Goal: Task Accomplishment & Management: Manage account settings

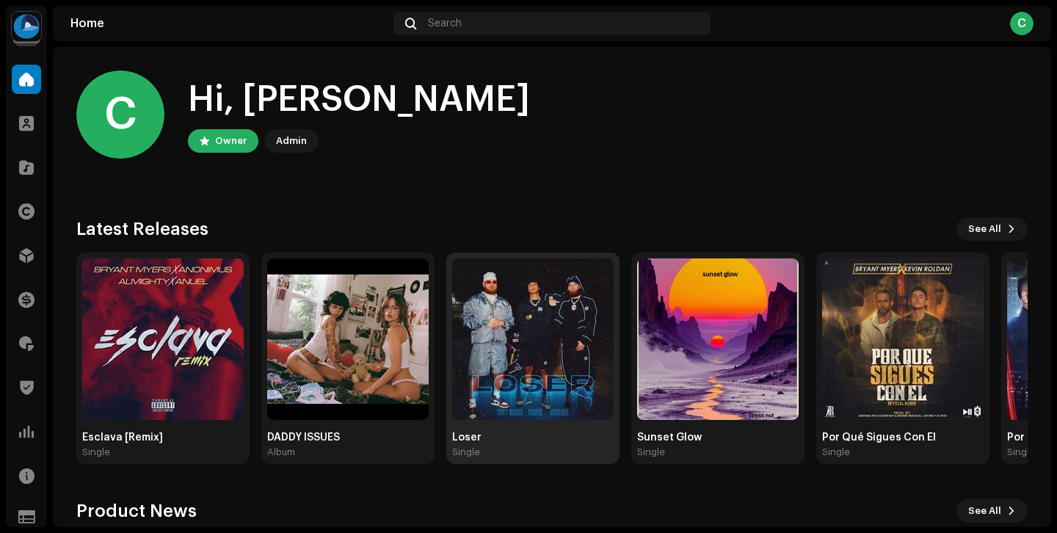
click at [520, 414] on img at bounding box center [532, 338] width 161 height 161
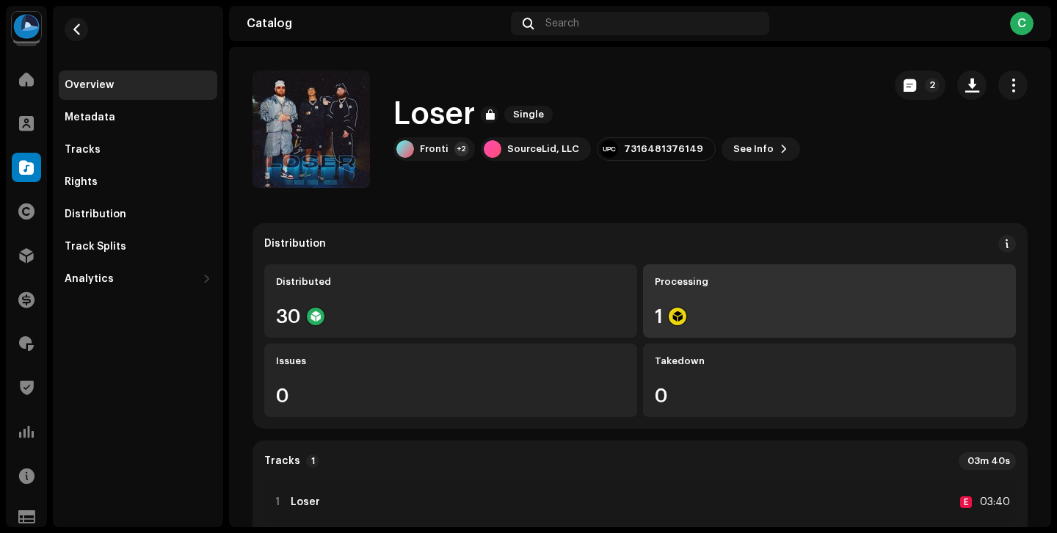
click at [707, 308] on div "1" at bounding box center [829, 316] width 349 height 19
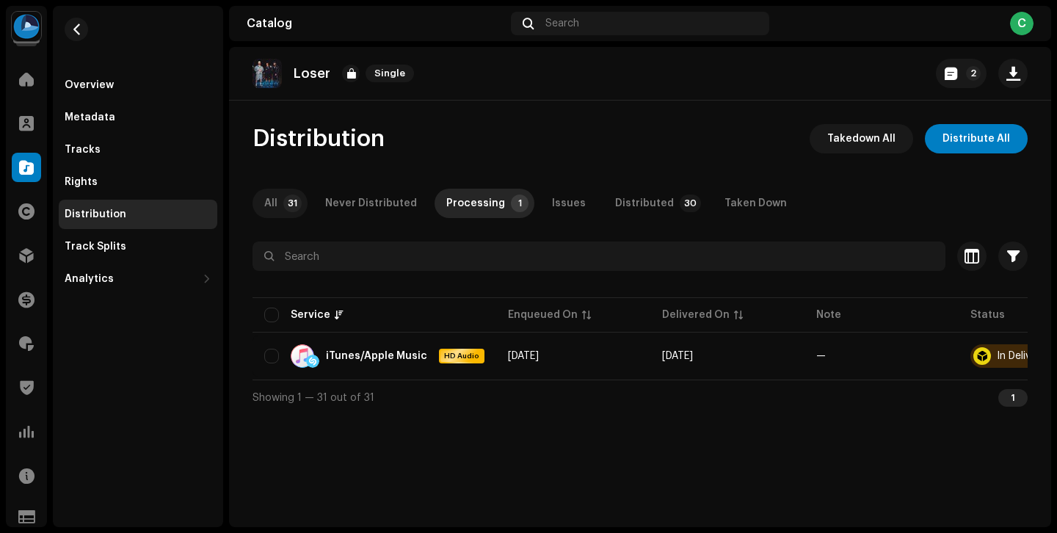
click at [291, 202] on p-badge "31" at bounding box center [292, 203] width 18 height 18
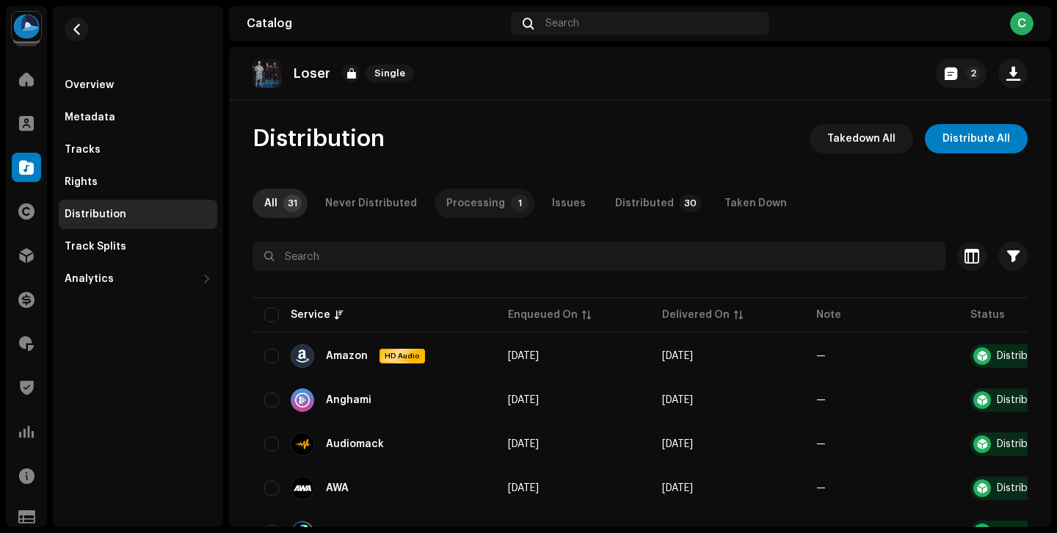
click at [485, 205] on div "Processing" at bounding box center [475, 203] width 59 height 29
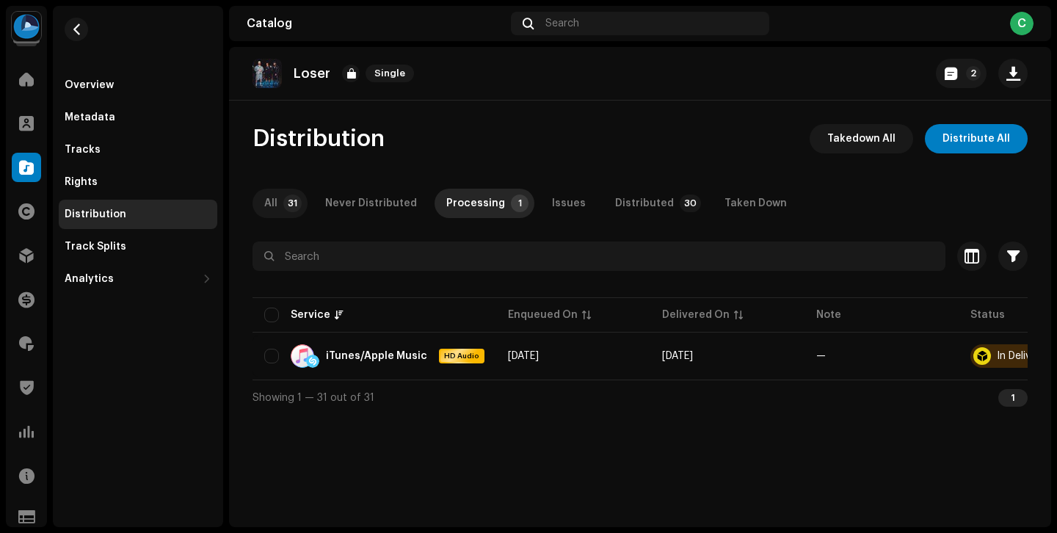
click at [288, 207] on p-badge "31" at bounding box center [292, 203] width 18 height 18
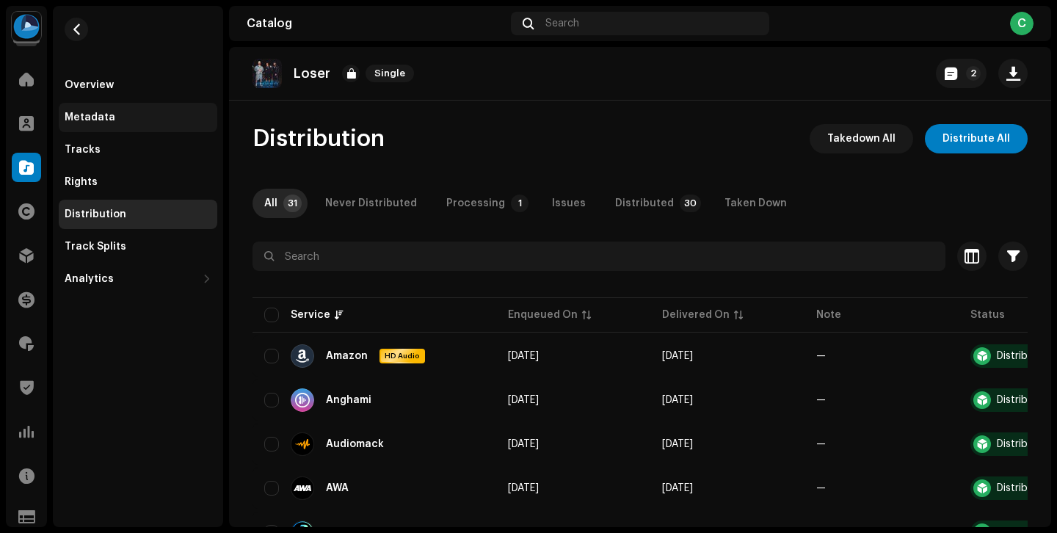
click at [136, 123] on div "Metadata" at bounding box center [138, 118] width 147 height 12
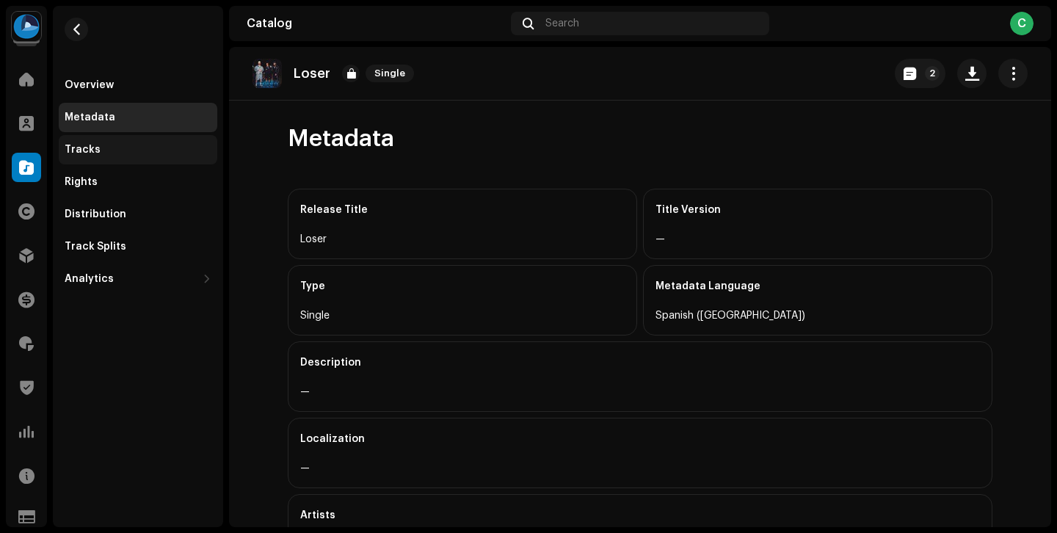
click at [134, 143] on div "Tracks" at bounding box center [138, 149] width 159 height 29
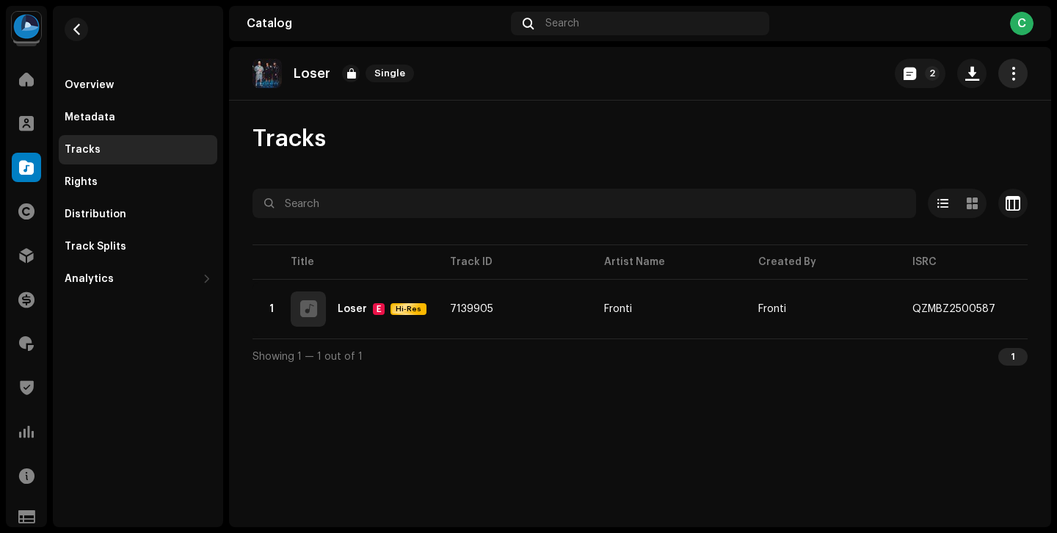
click at [1000, 68] on button "button" at bounding box center [1012, 73] width 29 height 29
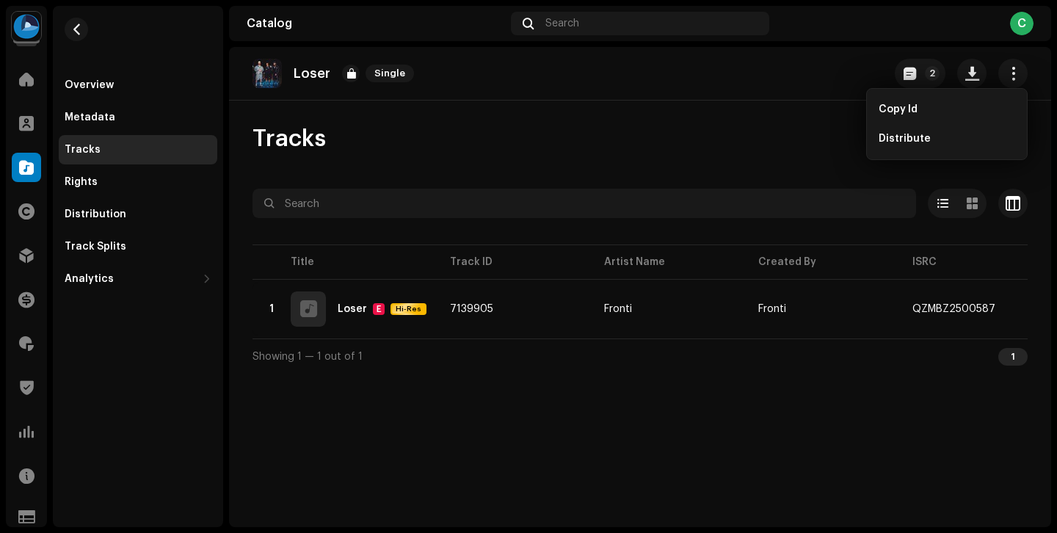
click at [771, 157] on div "Tracks Selected 0 Select all 1 Options Filters Distribution status In progress …" at bounding box center [640, 249] width 822 height 250
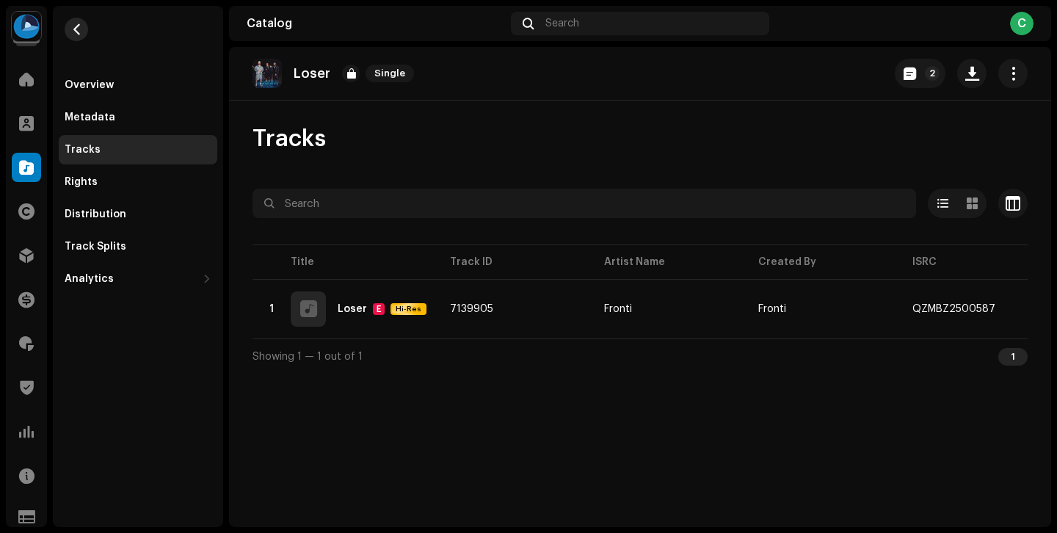
click at [77, 32] on span "button" at bounding box center [76, 29] width 11 height 12
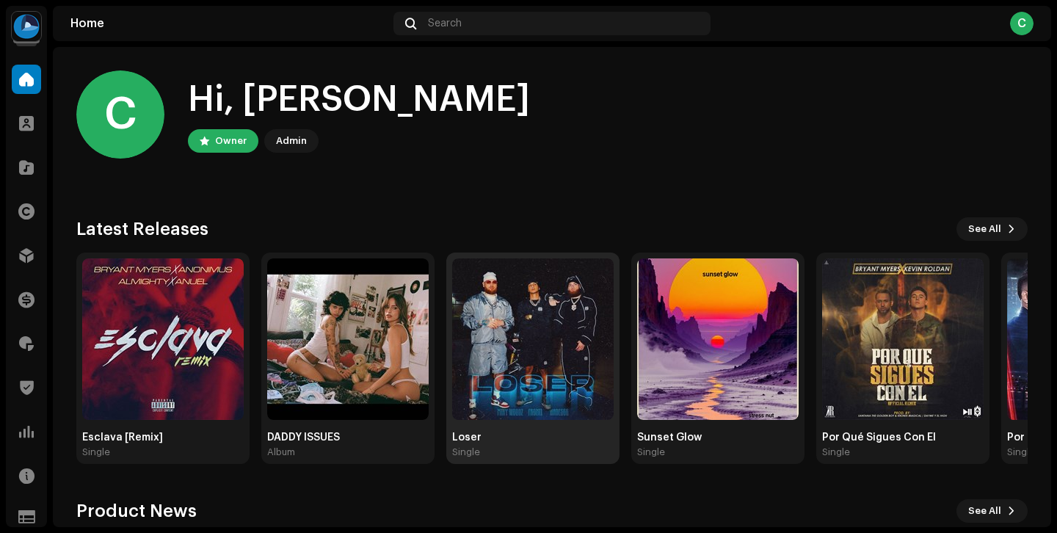
click at [555, 397] on img at bounding box center [532, 338] width 161 height 161
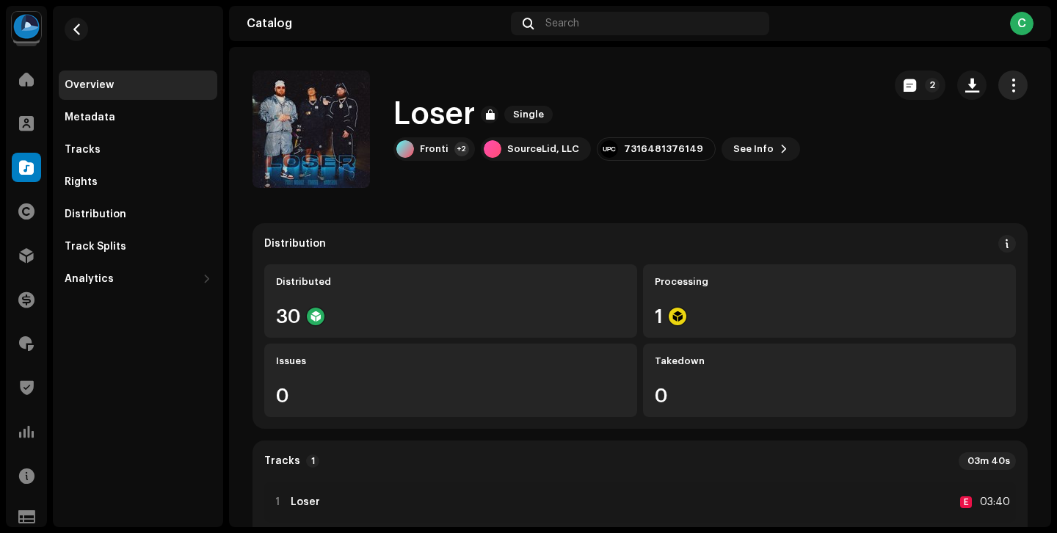
click at [1006, 82] on span "button" at bounding box center [1013, 85] width 14 height 12
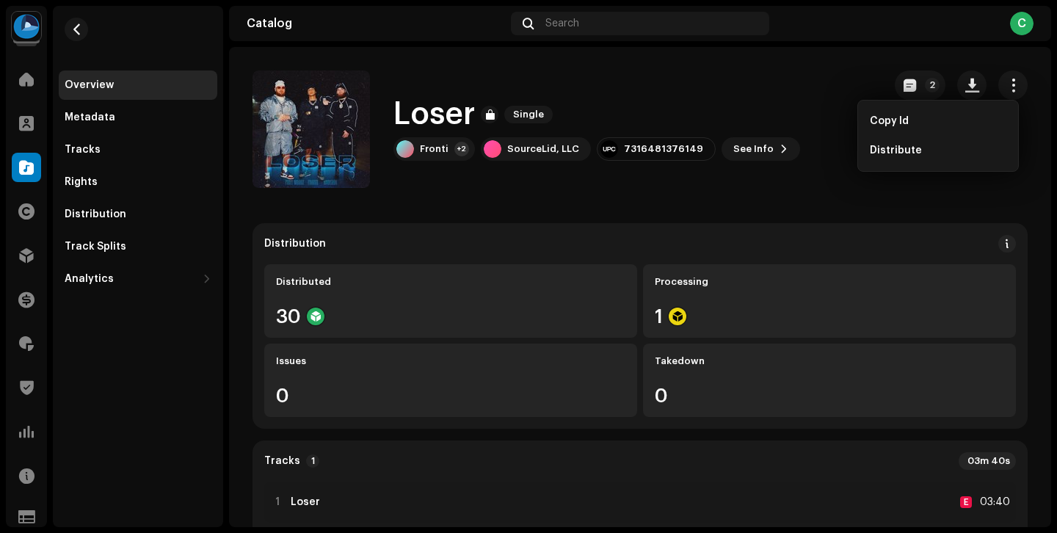
click at [730, 95] on div "Loser Single Fronti +2 SourceLid, LLC 7316481376149 See Info 2" at bounding box center [561, 128] width 619 height 117
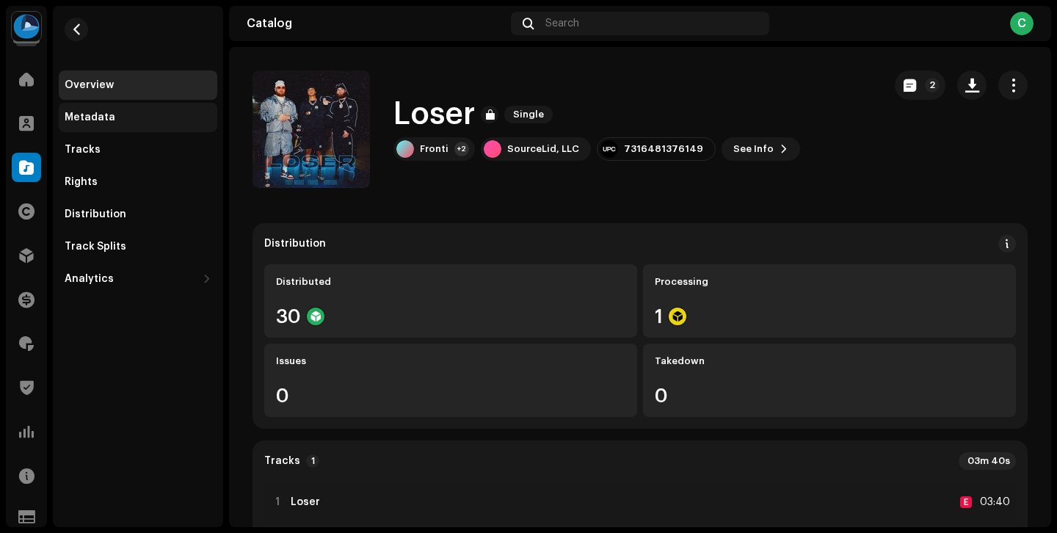
click at [197, 114] on div "Metadata" at bounding box center [138, 118] width 147 height 12
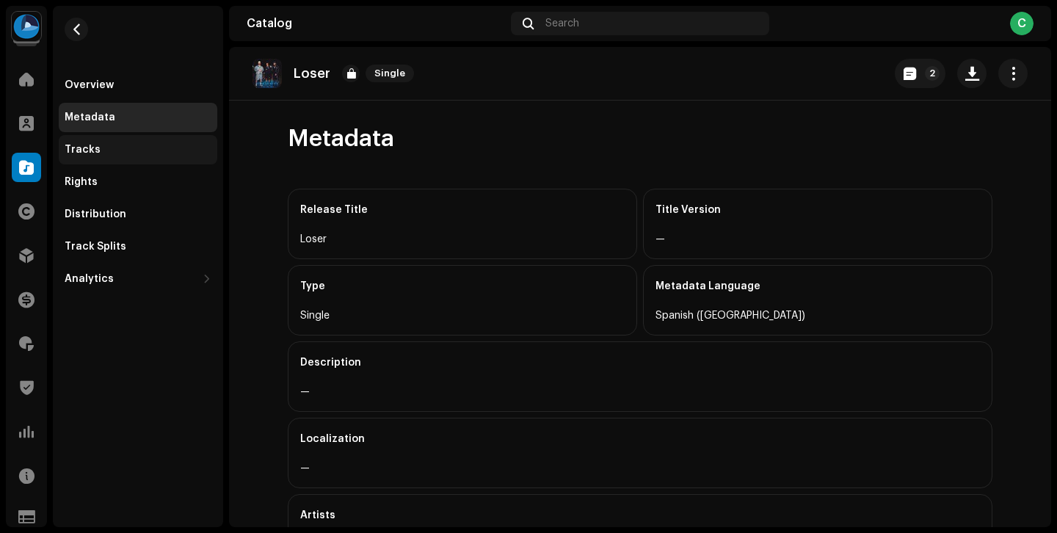
click at [183, 142] on div "Tracks" at bounding box center [138, 149] width 159 height 29
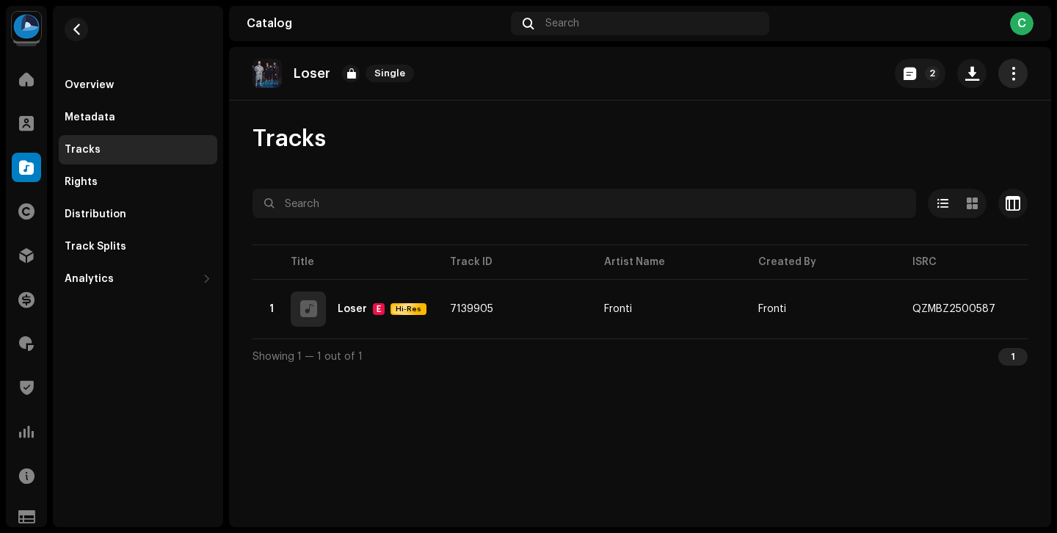
click at [1010, 76] on span "button" at bounding box center [1013, 74] width 14 height 12
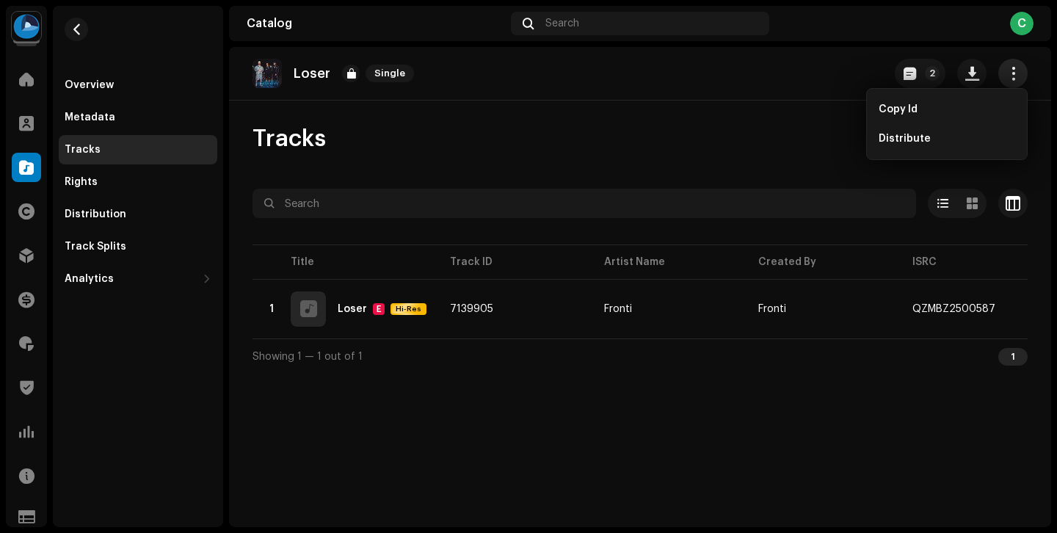
click at [1010, 76] on span "button" at bounding box center [1013, 74] width 14 height 12
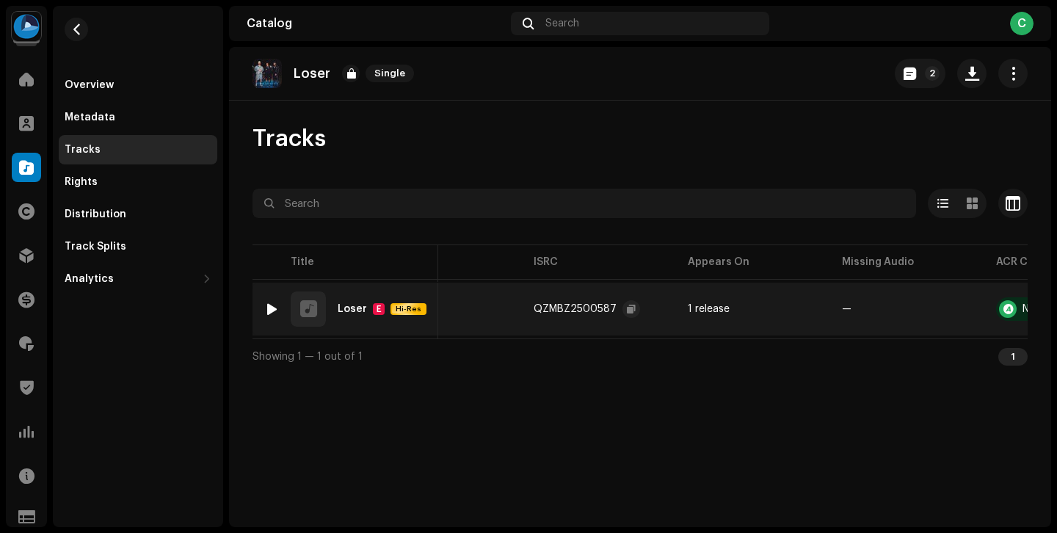
scroll to position [0, 486]
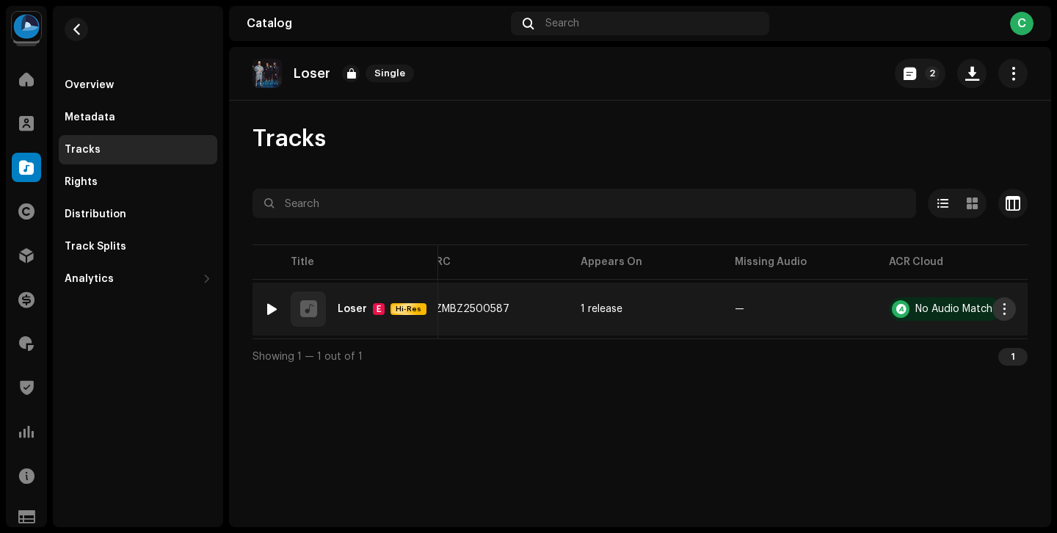
click at [1011, 311] on button "button" at bounding box center [1003, 308] width 23 height 23
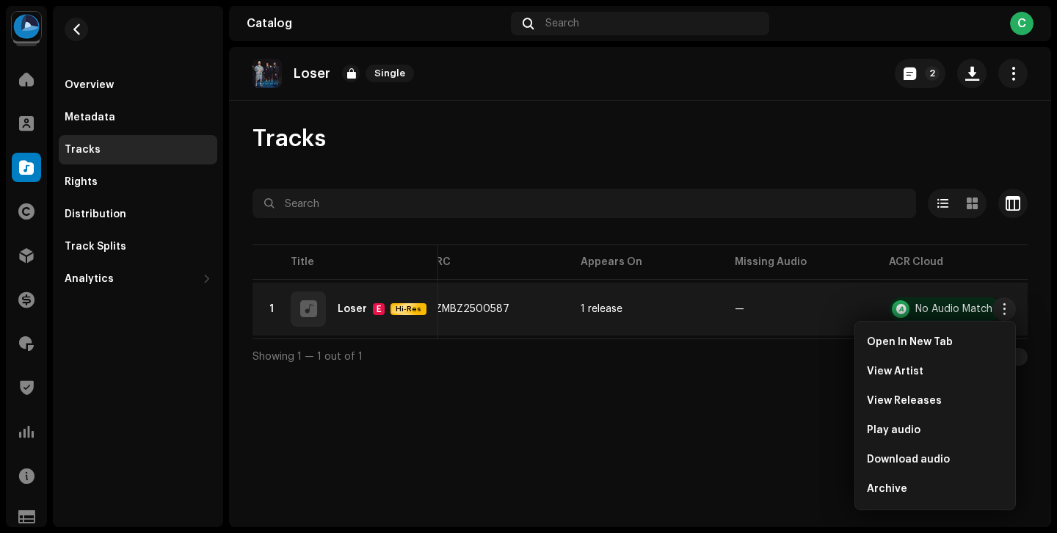
click at [724, 410] on div "Loser Single 2 Tracks Selected 0 Select all 1 Options Filters Distribution stat…" at bounding box center [640, 287] width 822 height 480
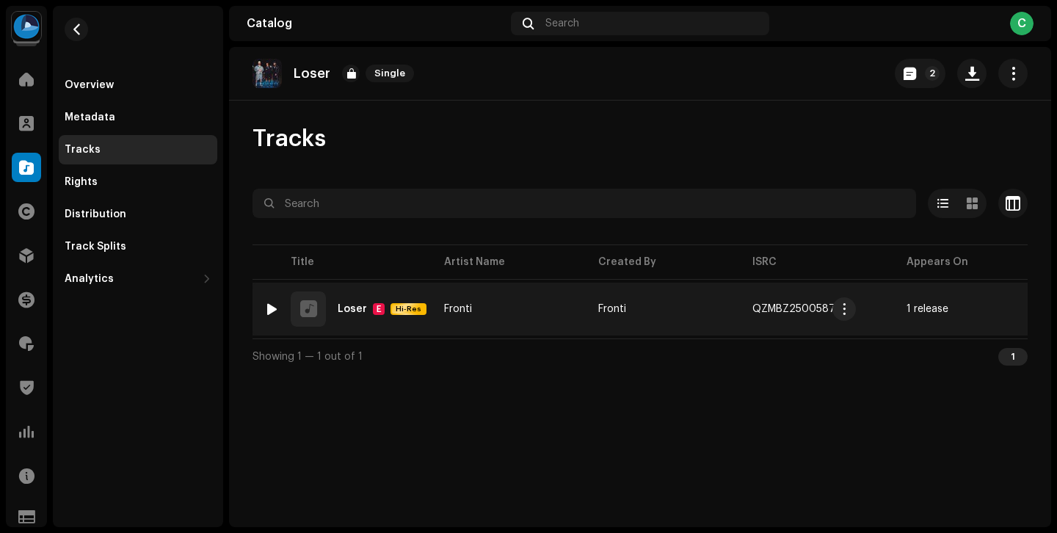
scroll to position [0, 0]
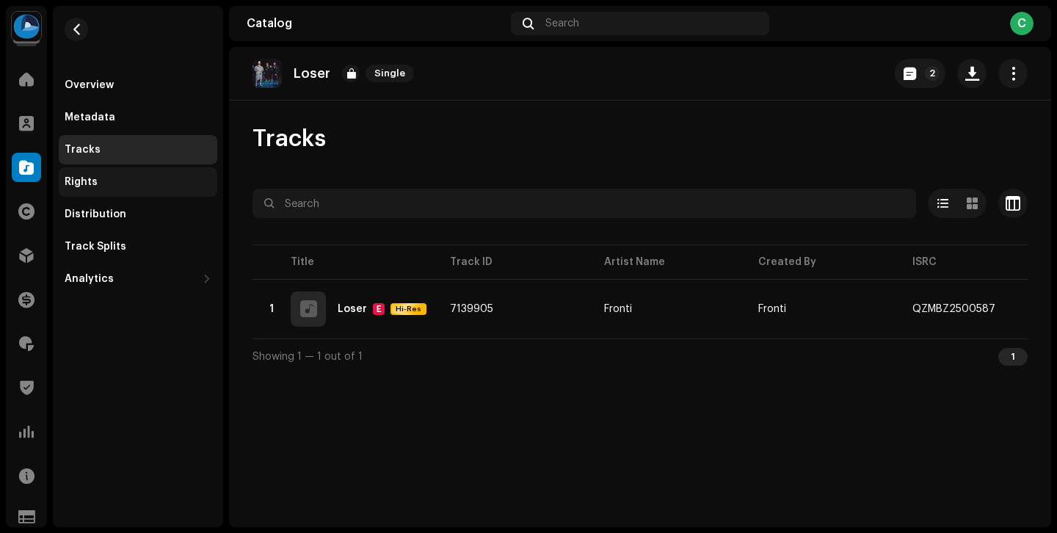
click at [153, 183] on div "Rights" at bounding box center [138, 182] width 147 height 12
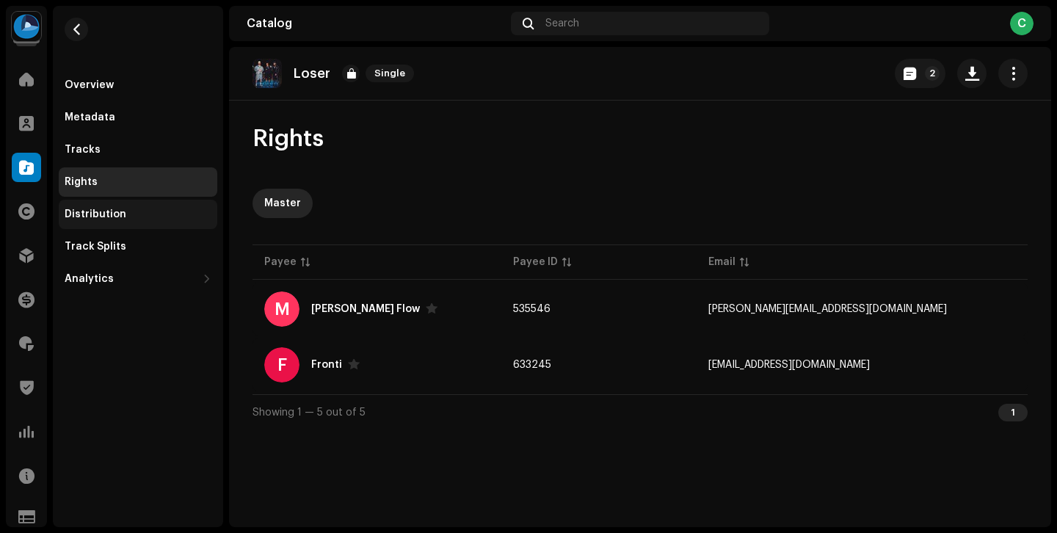
click at [160, 208] on div "Distribution" at bounding box center [138, 214] width 147 height 12
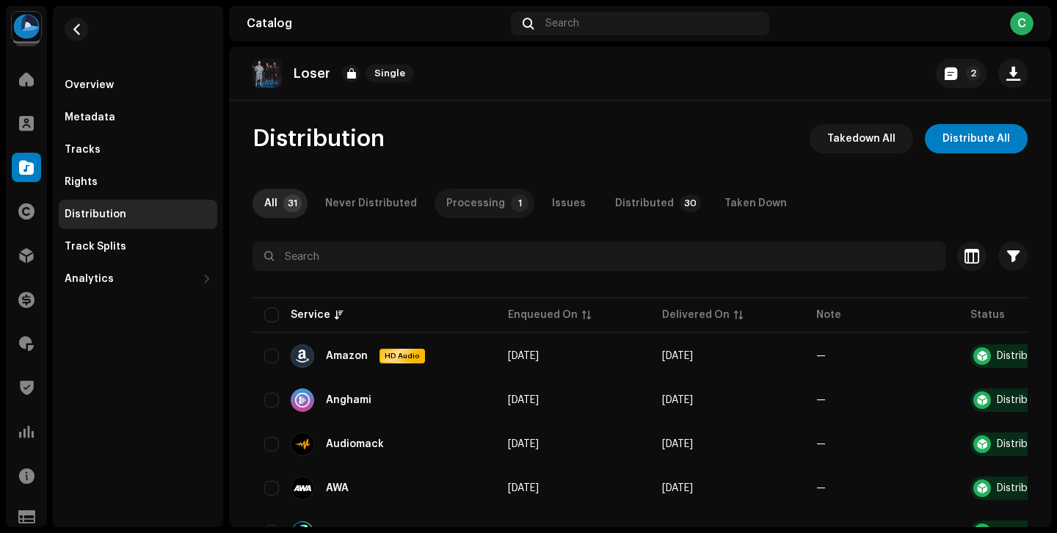
click at [465, 206] on div "Processing" at bounding box center [475, 203] width 59 height 29
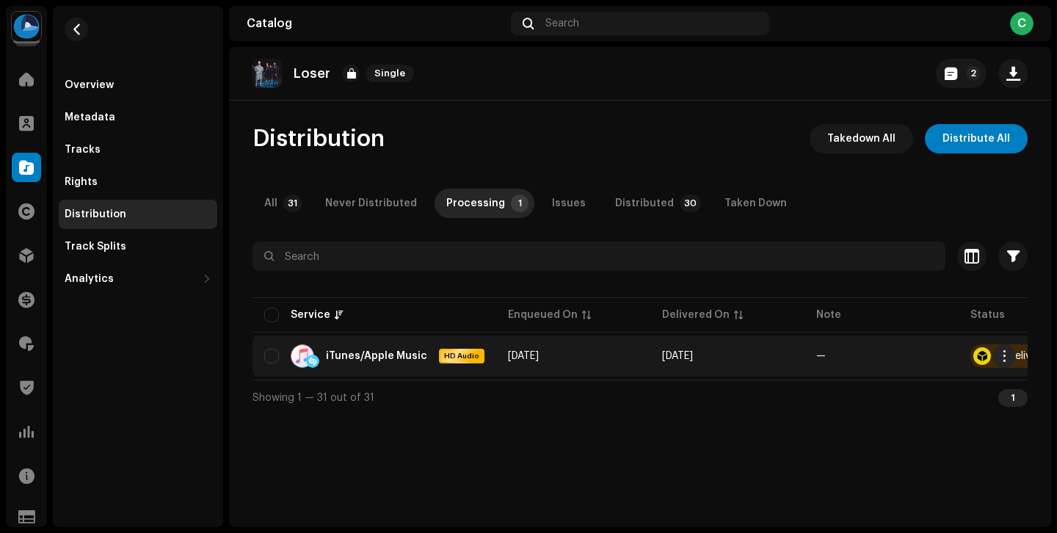
scroll to position [0, 87]
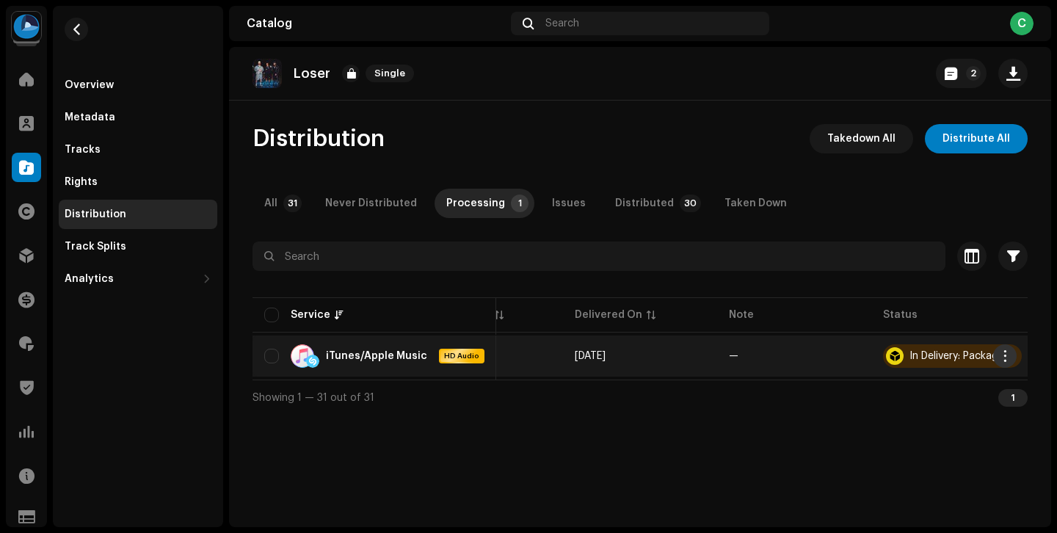
click at [1003, 354] on span "button" at bounding box center [1004, 356] width 11 height 12
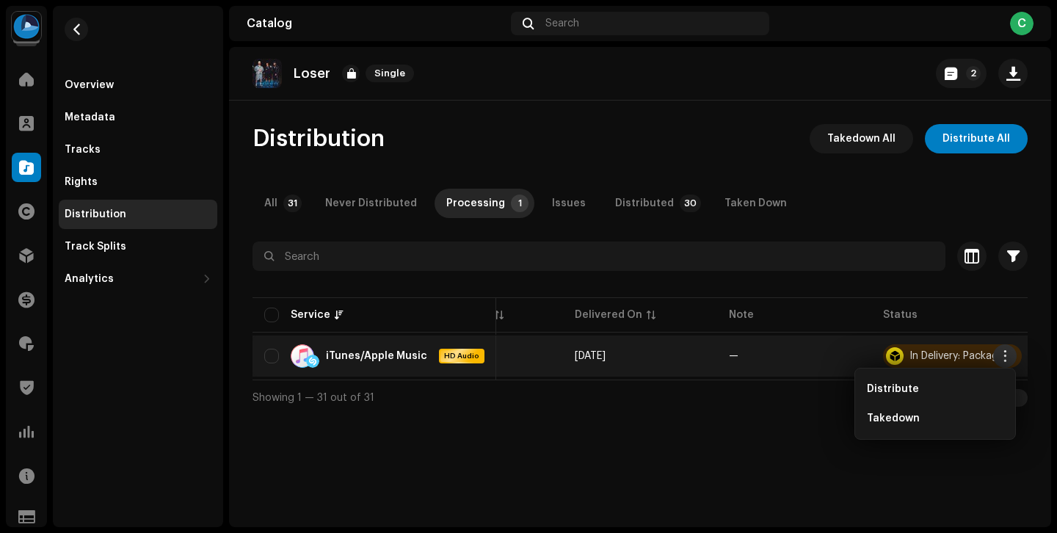
click at [1003, 354] on span "button" at bounding box center [1004, 356] width 11 height 12
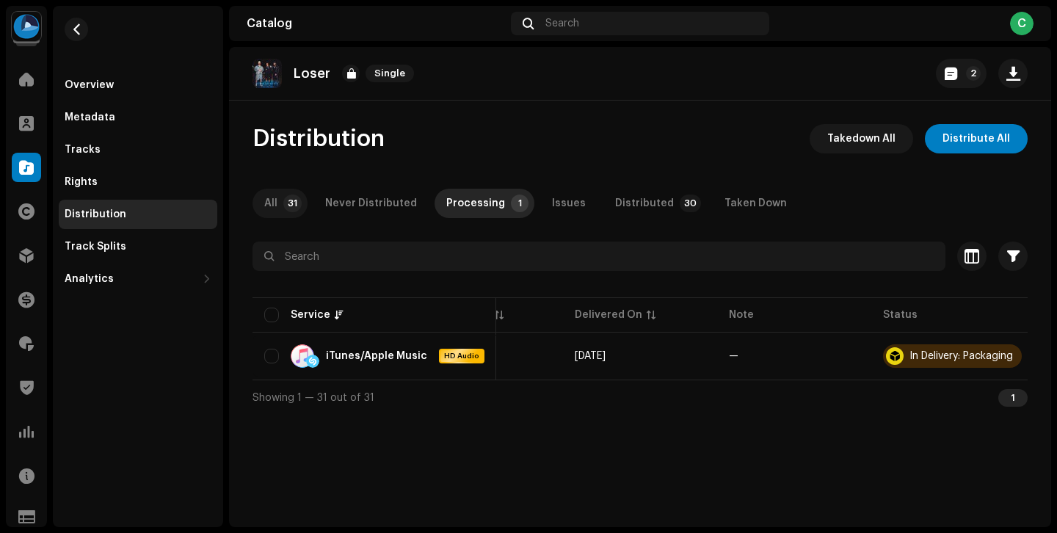
click at [297, 204] on p-badge "31" at bounding box center [292, 203] width 18 height 18
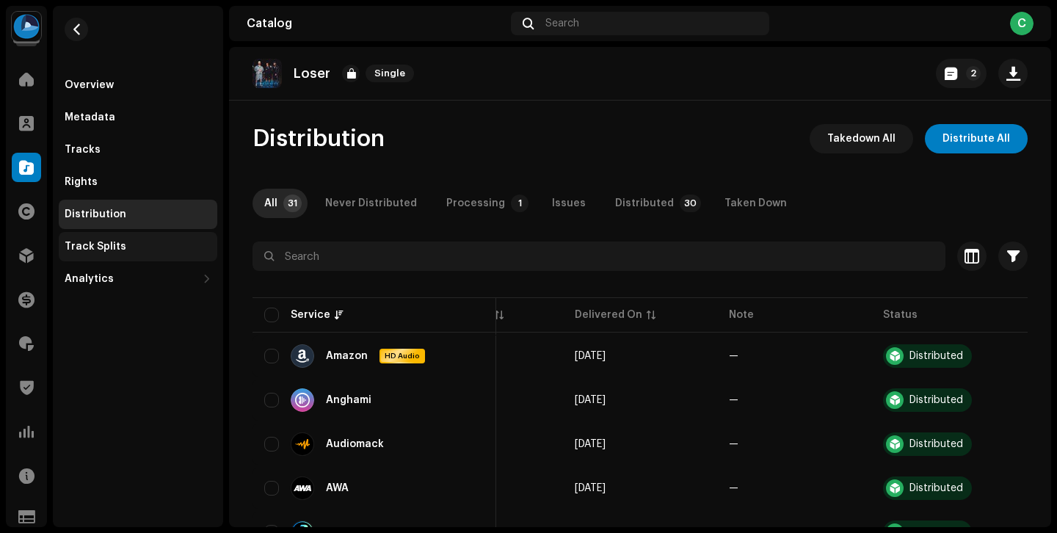
click at [172, 258] on div "Track Splits" at bounding box center [138, 246] width 159 height 29
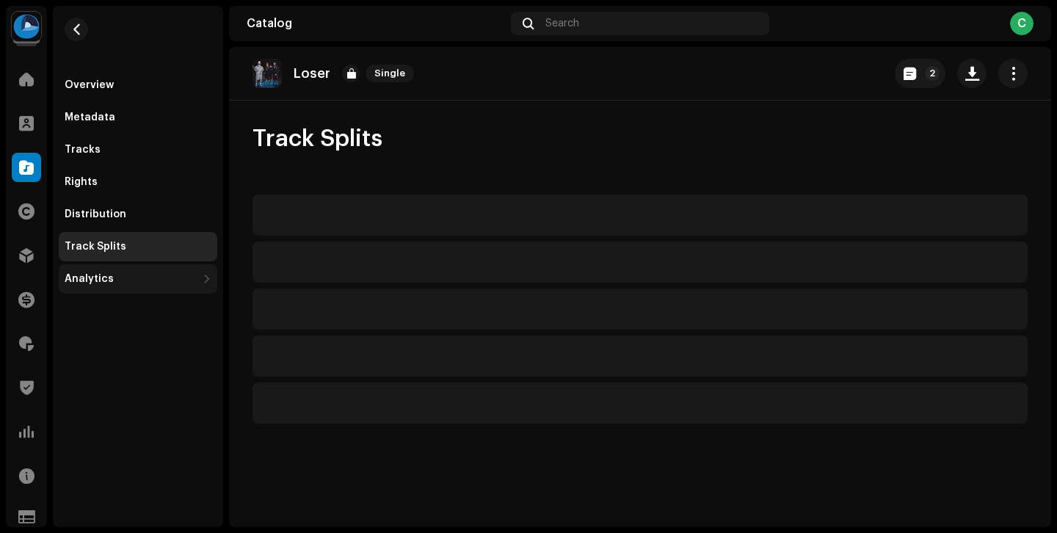
click at [165, 277] on div "Analytics" at bounding box center [131, 279] width 132 height 12
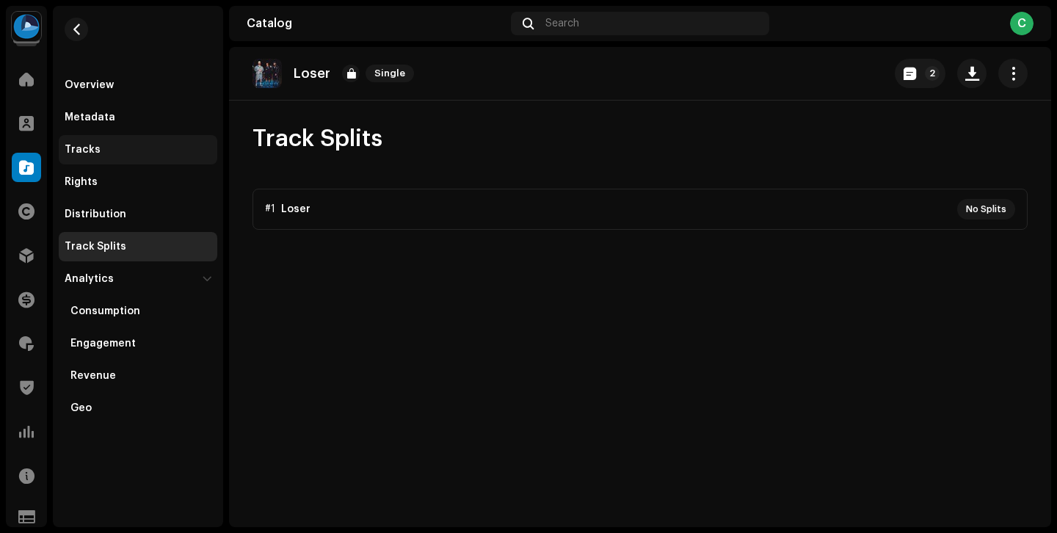
click at [117, 155] on div "Tracks" at bounding box center [138, 150] width 147 height 12
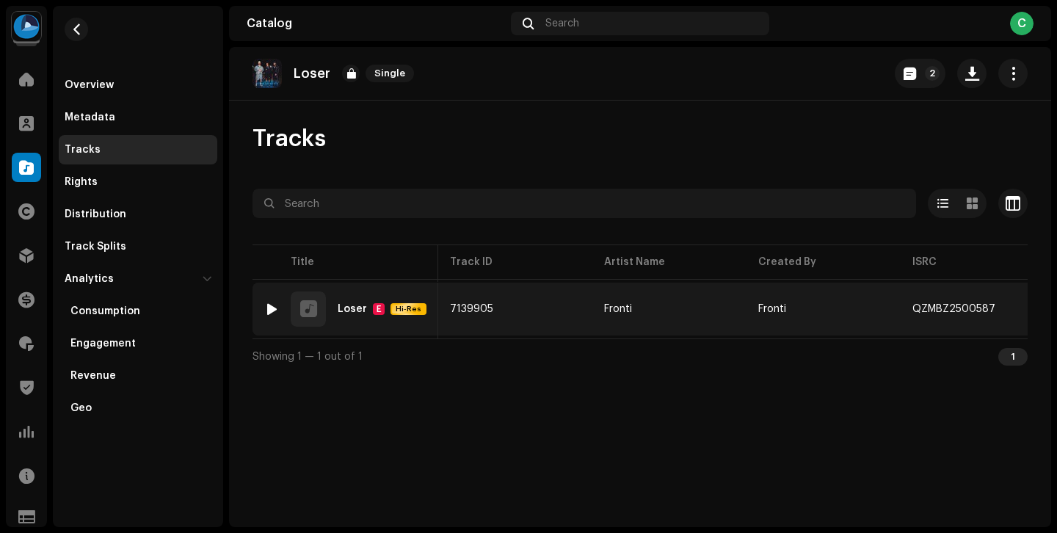
scroll to position [0, 486]
click at [1009, 307] on span "button" at bounding box center [1004, 309] width 11 height 12
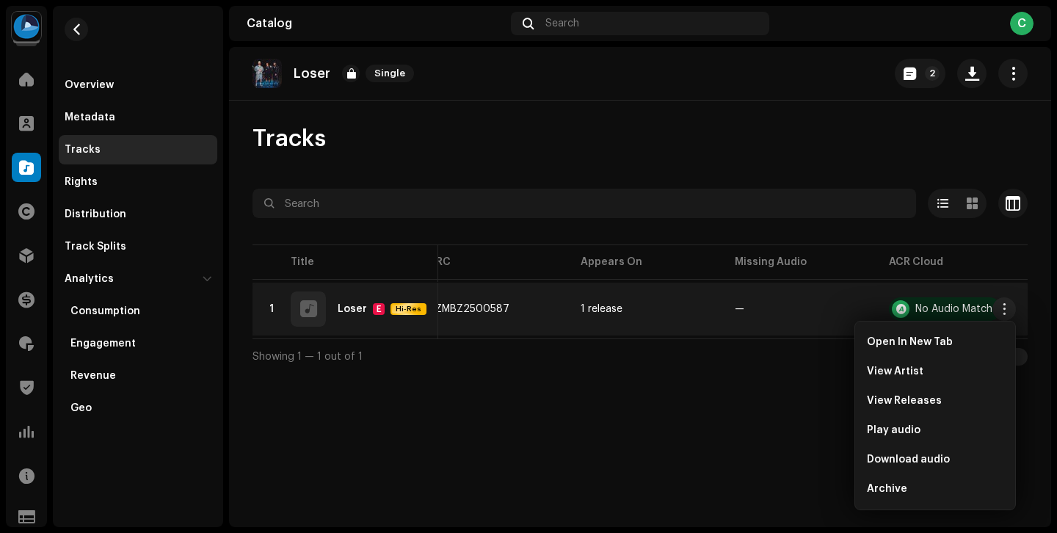
click at [688, 401] on div "Loser Single 2 Tracks Selected 0 Select all 1 Options Filters Distribution stat…" at bounding box center [640, 287] width 822 height 480
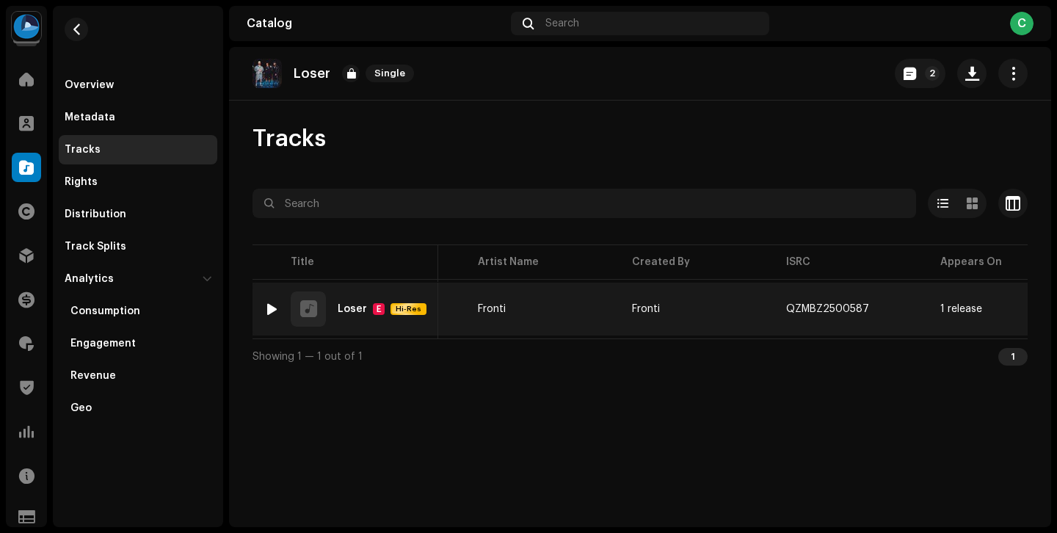
scroll to position [0, 0]
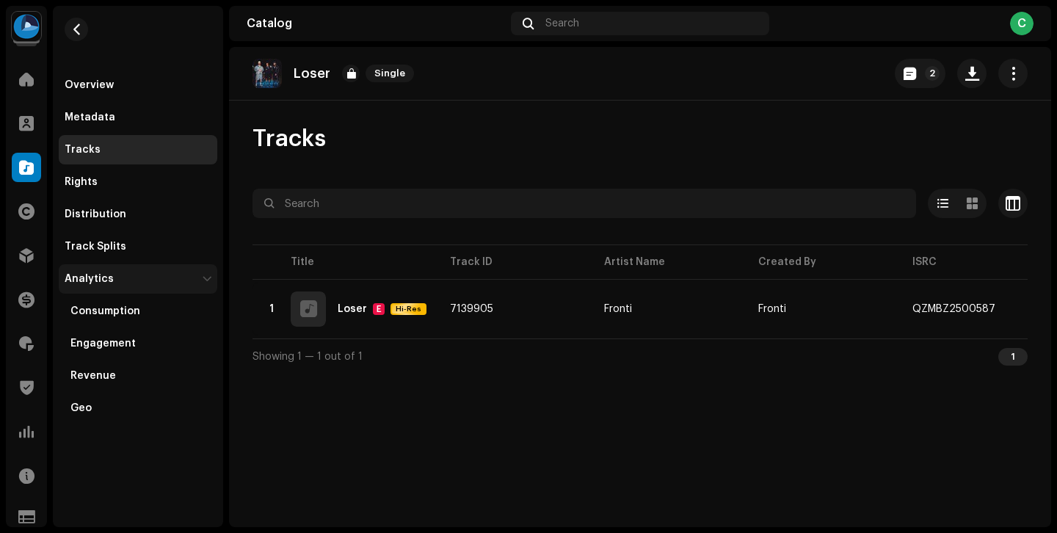
click at [203, 280] on div at bounding box center [207, 278] width 12 height 9
click at [291, 134] on span "Tracks" at bounding box center [288, 138] width 73 height 29
click at [312, 76] on p "Loser" at bounding box center [312, 73] width 37 height 15
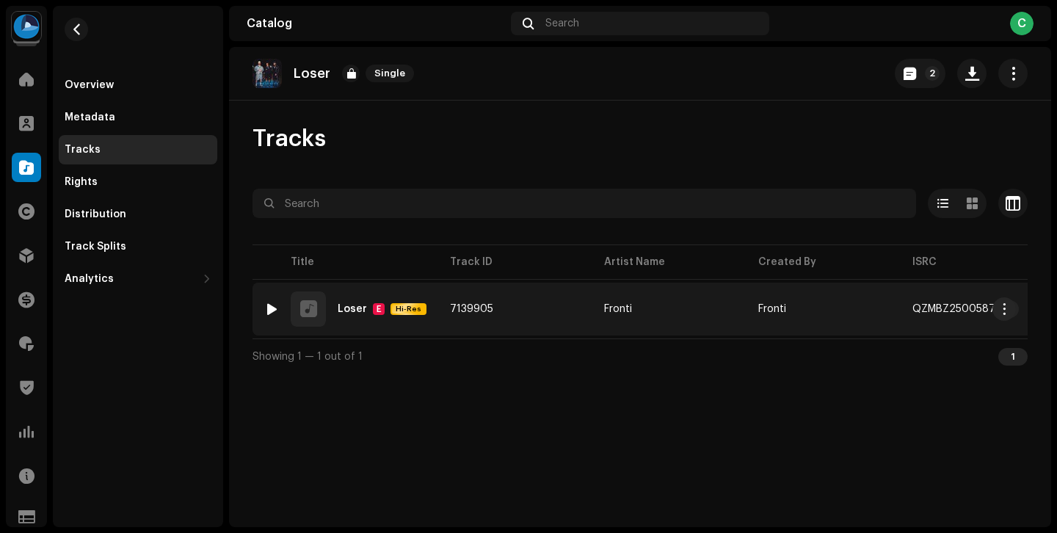
click at [513, 309] on td "7139905" at bounding box center [515, 309] width 154 height 53
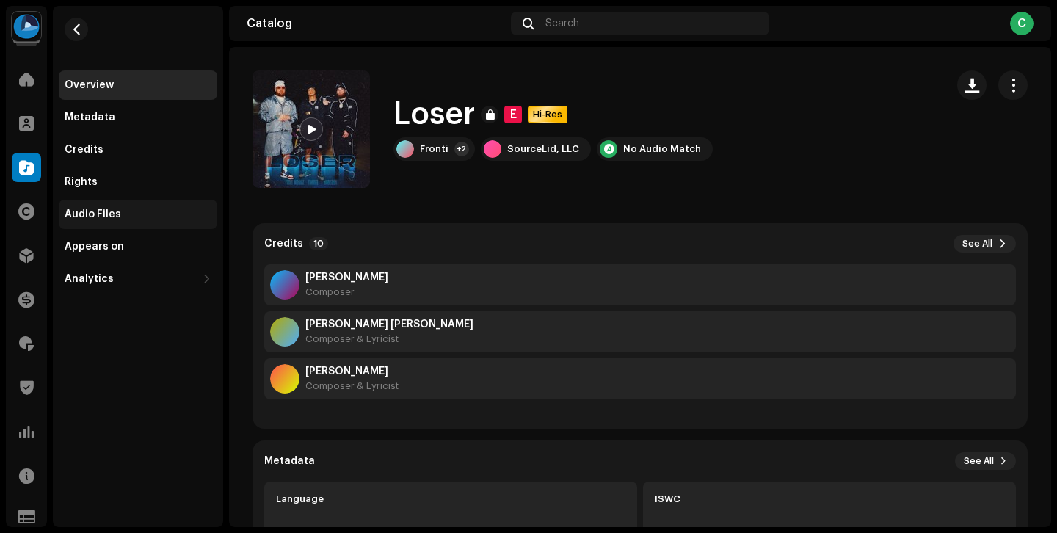
click at [148, 203] on div "Audio Files" at bounding box center [138, 214] width 159 height 29
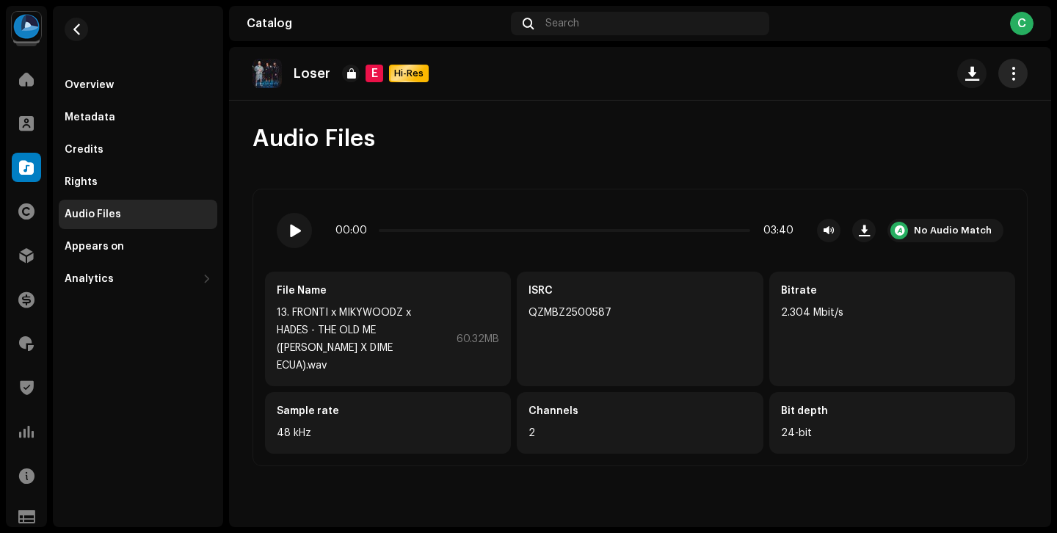
click at [1006, 60] on button "button" at bounding box center [1012, 73] width 29 height 29
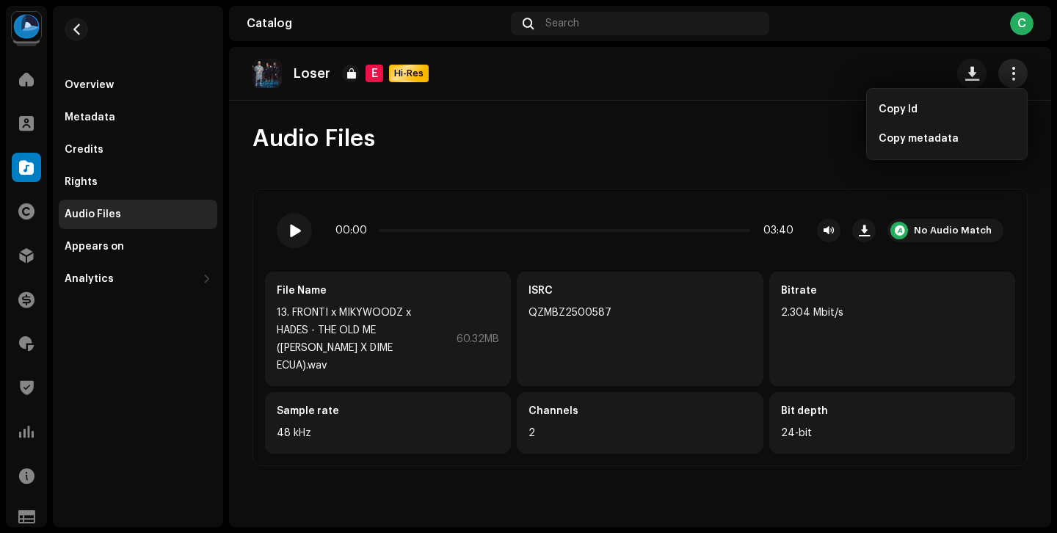
click at [1006, 60] on button "button" at bounding box center [1012, 73] width 29 height 29
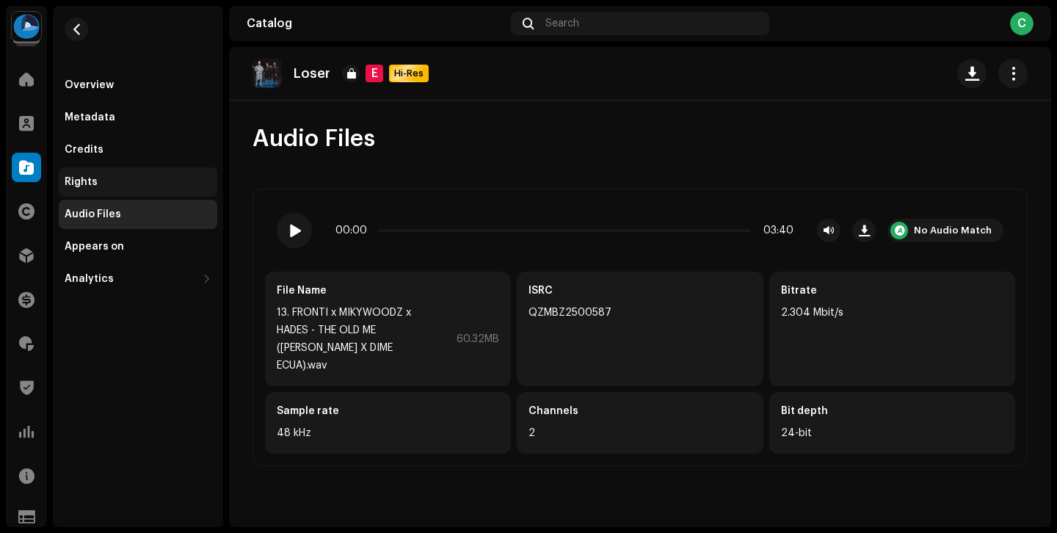
click at [161, 169] on div "Rights" at bounding box center [138, 181] width 159 height 29
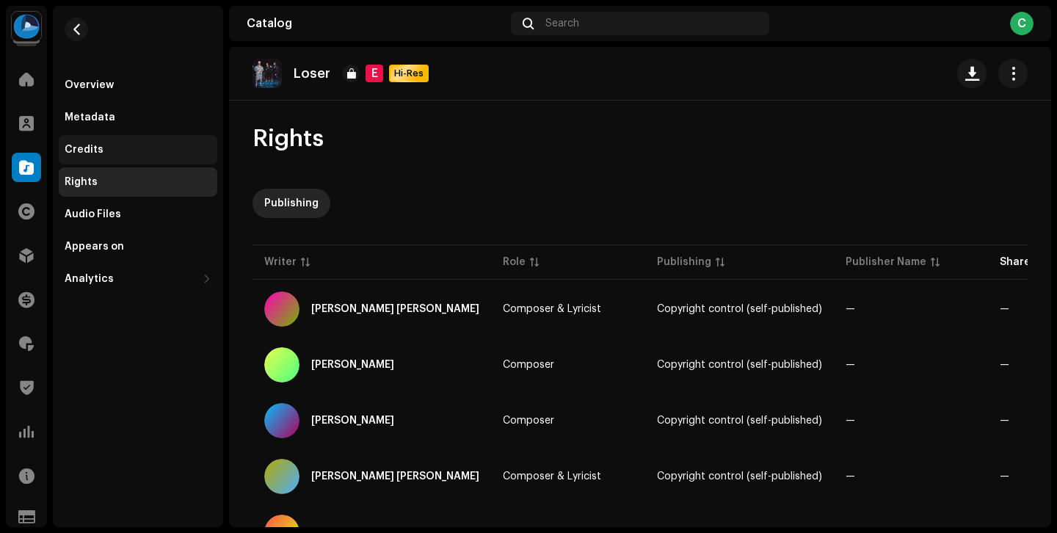
click at [146, 147] on div "Credits" at bounding box center [138, 150] width 147 height 12
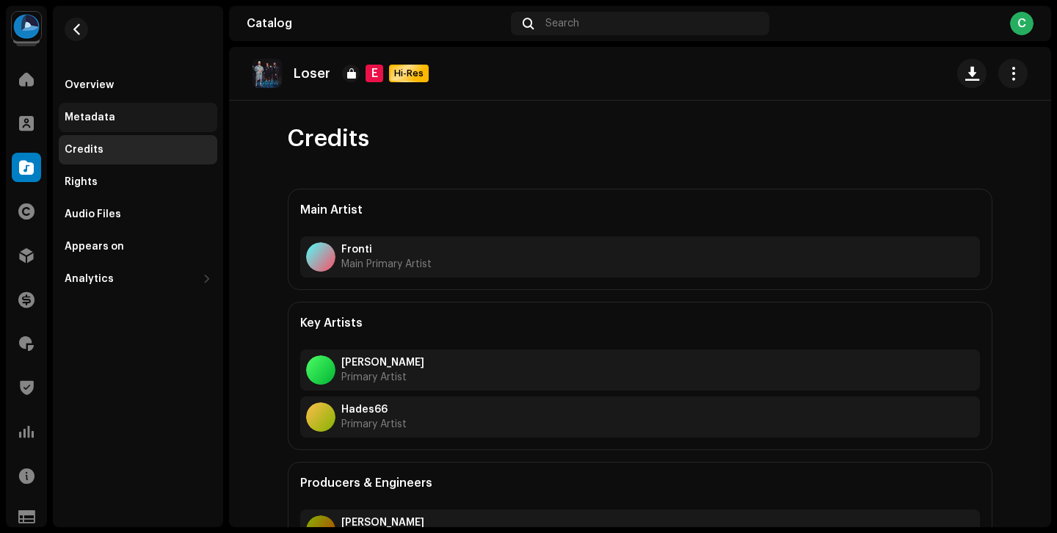
click at [133, 114] on div "Metadata" at bounding box center [138, 118] width 147 height 12
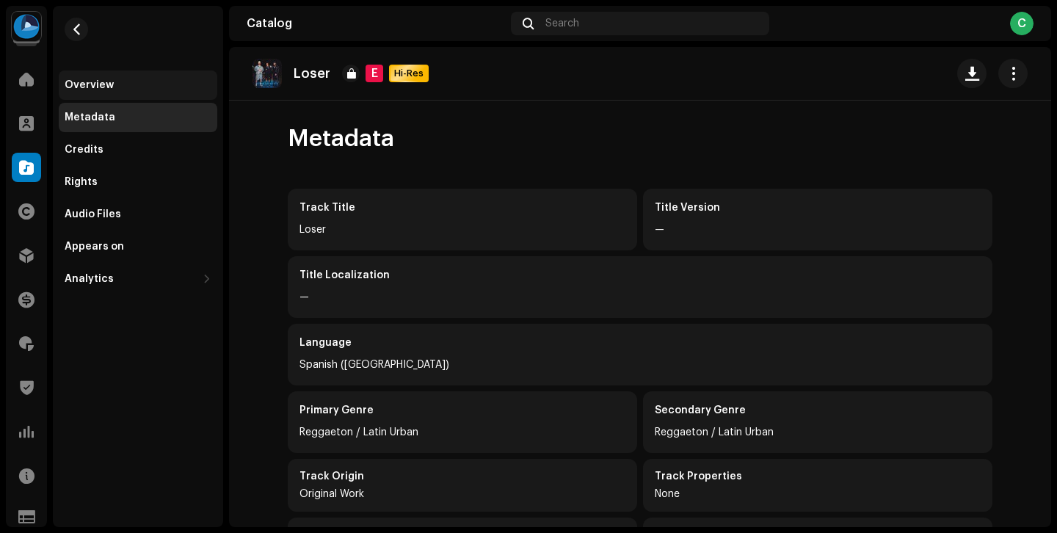
click at [159, 98] on div "Overview" at bounding box center [138, 84] width 159 height 29
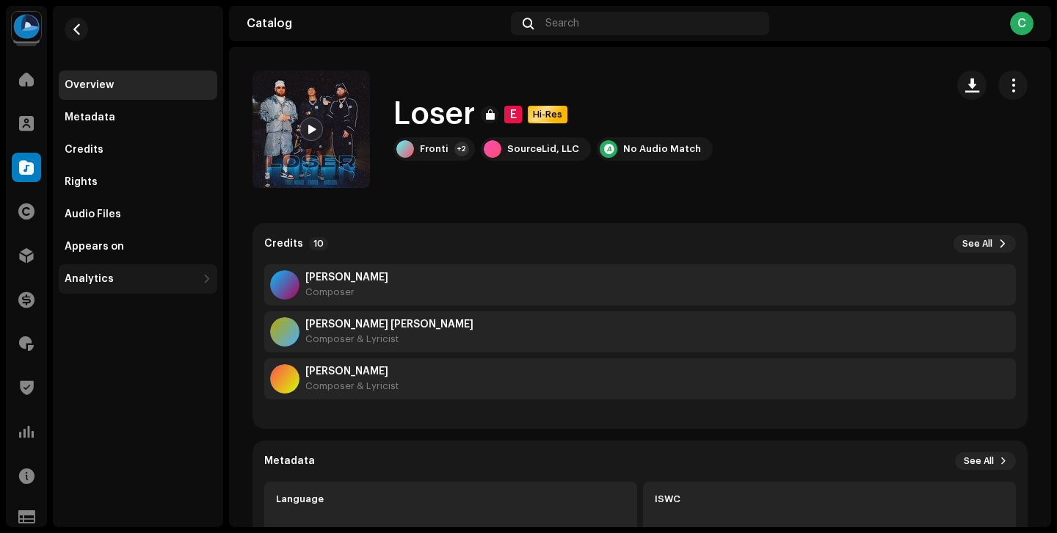
click at [153, 279] on div "Analytics" at bounding box center [131, 279] width 132 height 12
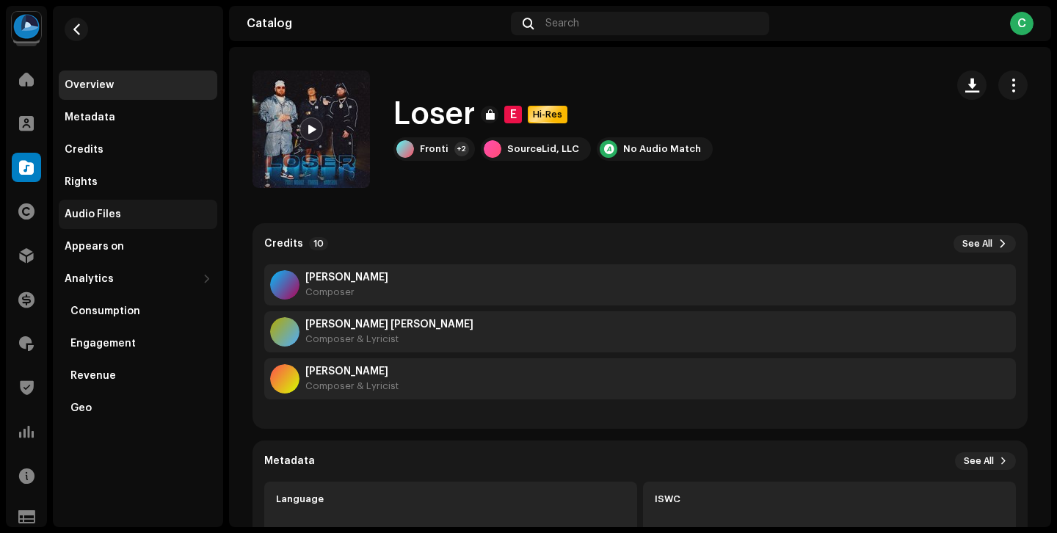
click at [136, 216] on div "Audio Files" at bounding box center [138, 214] width 147 height 12
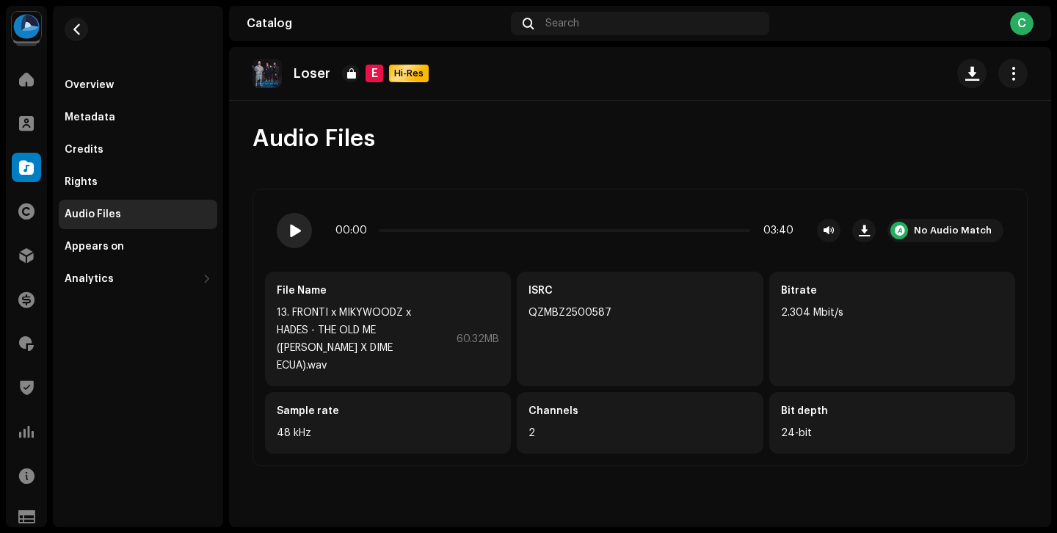
click at [300, 233] on span at bounding box center [295, 231] width 12 height 12
click at [81, 31] on span "button" at bounding box center [76, 29] width 11 height 12
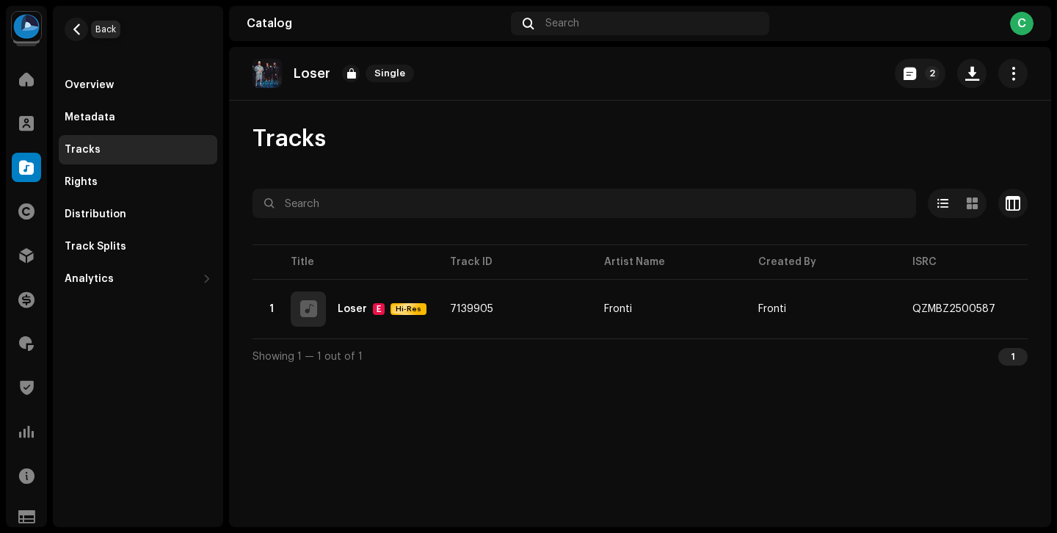
click at [81, 31] on span "button" at bounding box center [76, 29] width 11 height 12
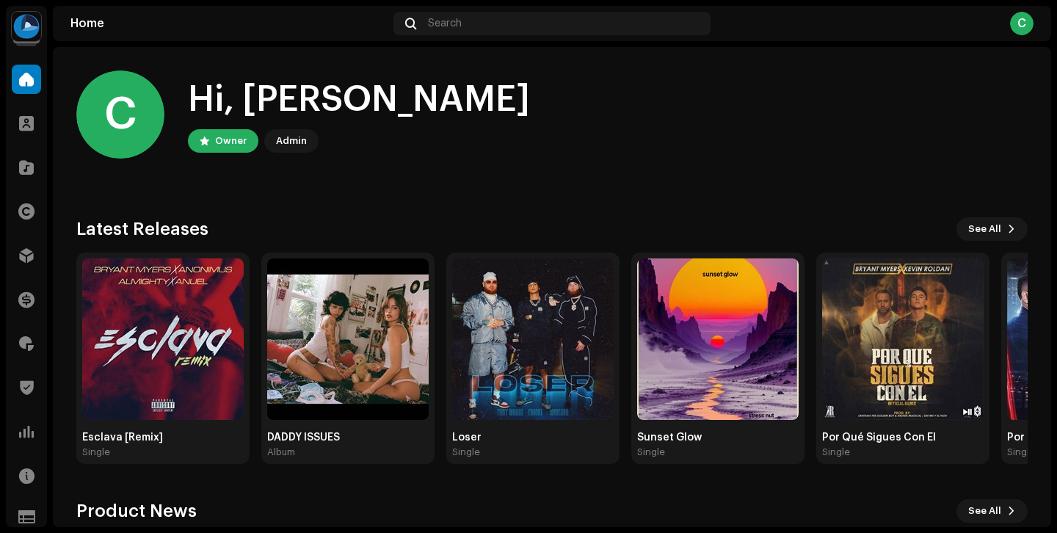
click at [437, 415] on div "Esclava [Remix] Single DADDY ISSUES Album Loser Single Sunset Glow Single Por Q…" at bounding box center [545, 357] width 951 height 211
click at [626, 385] on div "Esclava [Remix] Single DADDY ISSUES Album Loser Single Sunset Glow Single Por Q…" at bounding box center [545, 357] width 951 height 211
click at [21, 78] on span at bounding box center [26, 79] width 15 height 12
click at [28, 117] on span at bounding box center [26, 123] width 15 height 12
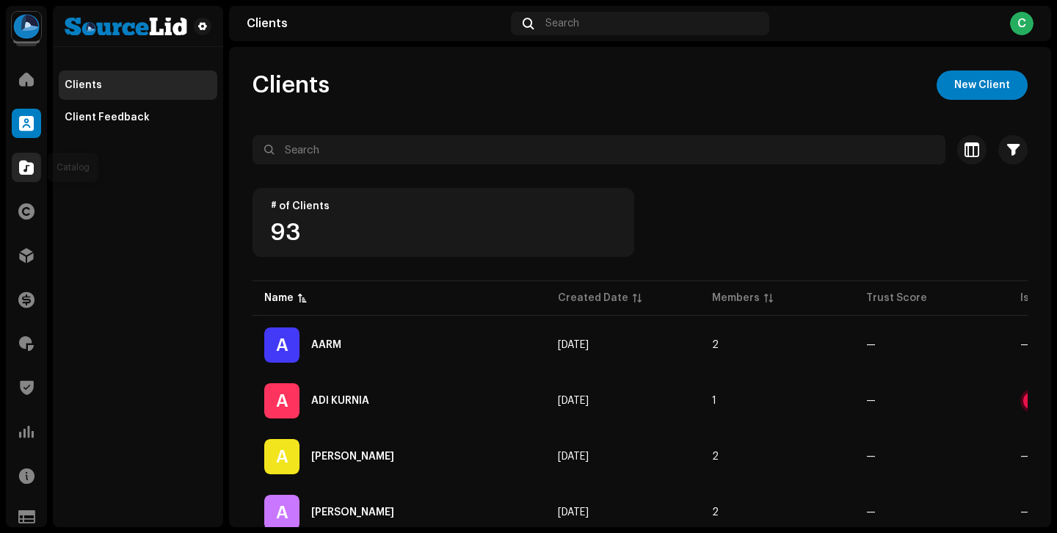
click at [33, 161] on span at bounding box center [26, 167] width 15 height 12
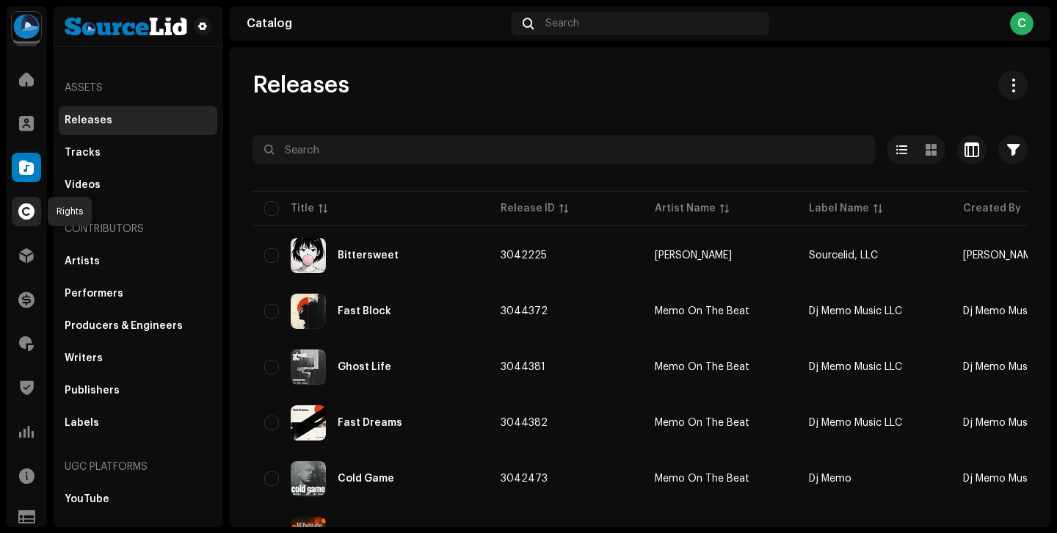
click at [37, 219] on div at bounding box center [26, 211] width 29 height 29
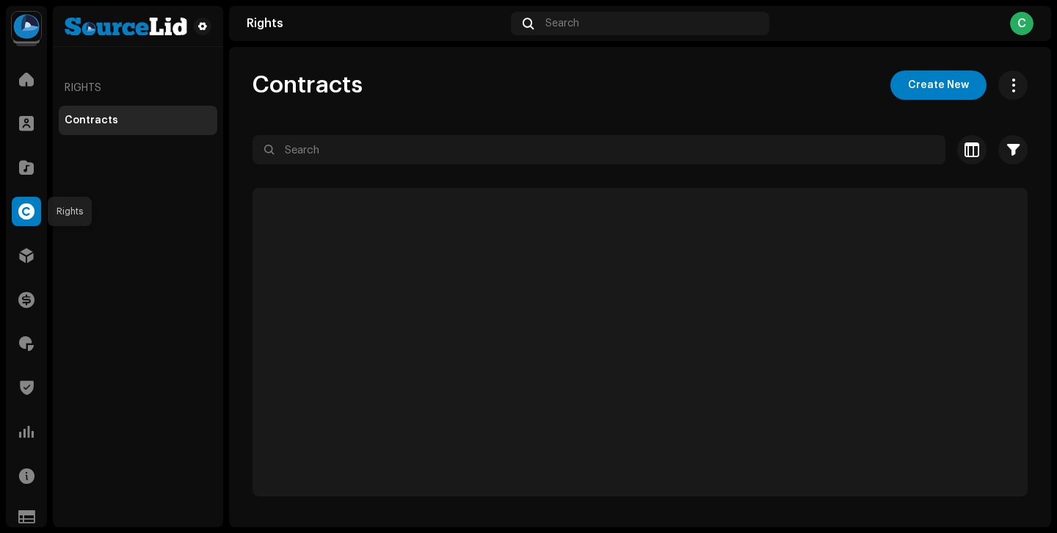
click at [29, 214] on span at bounding box center [26, 211] width 16 height 12
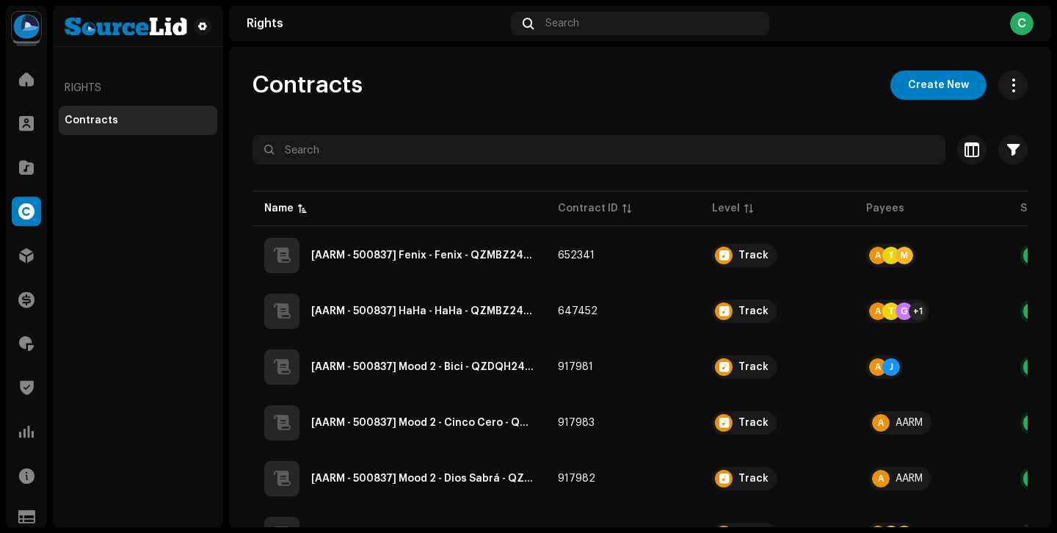
click at [12, 96] on div "Home" at bounding box center [26, 79] width 41 height 41
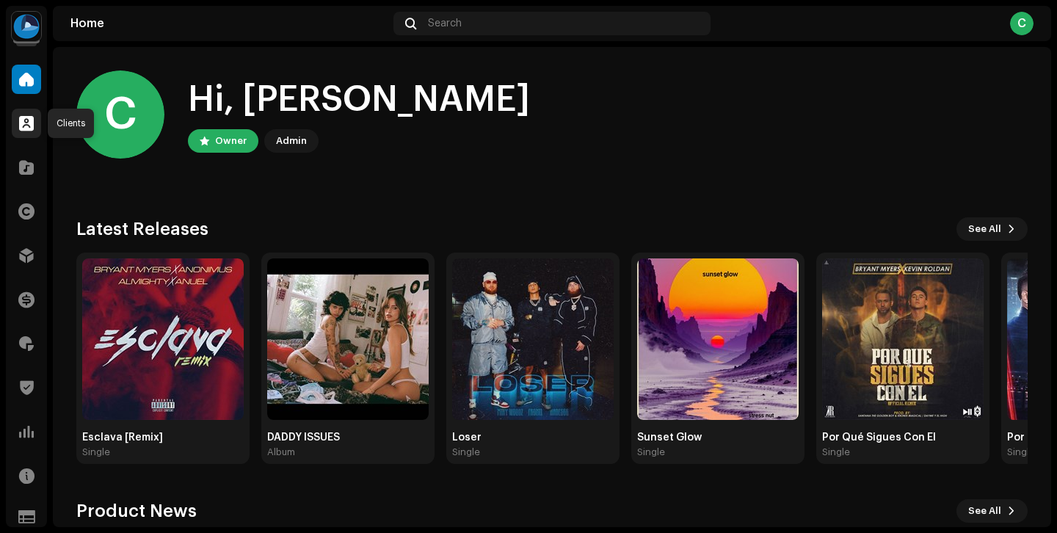
click at [26, 131] on div at bounding box center [26, 123] width 29 height 29
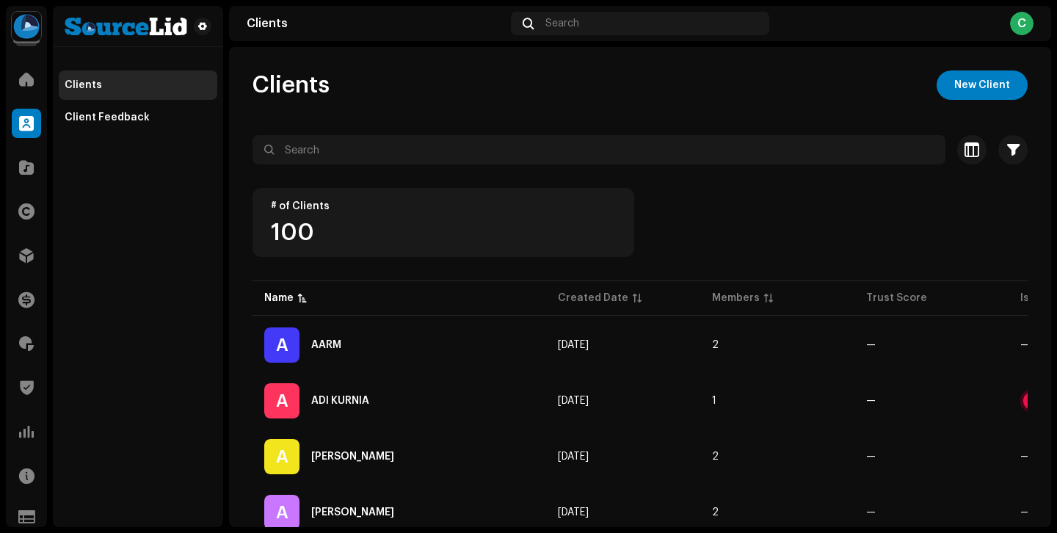
click at [26, 131] on div at bounding box center [26, 123] width 29 height 29
click at [25, 166] on span at bounding box center [26, 167] width 15 height 12
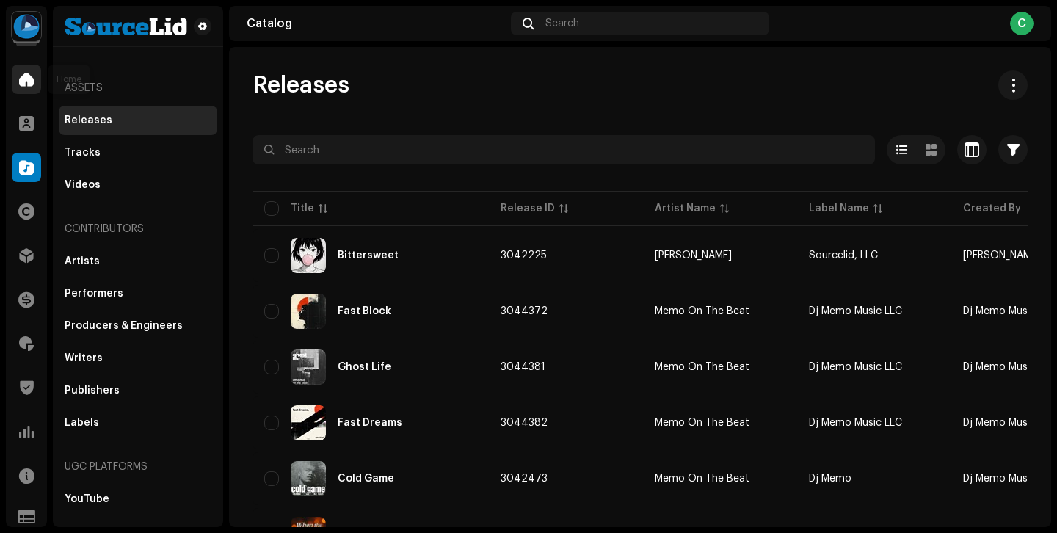
click at [35, 87] on div at bounding box center [26, 79] width 29 height 29
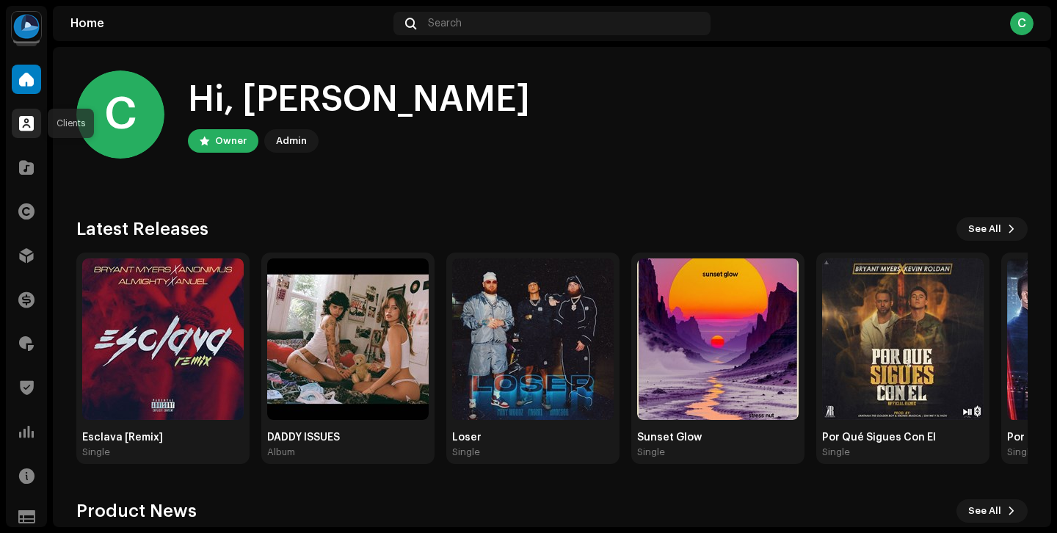
click at [33, 133] on div at bounding box center [26, 123] width 29 height 29
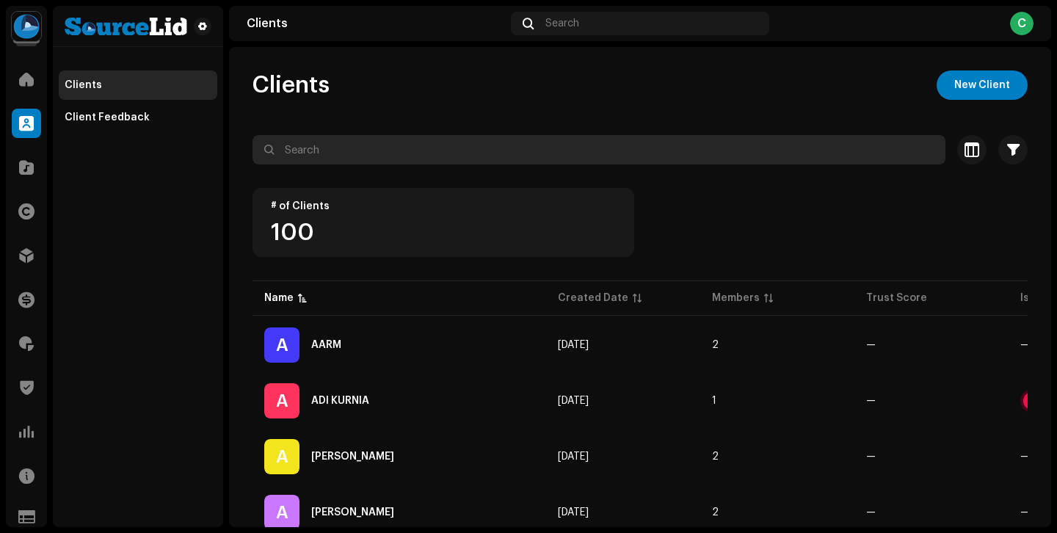
click at [350, 145] on input "text" at bounding box center [598, 149] width 693 height 29
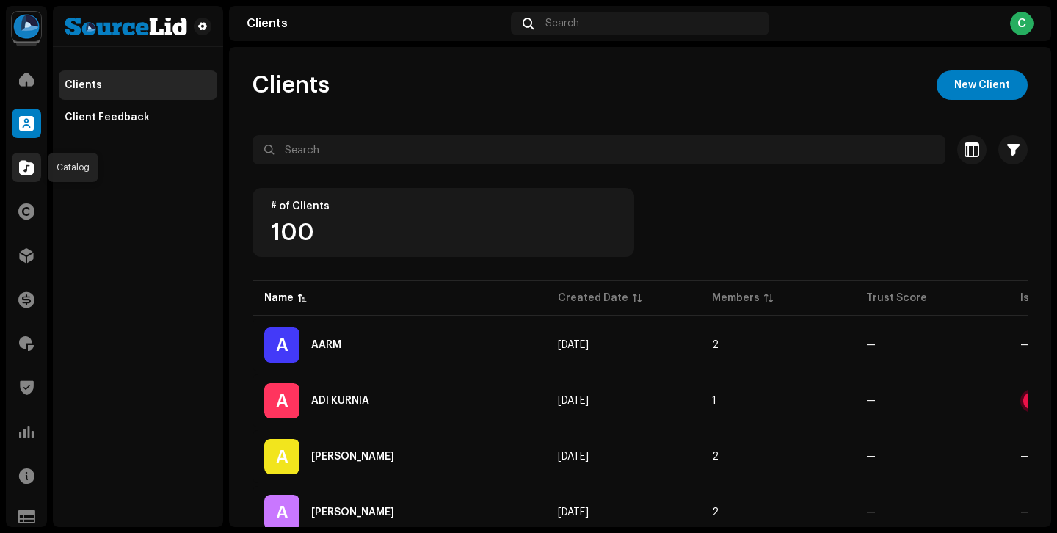
click at [32, 176] on div at bounding box center [26, 167] width 29 height 29
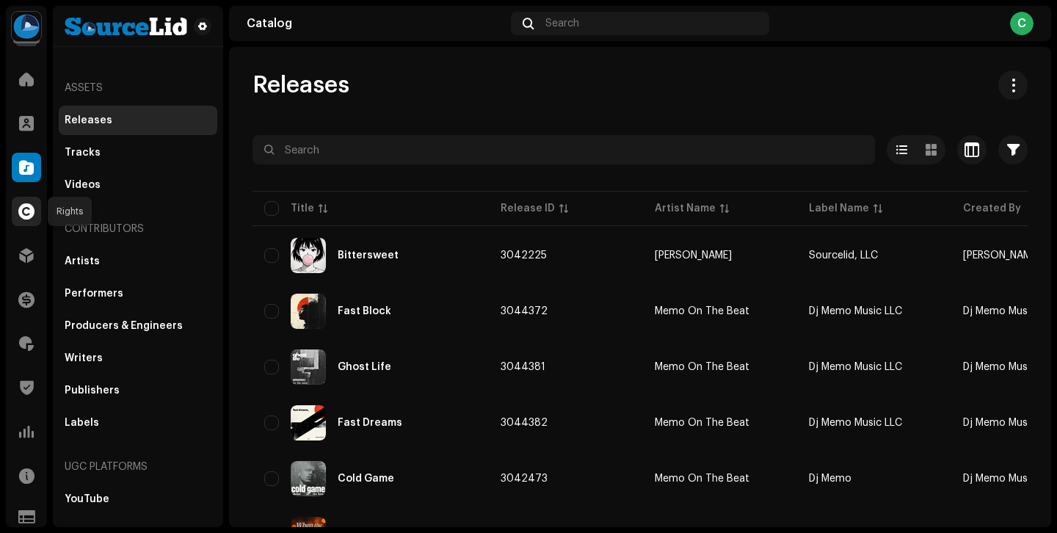
click at [38, 220] on div at bounding box center [26, 211] width 29 height 29
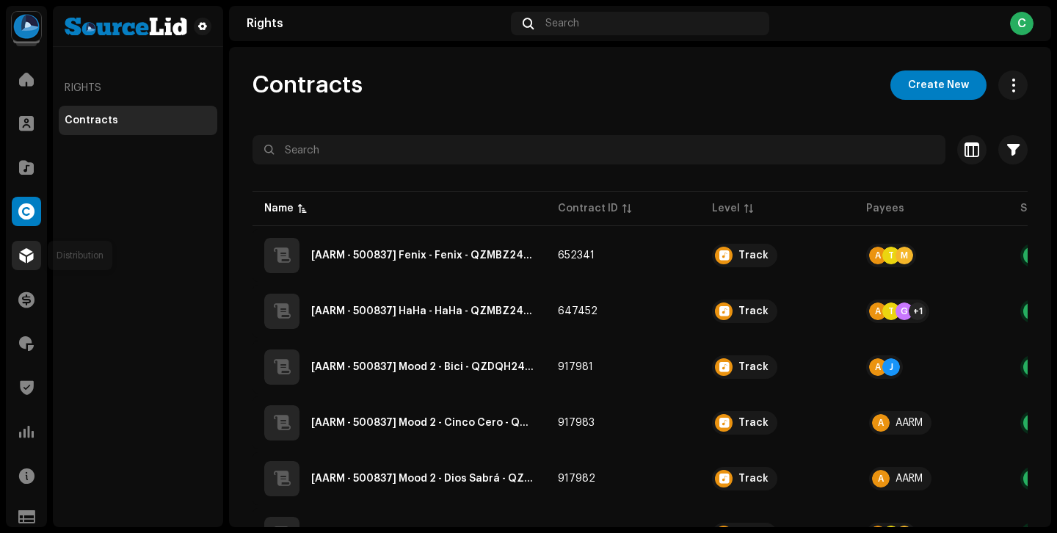
click at [29, 250] on span at bounding box center [26, 256] width 15 height 12
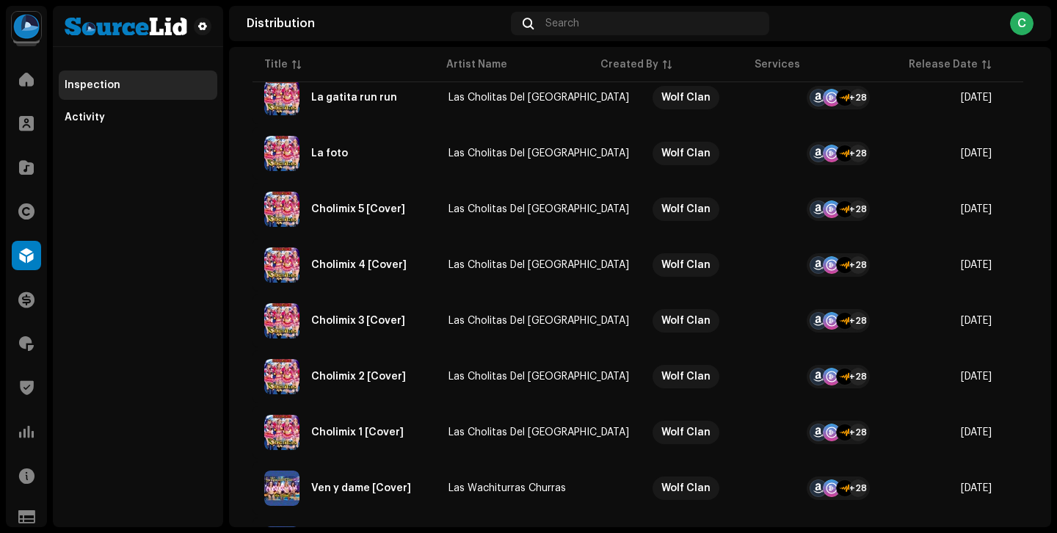
scroll to position [1138, 0]
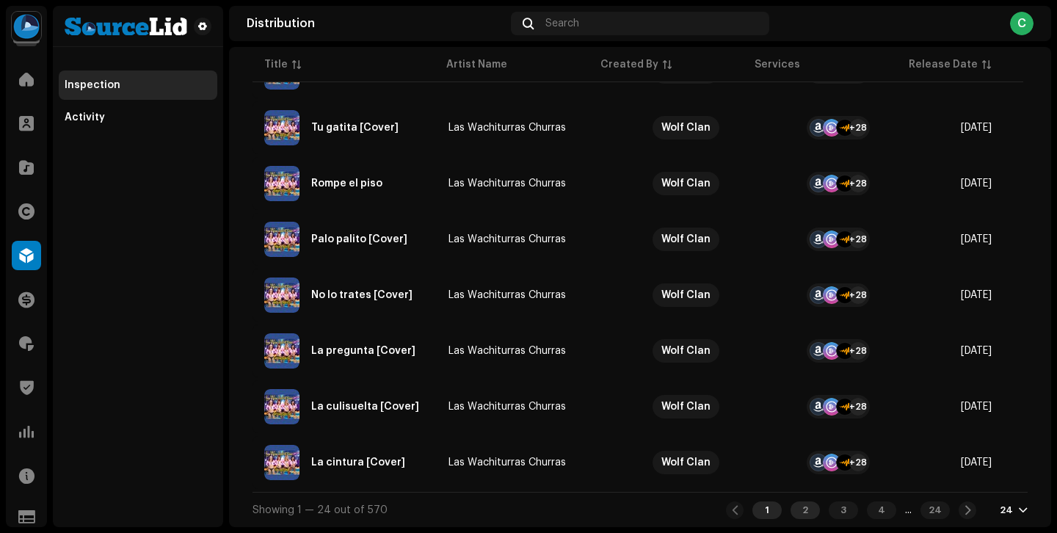
click at [790, 511] on div "2" at bounding box center [804, 510] width 29 height 18
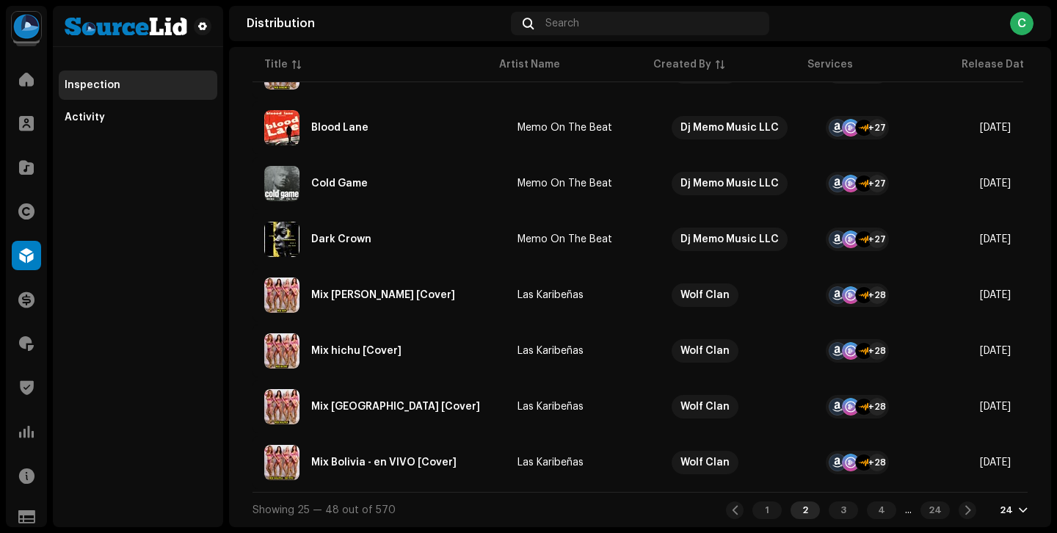
scroll to position [1138, 0]
click at [829, 510] on div "3" at bounding box center [843, 510] width 29 height 18
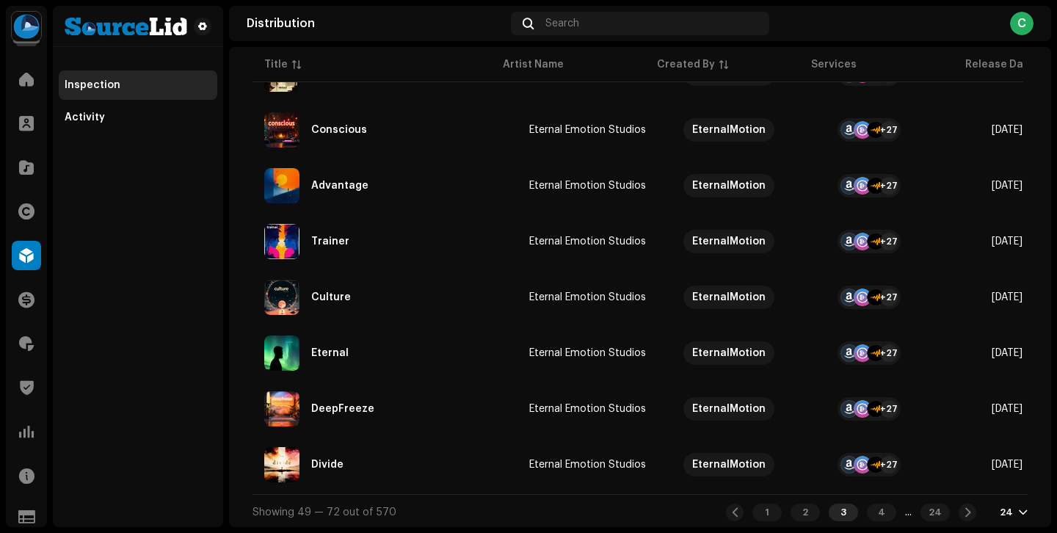
scroll to position [1138, 0]
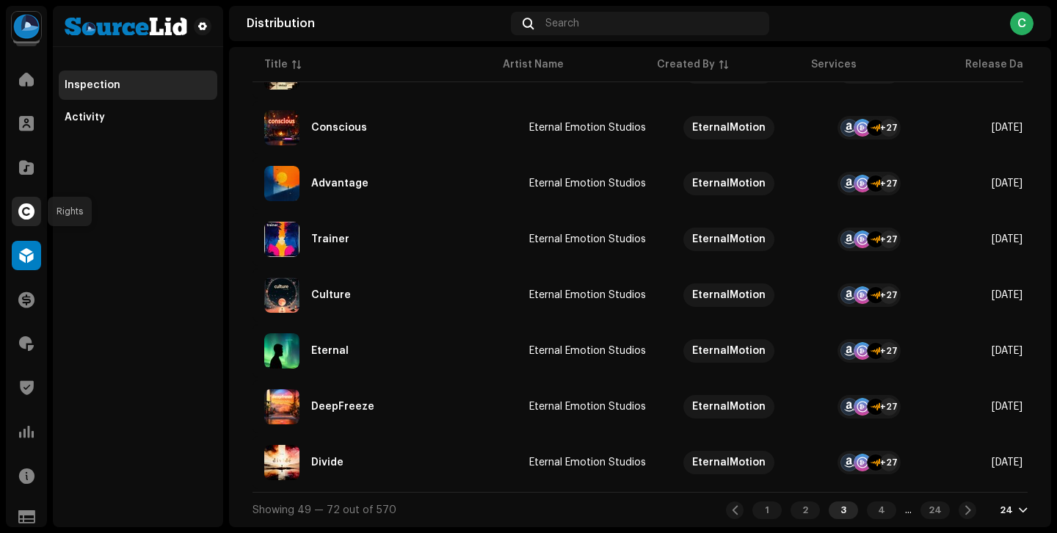
click at [23, 205] on span at bounding box center [26, 211] width 16 height 12
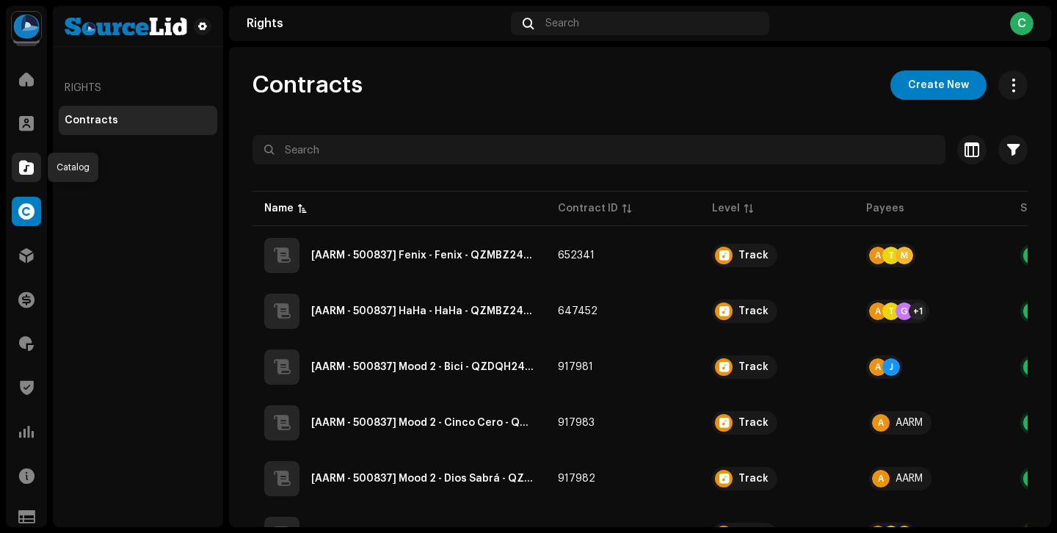
click at [27, 172] on span at bounding box center [26, 167] width 15 height 12
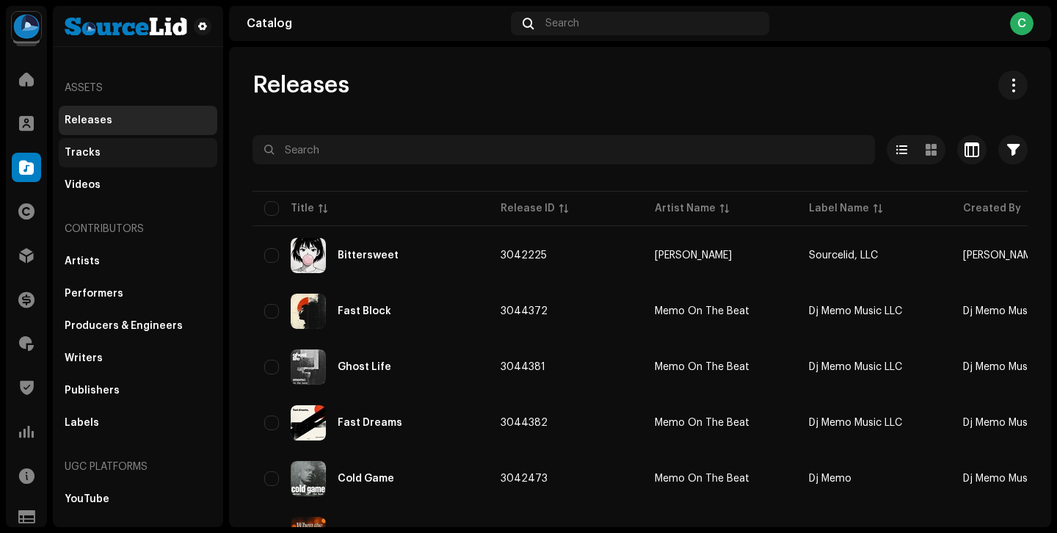
click at [125, 151] on div "Tracks" at bounding box center [138, 153] width 147 height 12
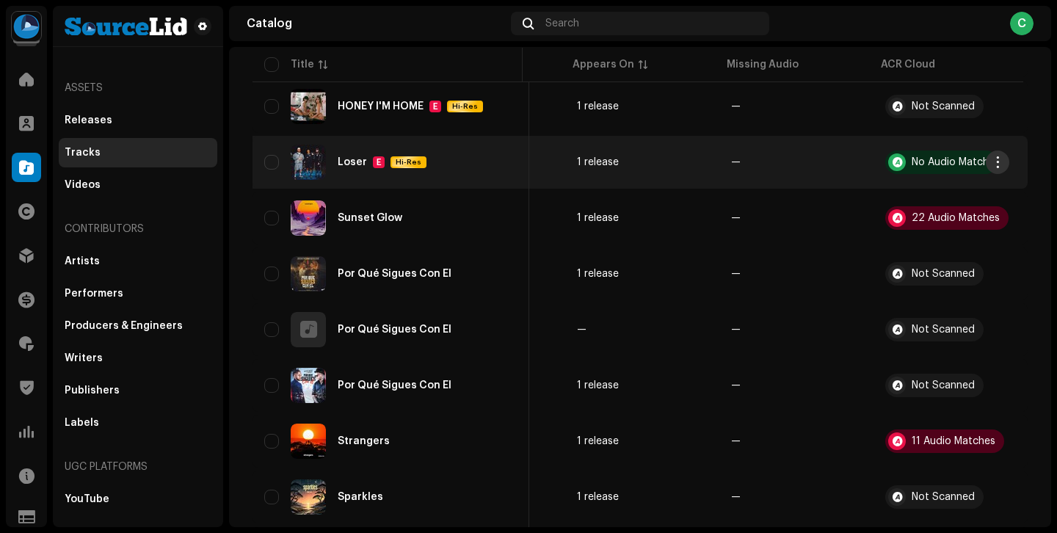
click at [992, 165] on span "button" at bounding box center [997, 162] width 11 height 12
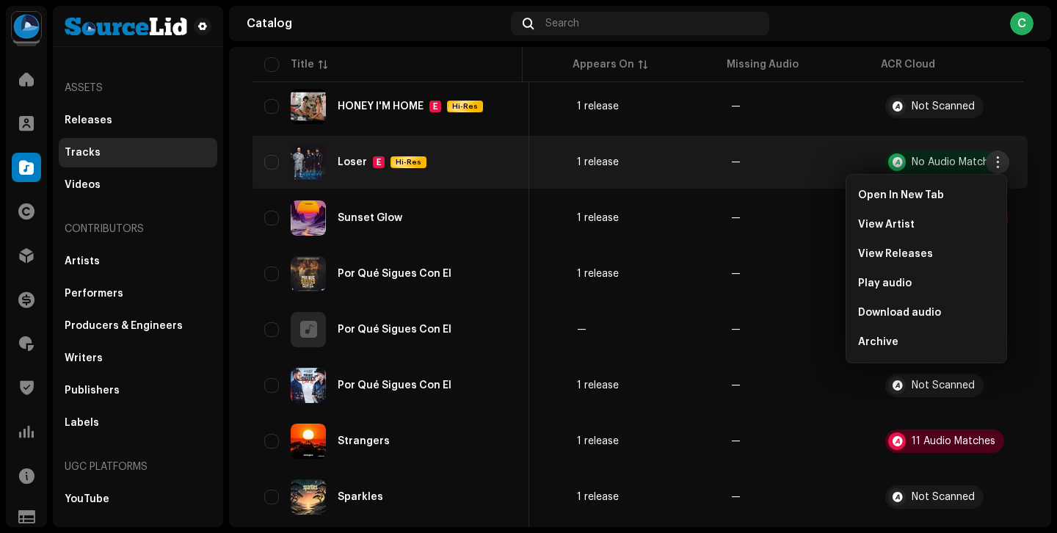
click at [992, 165] on span "button" at bounding box center [997, 162] width 11 height 12
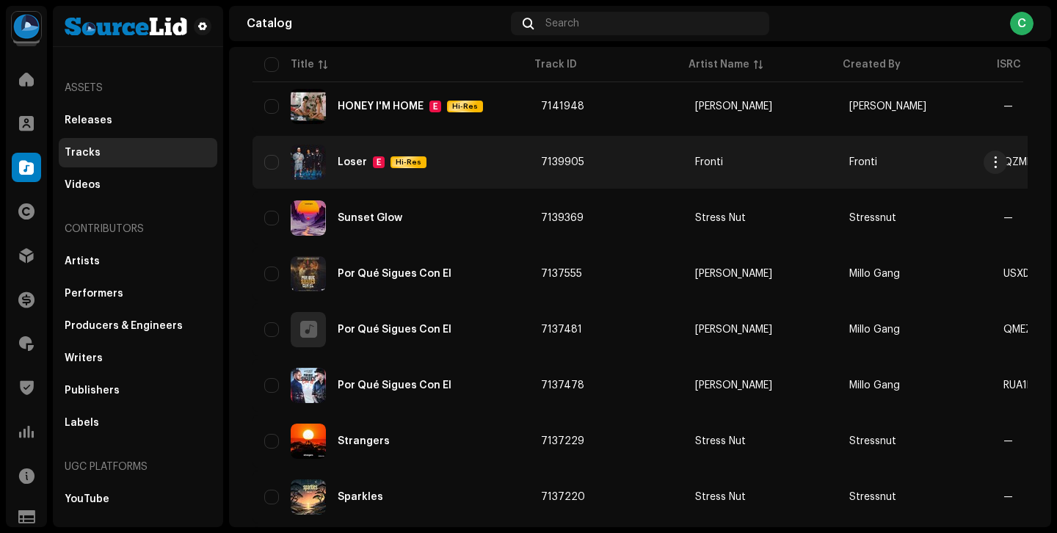
click at [611, 171] on td "7139905" at bounding box center [606, 162] width 154 height 53
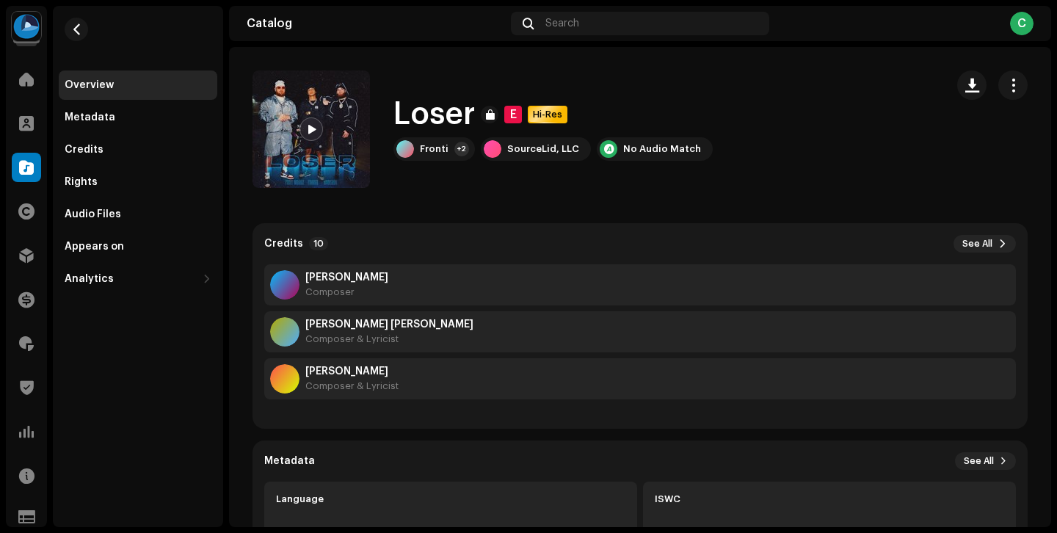
click at [455, 108] on h1 "Loser" at bounding box center [433, 115] width 81 height 34
click at [470, 112] on h1 "Loser" at bounding box center [433, 115] width 81 height 34
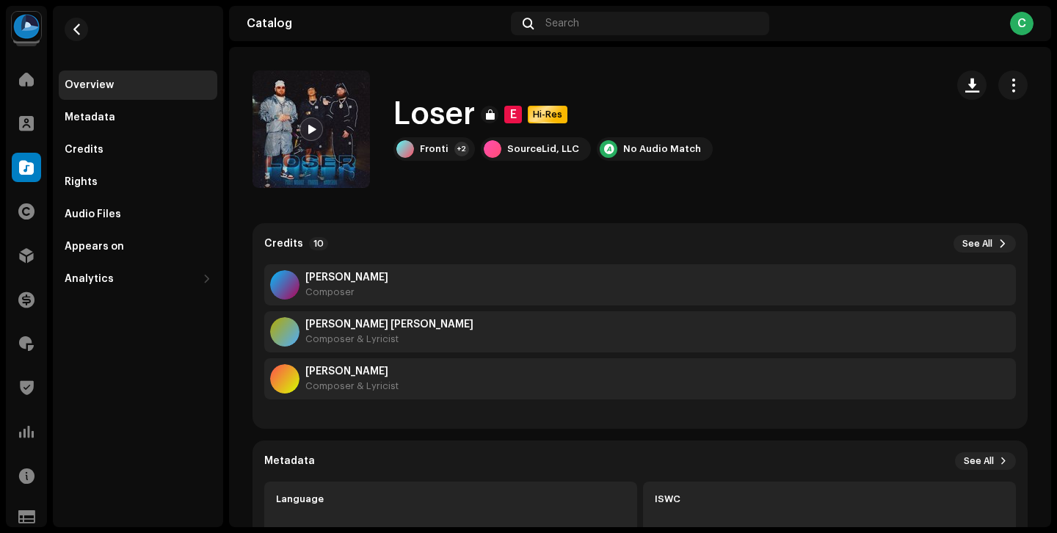
click at [456, 112] on h1 "Loser" at bounding box center [433, 115] width 81 height 34
click at [435, 116] on h1 "Loser" at bounding box center [433, 115] width 81 height 34
click at [409, 117] on h1 "Loser" at bounding box center [433, 115] width 81 height 34
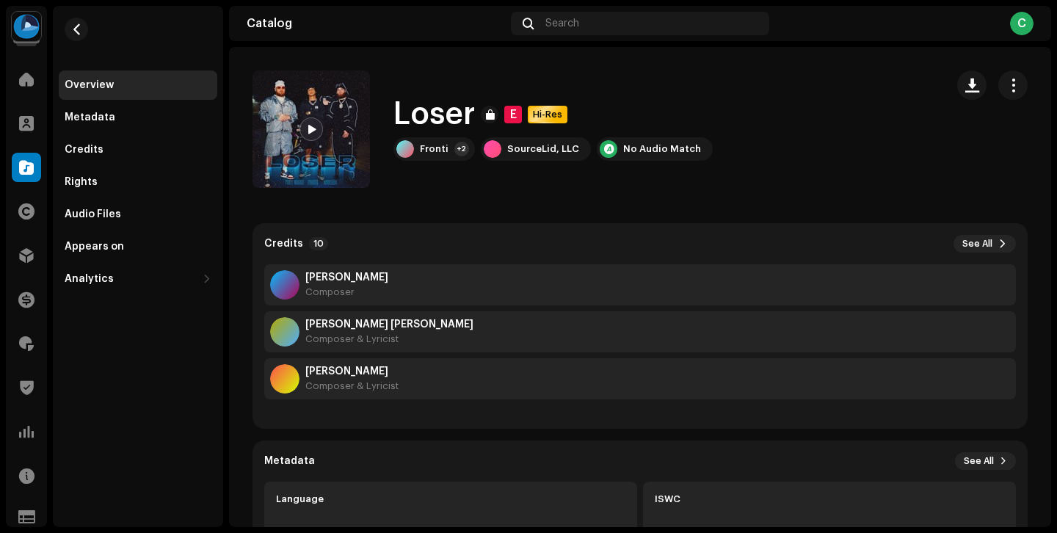
click at [409, 117] on h1 "Loser" at bounding box center [433, 115] width 81 height 34
click at [429, 116] on h1 "Loser" at bounding box center [433, 115] width 81 height 34
click at [409, 110] on h1 "Loser" at bounding box center [433, 115] width 81 height 34
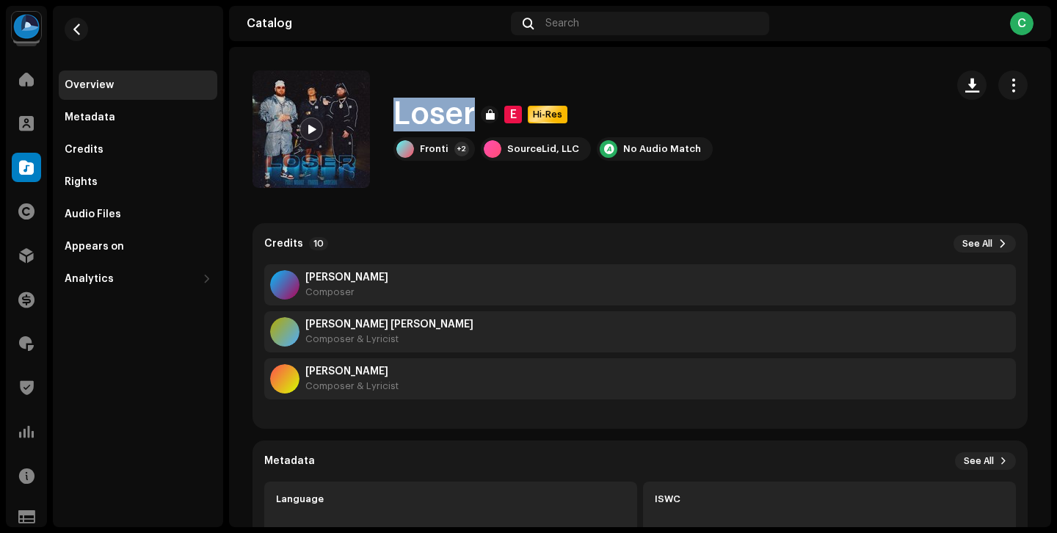
click at [425, 111] on h1 "Loser" at bounding box center [433, 115] width 81 height 34
click at [415, 109] on h1 "Loser" at bounding box center [433, 115] width 81 height 34
click at [429, 111] on h1 "Loser" at bounding box center [433, 115] width 81 height 34
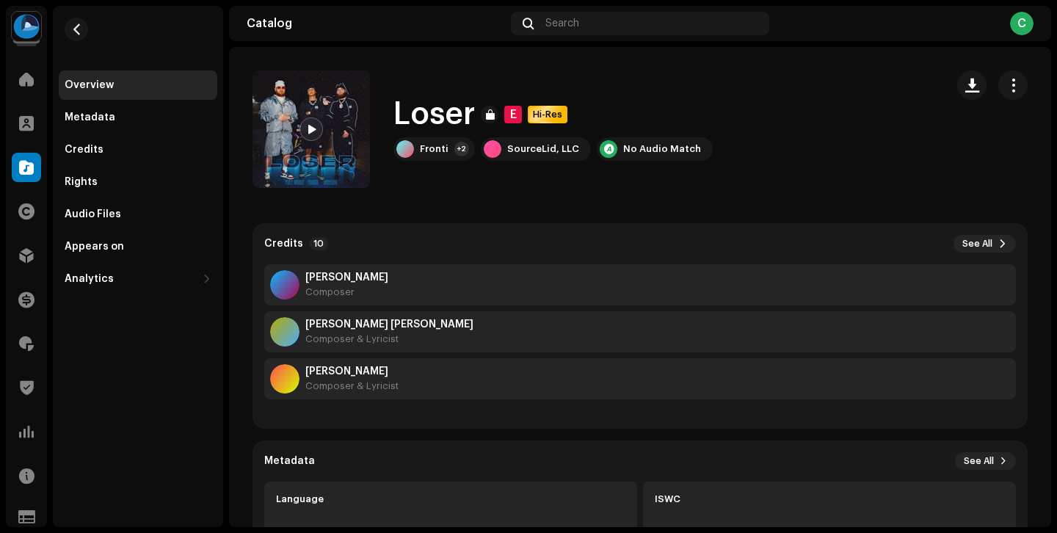
click at [429, 111] on h1 "Loser" at bounding box center [433, 115] width 81 height 34
click at [420, 110] on h1 "Loser" at bounding box center [433, 115] width 81 height 34
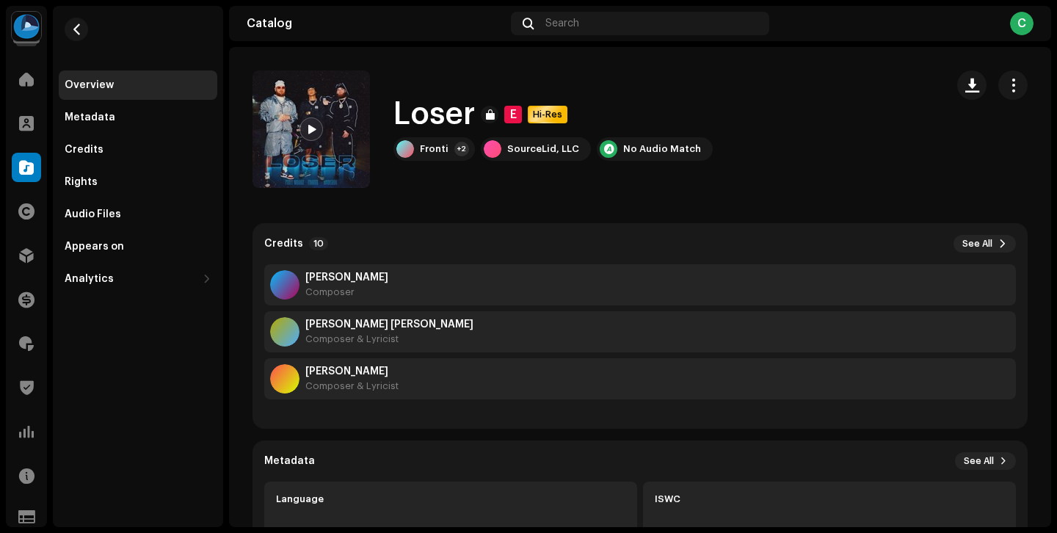
click at [420, 110] on h1 "Loser" at bounding box center [433, 115] width 81 height 34
click at [431, 110] on h1 "Loser" at bounding box center [433, 115] width 81 height 34
click at [422, 108] on h1 "Loser" at bounding box center [433, 115] width 81 height 34
click at [758, 169] on div "Loser E Hi-Res Fronti +2 SourceLid, LLC No Audio Match" at bounding box center [592, 128] width 681 height 117
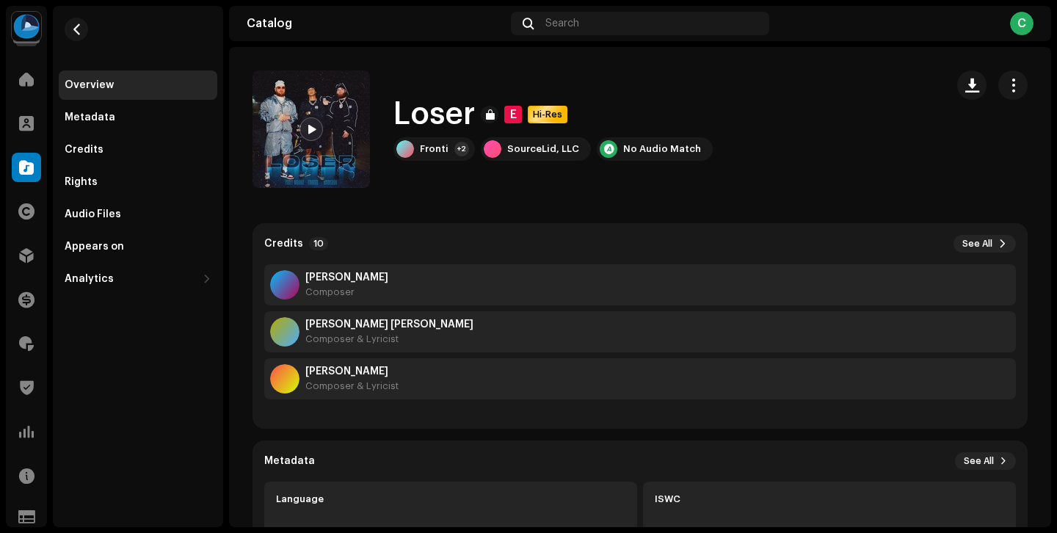
click at [453, 120] on h1 "Loser" at bounding box center [433, 115] width 81 height 34
click at [421, 116] on h1 "Loser" at bounding box center [433, 115] width 81 height 34
click at [435, 112] on h1 "Loser" at bounding box center [433, 115] width 81 height 34
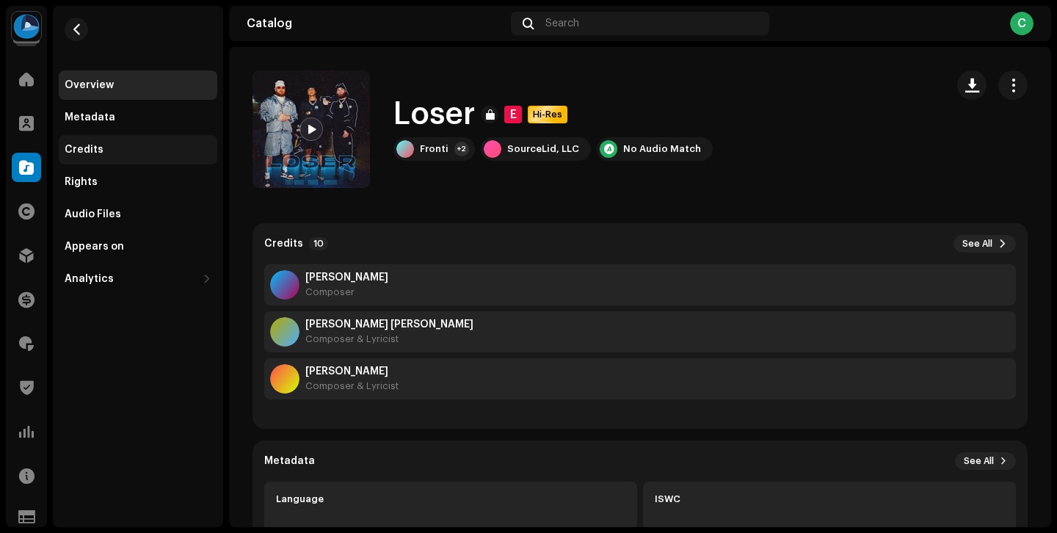
click at [142, 136] on div "Credits" at bounding box center [138, 149] width 159 height 29
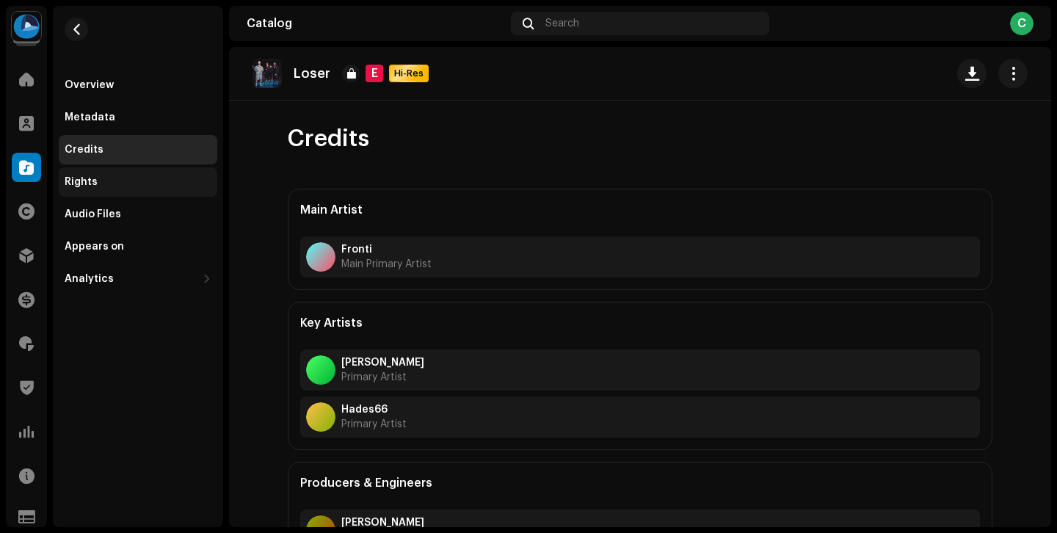
click at [144, 172] on div "Rights" at bounding box center [138, 181] width 159 height 29
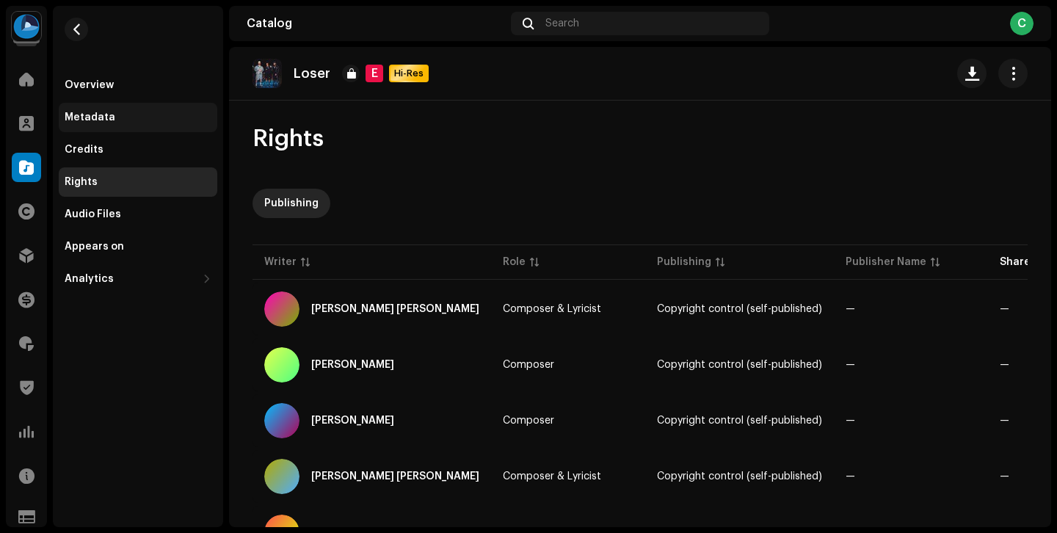
click at [162, 120] on div "Metadata" at bounding box center [138, 118] width 147 height 12
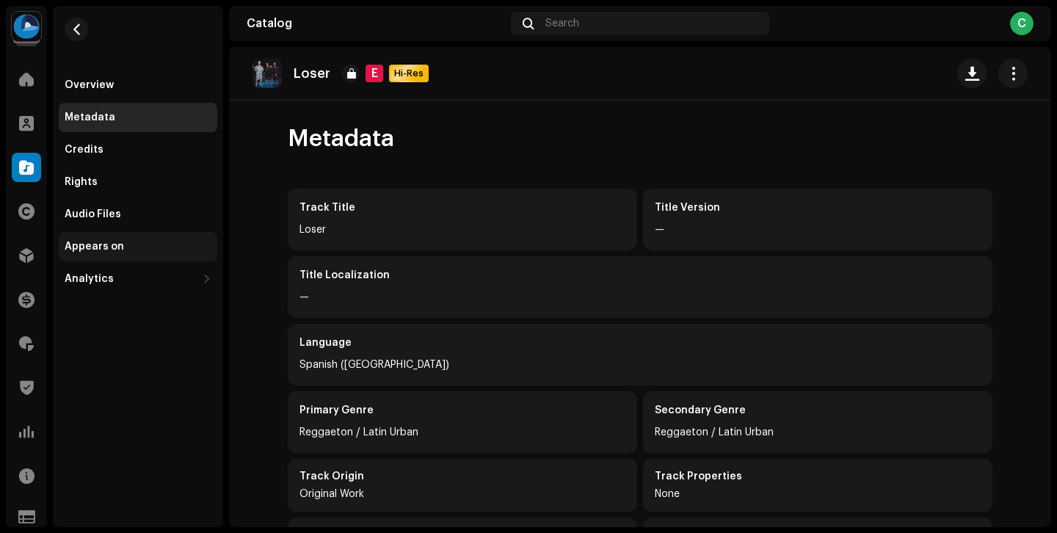
click at [155, 235] on div "Appears on" at bounding box center [138, 246] width 159 height 29
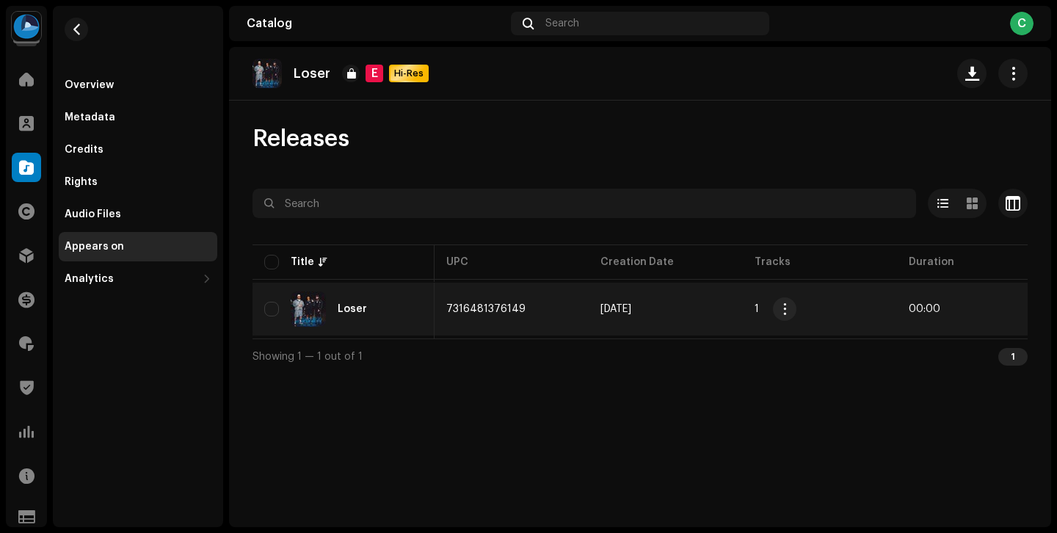
scroll to position [0, 640]
click at [688, 311] on td "[DATE]" at bounding box center [642, 309] width 154 height 53
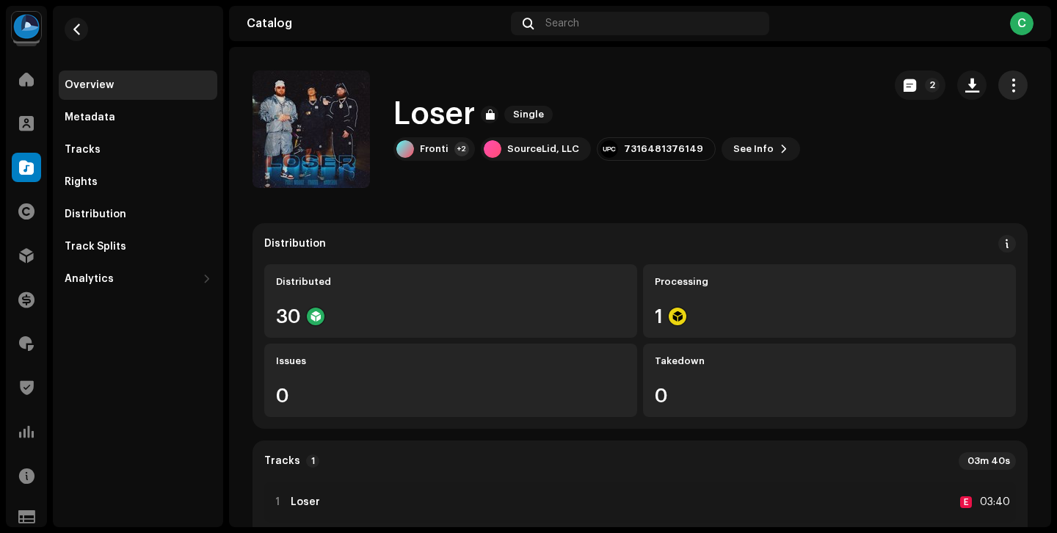
click at [1005, 92] on button "button" at bounding box center [1012, 84] width 29 height 29
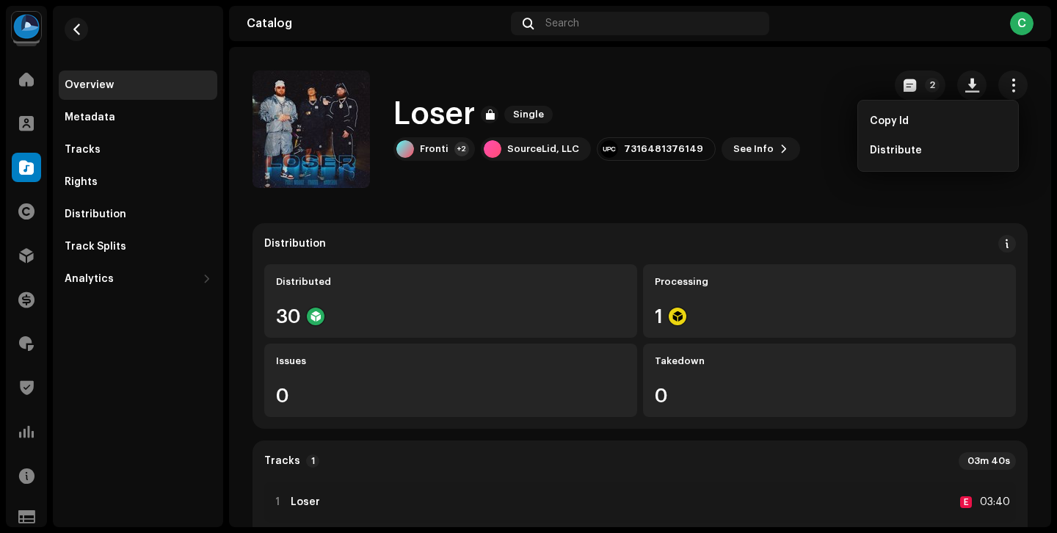
click at [713, 234] on div "Distribution Distributed 30 Processing 1 Issues 0 Takedown 0" at bounding box center [639, 325] width 775 height 205
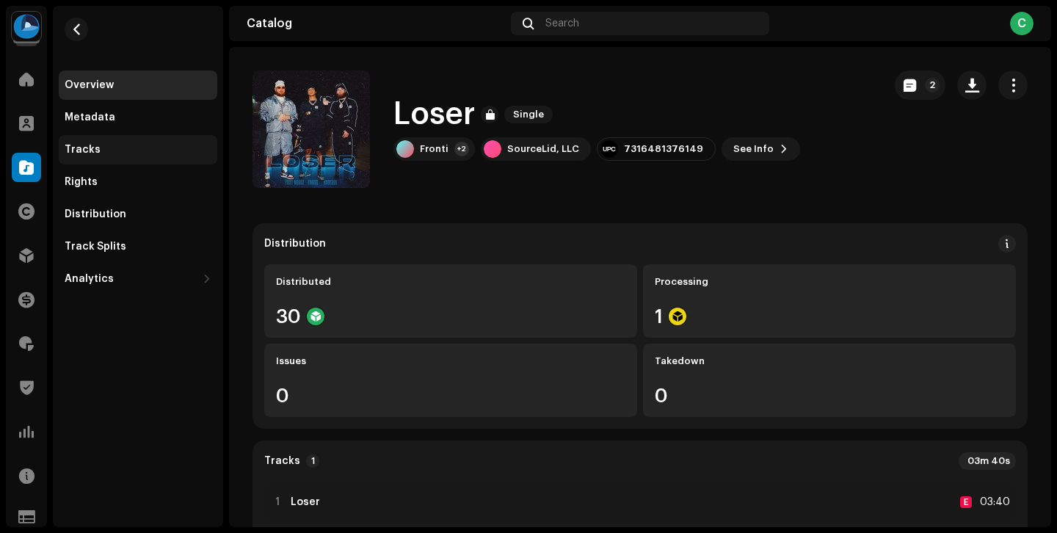
click at [131, 144] on div "Tracks" at bounding box center [138, 150] width 147 height 12
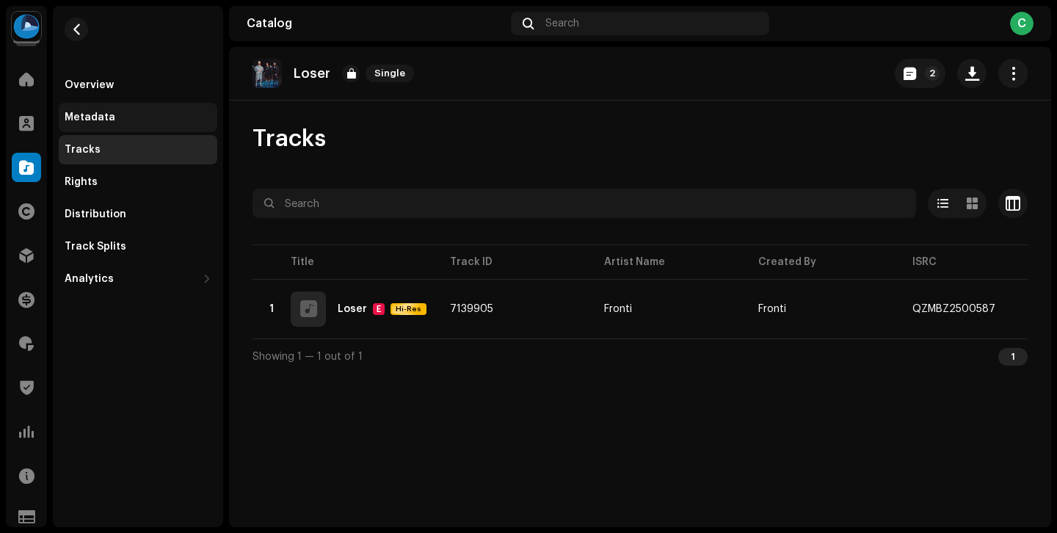
click at [132, 118] on div "Metadata" at bounding box center [138, 118] width 147 height 12
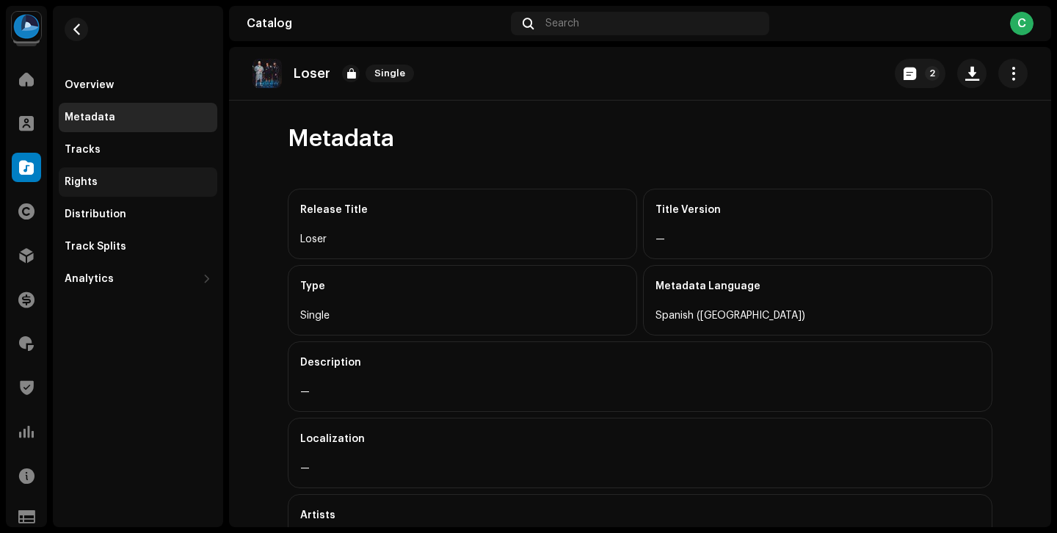
click at [142, 180] on div "Rights" at bounding box center [138, 182] width 147 height 12
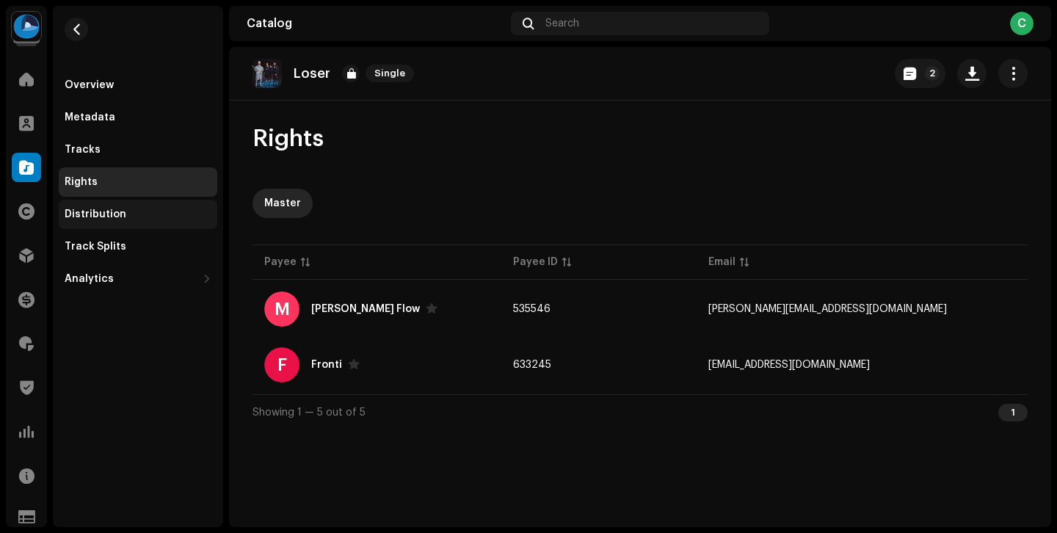
click at [148, 209] on div "Distribution" at bounding box center [138, 214] width 147 height 12
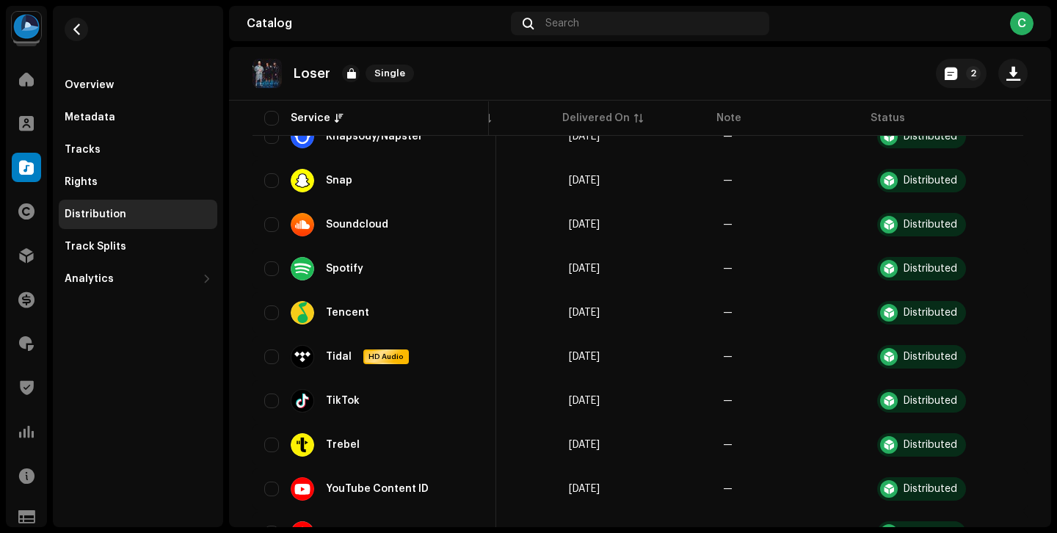
scroll to position [1218, 0]
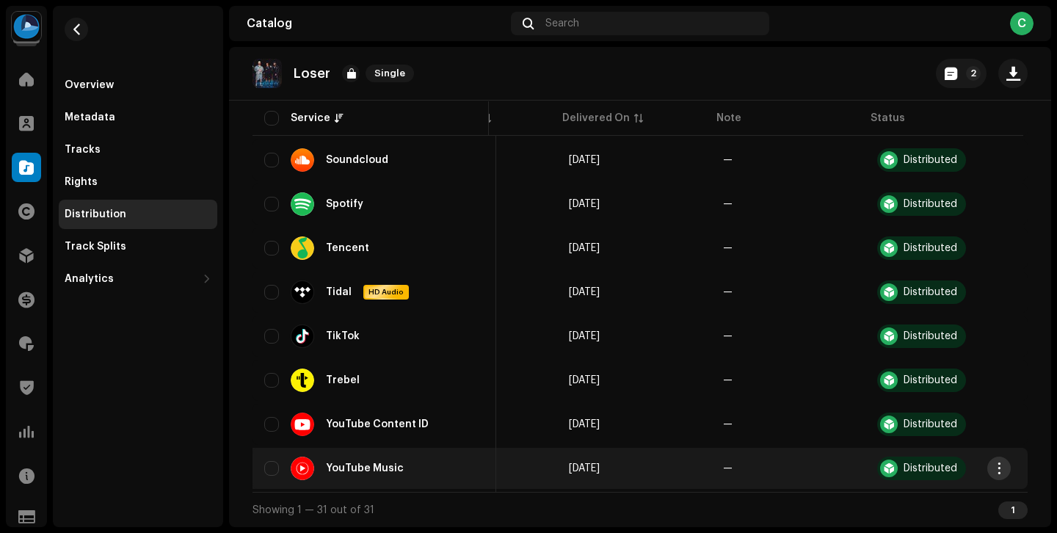
click at [997, 462] on span "button" at bounding box center [998, 468] width 11 height 12
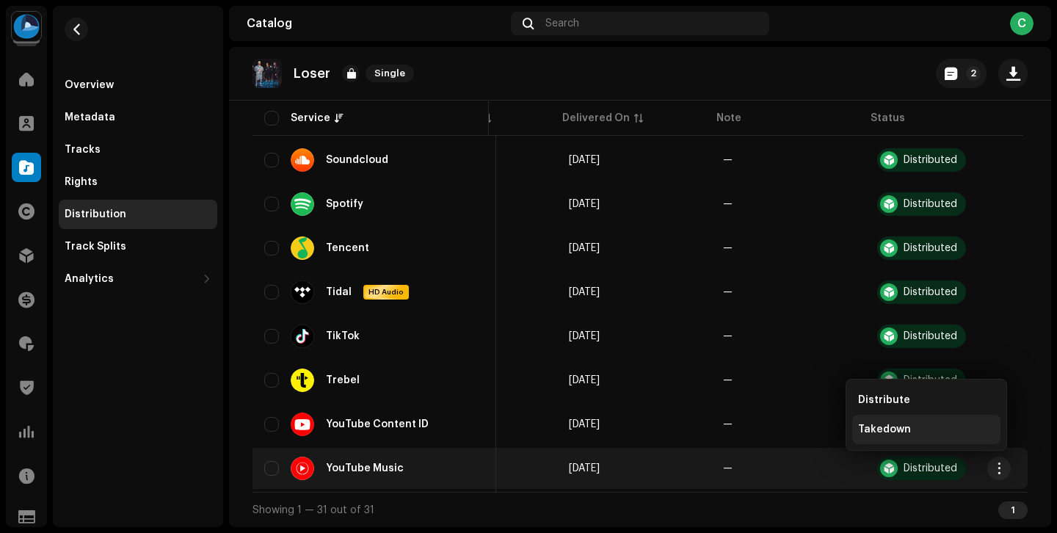
click at [977, 435] on div "Takedown" at bounding box center [926, 429] width 148 height 29
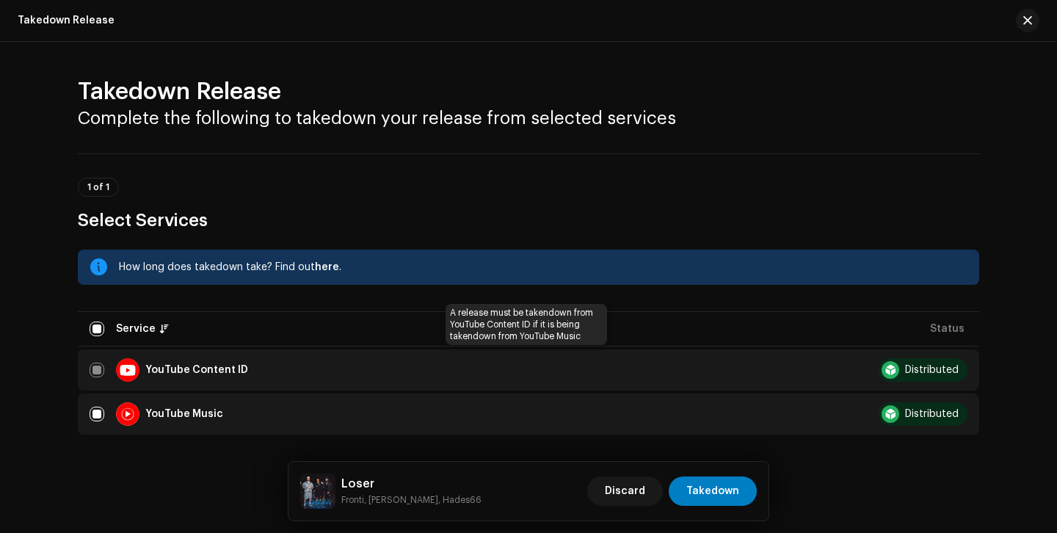
scroll to position [45, 0]
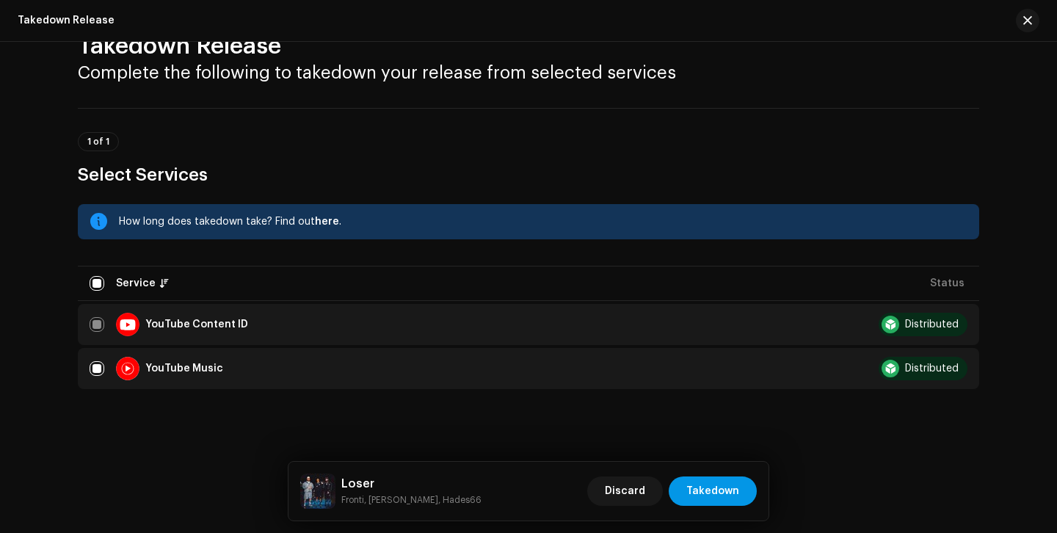
click at [742, 485] on button "Takedown" at bounding box center [713, 490] width 88 height 29
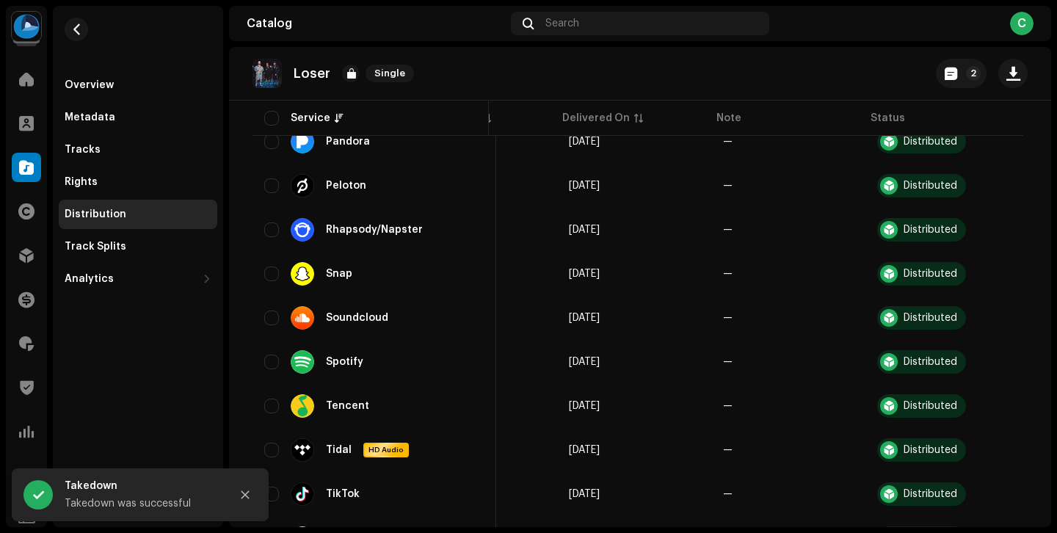
scroll to position [1218, 0]
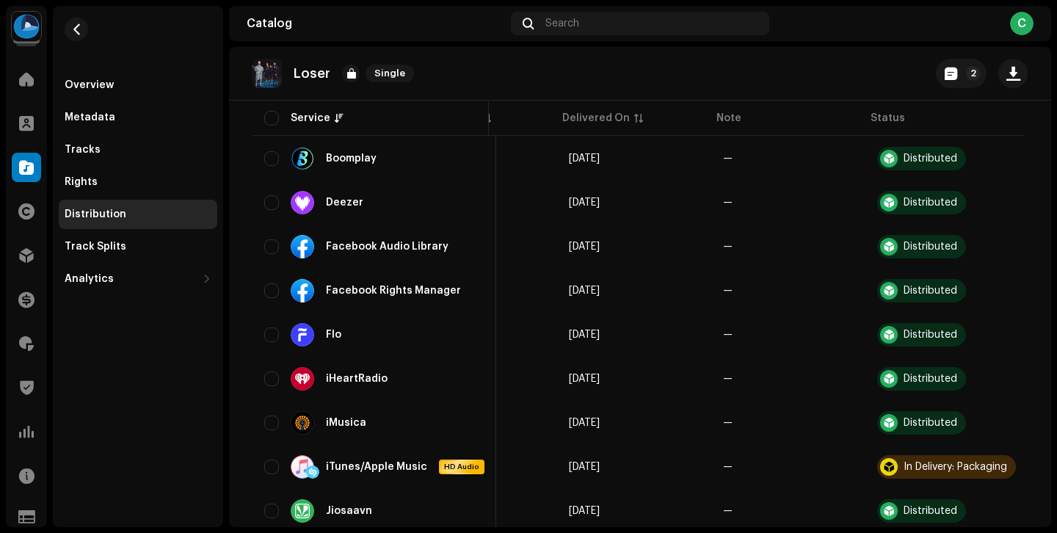
scroll to position [383, 0]
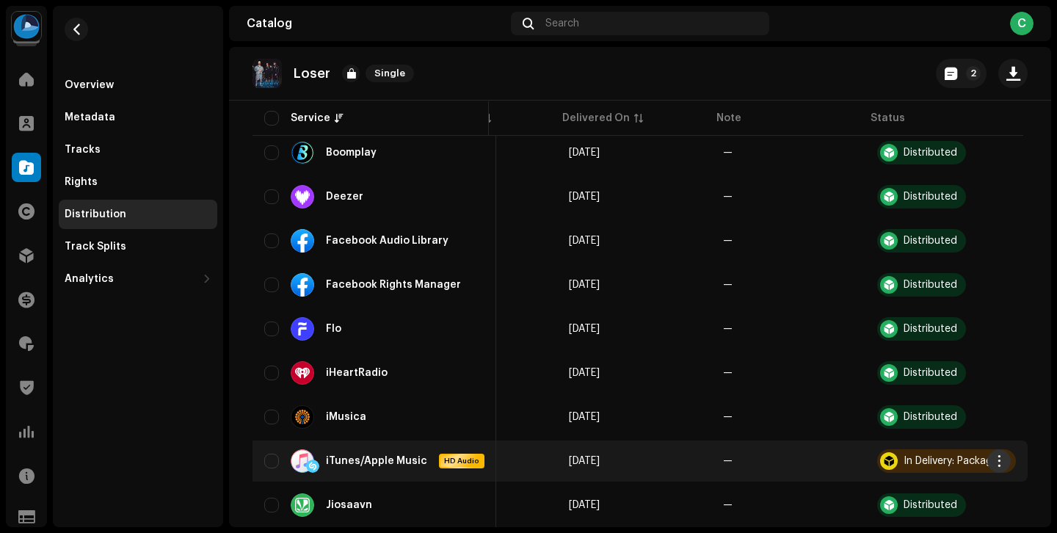
click at [997, 462] on span "button" at bounding box center [998, 461] width 11 height 12
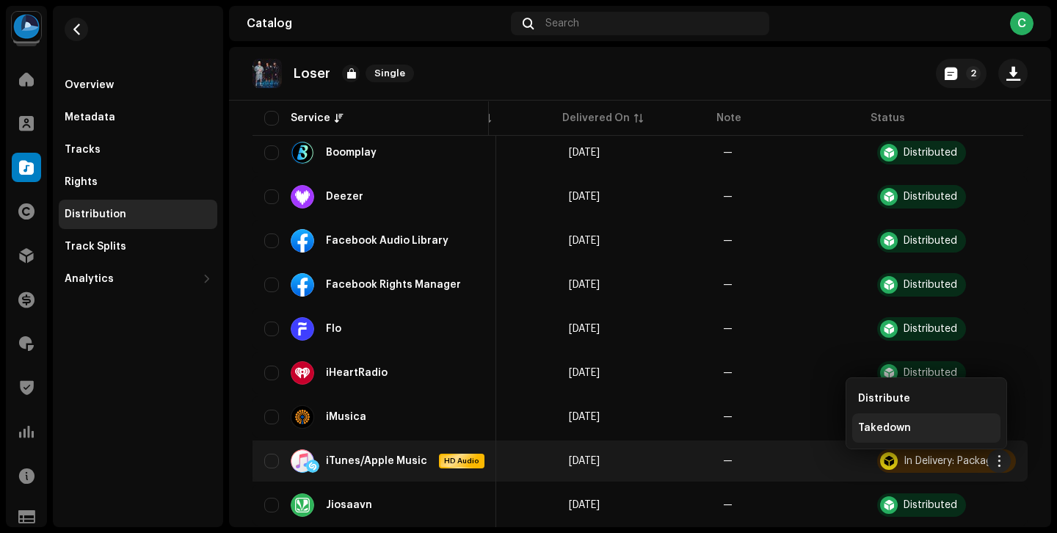
click at [942, 429] on div "Takedown" at bounding box center [926, 428] width 136 height 12
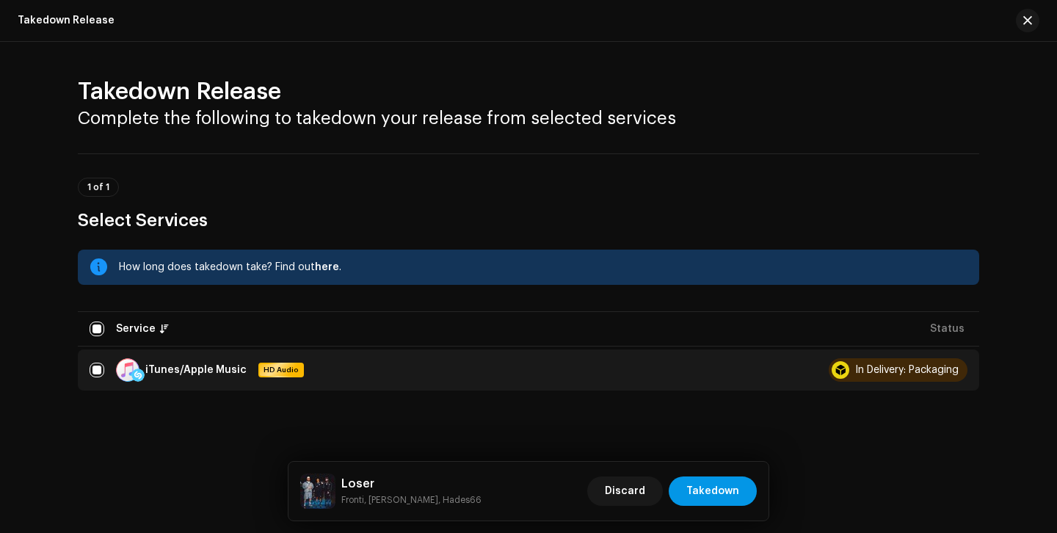
click at [700, 485] on span "Takedown" at bounding box center [712, 490] width 53 height 29
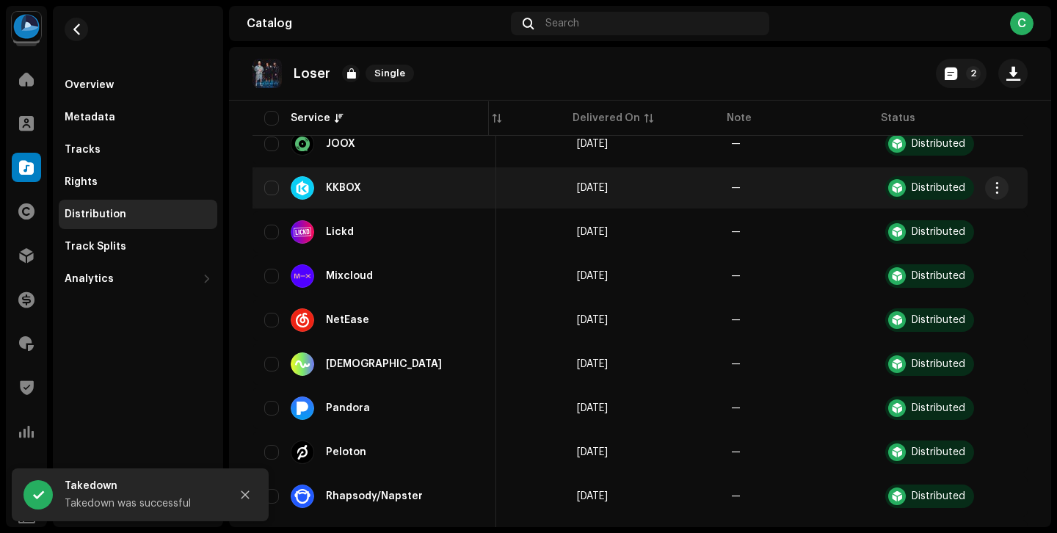
scroll to position [1218, 0]
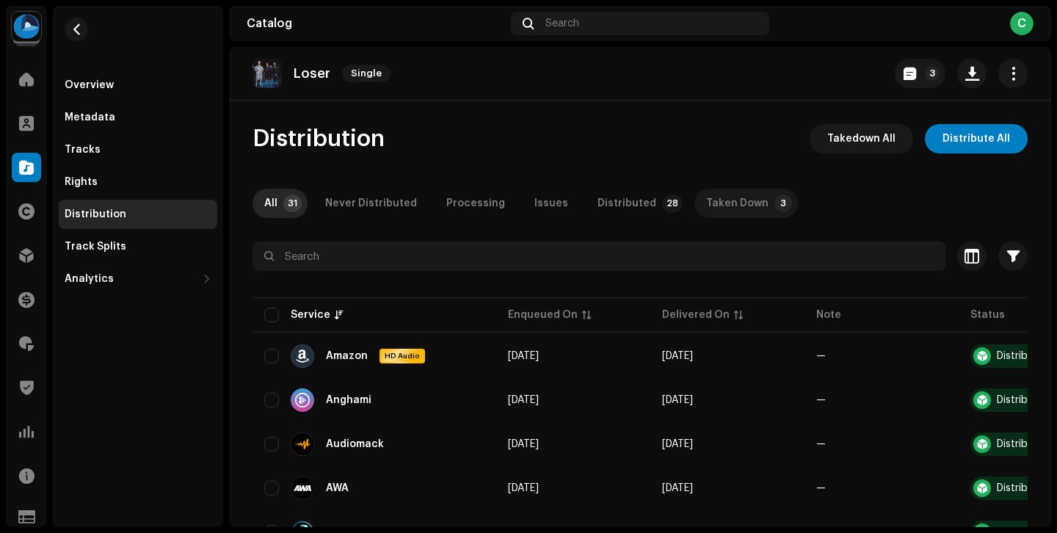
click at [724, 208] on div "Taken Down" at bounding box center [737, 203] width 62 height 29
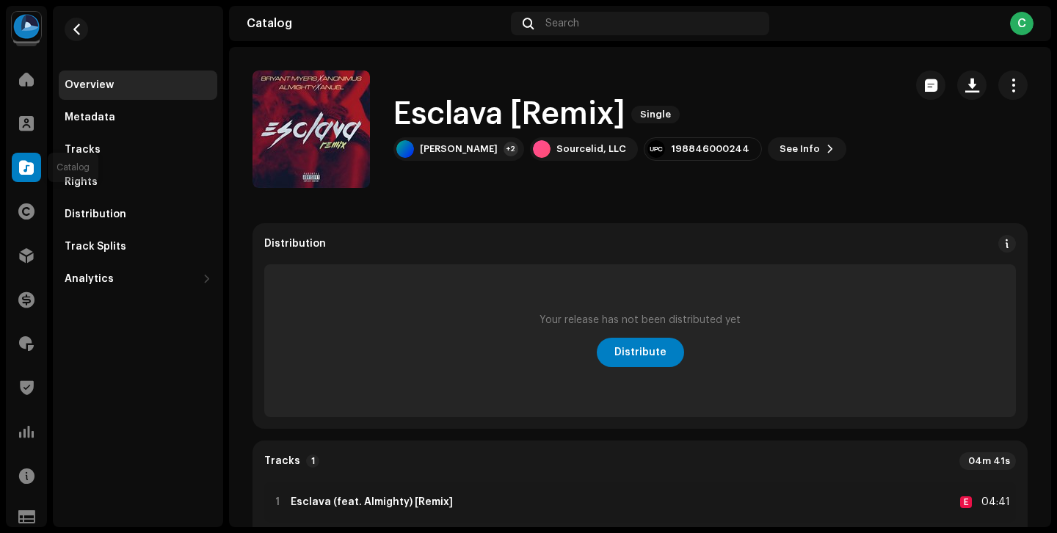
click at [23, 164] on span at bounding box center [26, 167] width 15 height 12
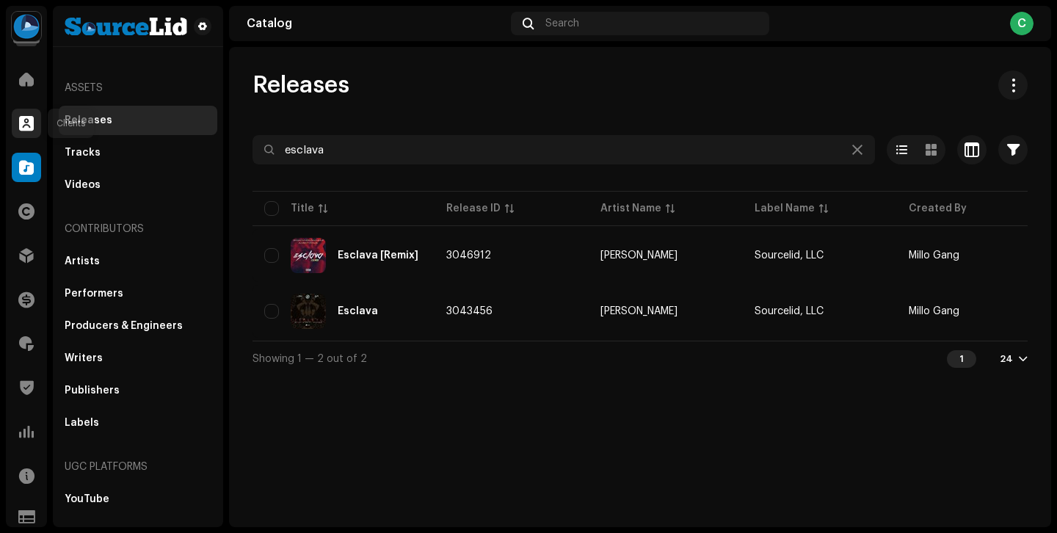
click at [21, 137] on div at bounding box center [26, 123] width 29 height 29
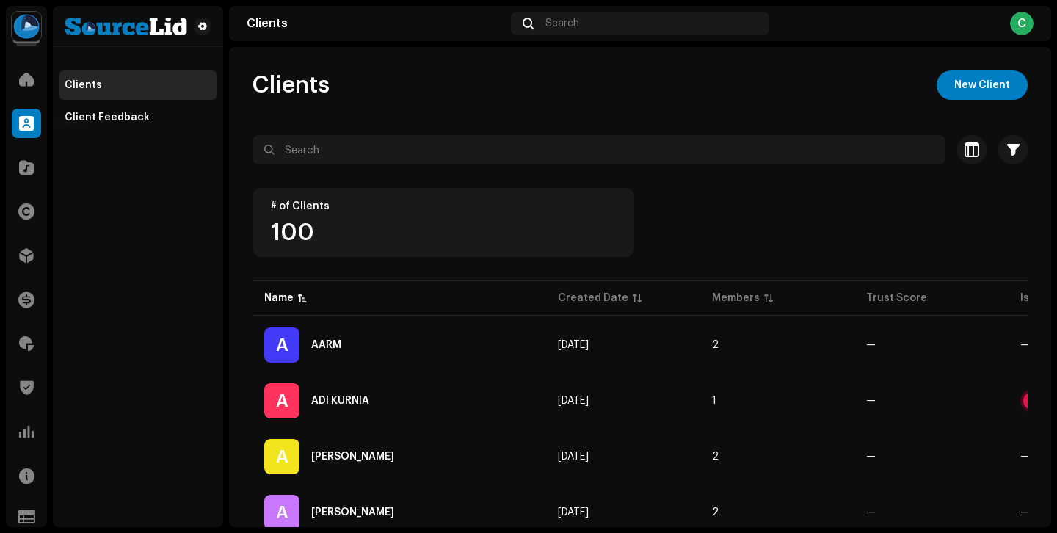
click at [32, 123] on span at bounding box center [26, 123] width 15 height 12
click at [24, 88] on div at bounding box center [26, 79] width 29 height 29
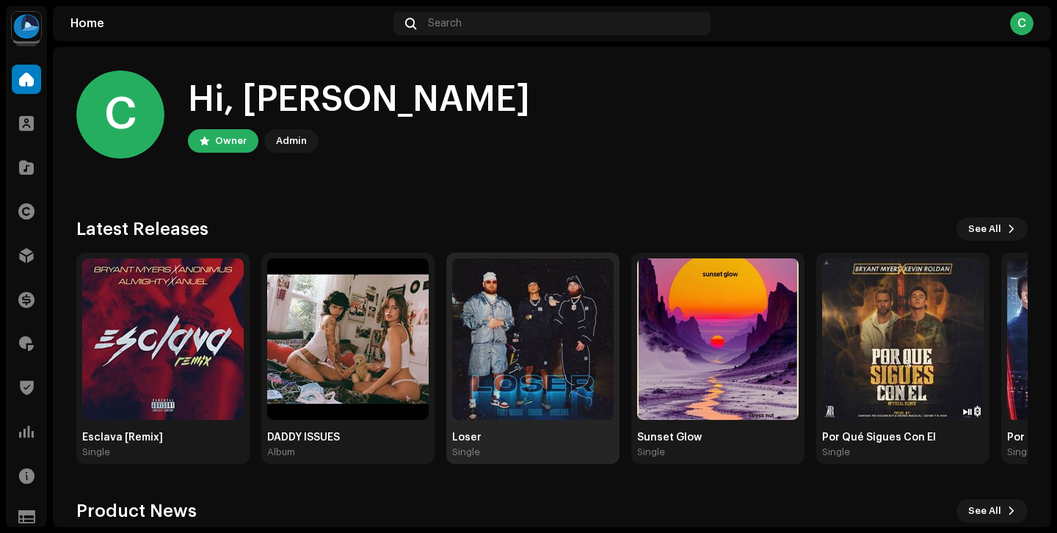
click at [537, 390] on img at bounding box center [532, 338] width 161 height 161
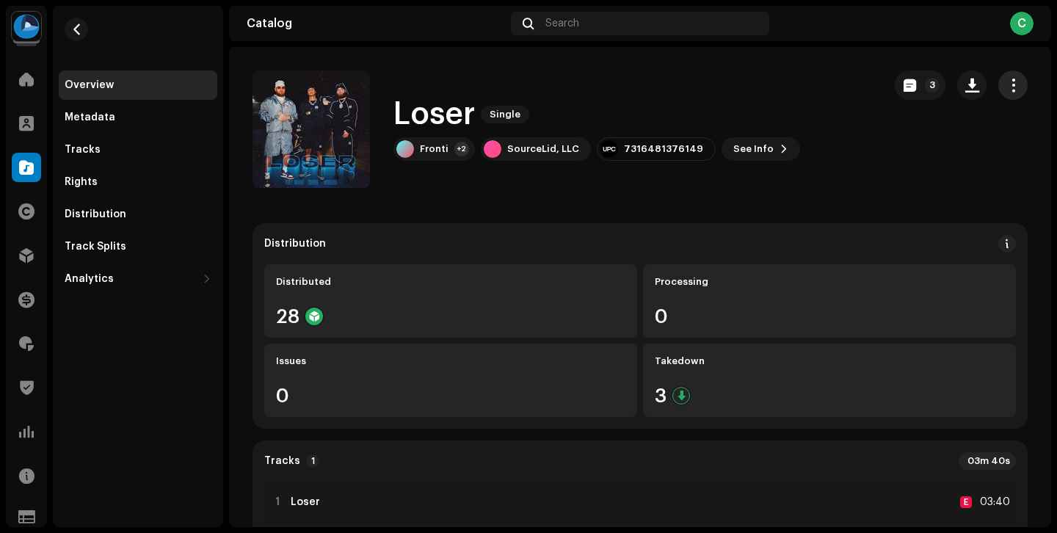
click at [1006, 79] on span "button" at bounding box center [1013, 85] width 14 height 12
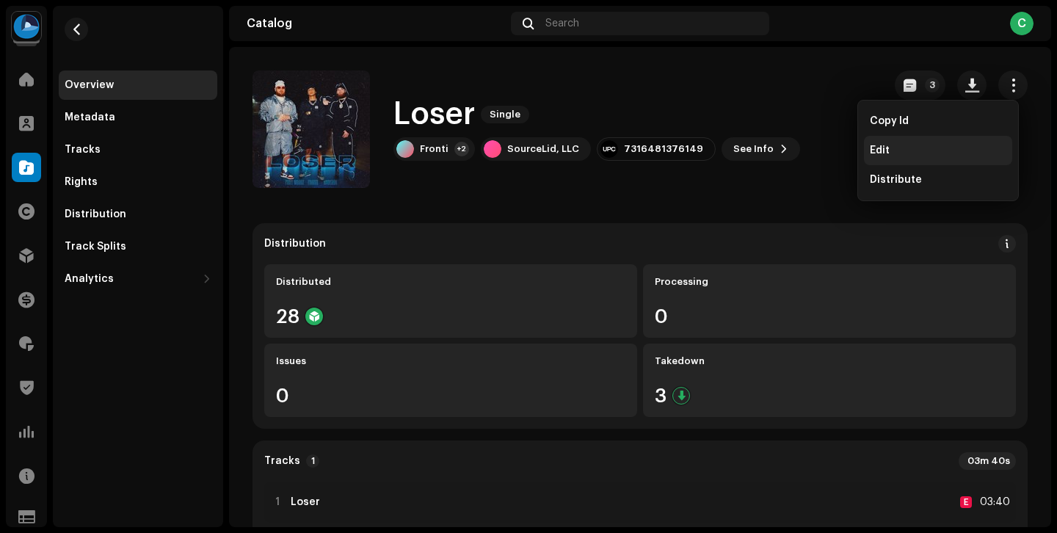
click at [939, 145] on div "Edit" at bounding box center [938, 151] width 136 height 12
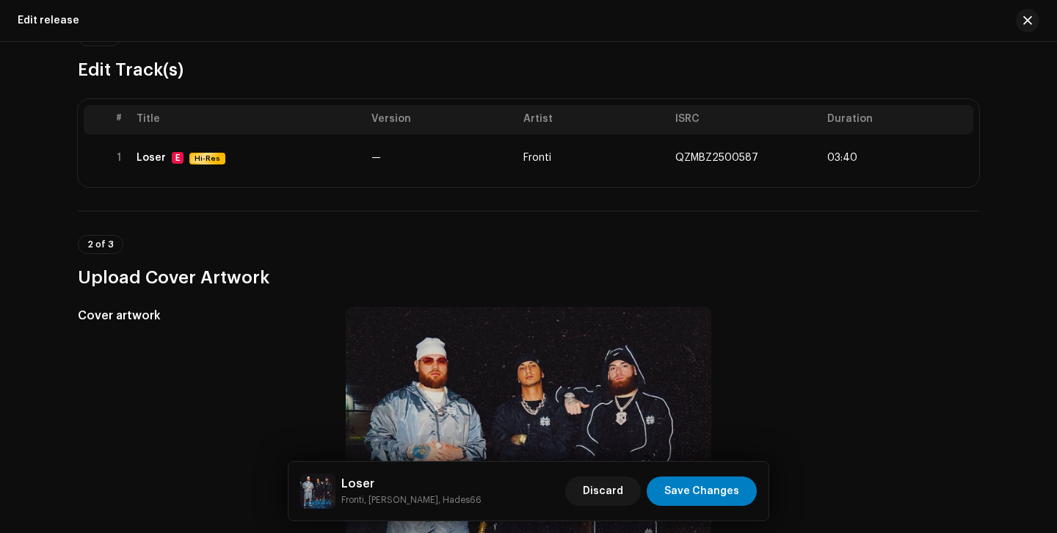
scroll to position [147, 0]
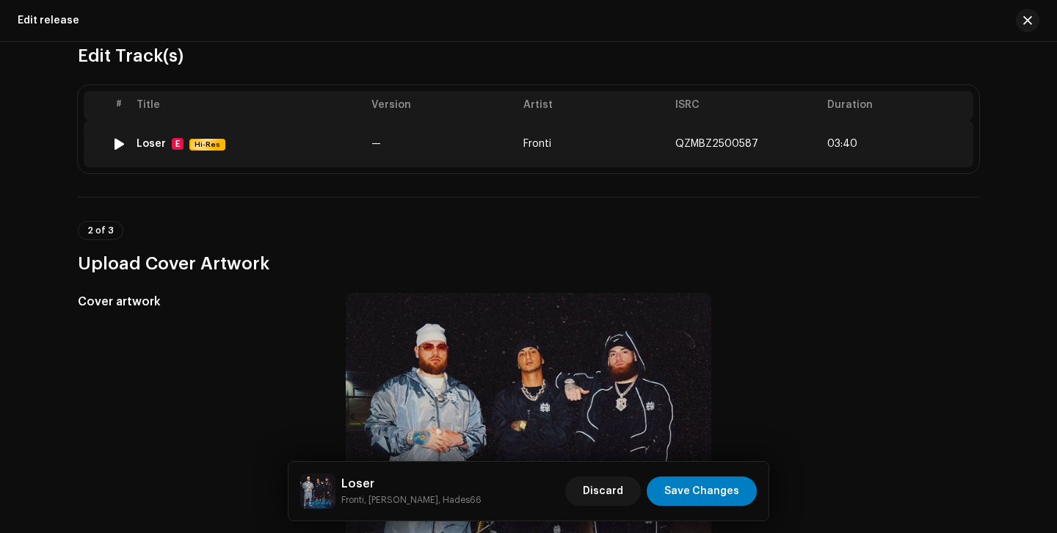
click at [598, 157] on td "Fronti" at bounding box center [593, 143] width 152 height 47
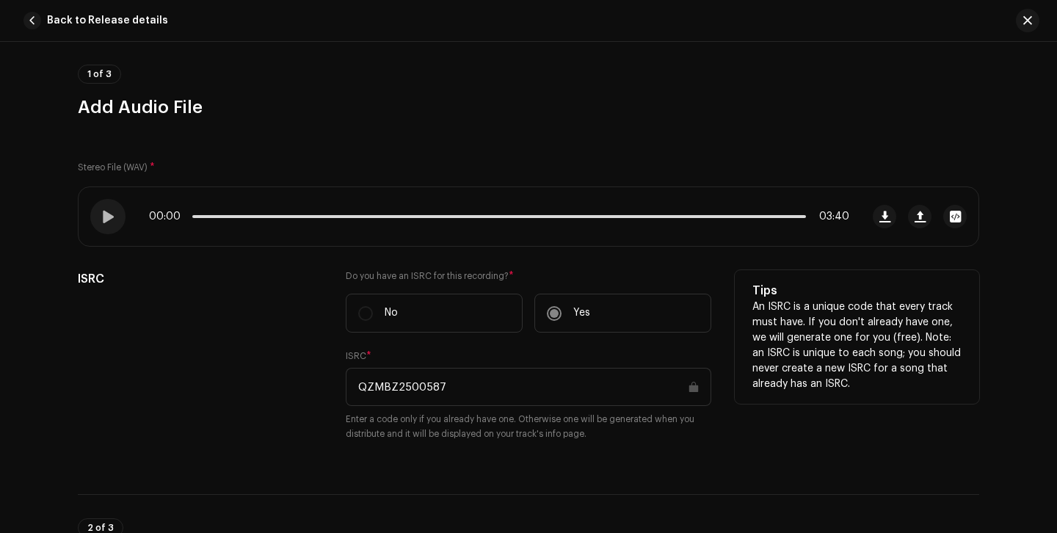
scroll to position [98, 0]
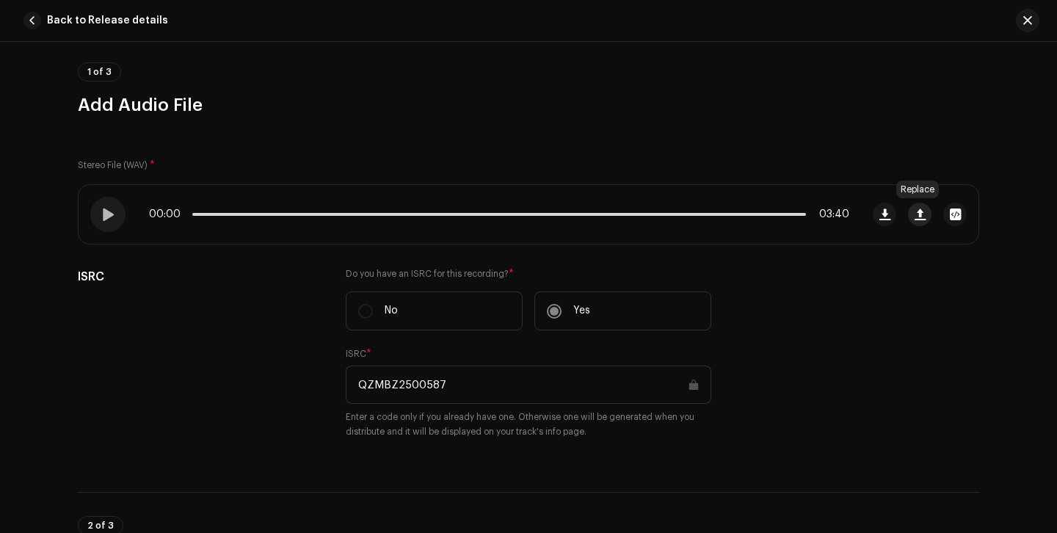
click at [915, 212] on span "button" at bounding box center [919, 214] width 11 height 12
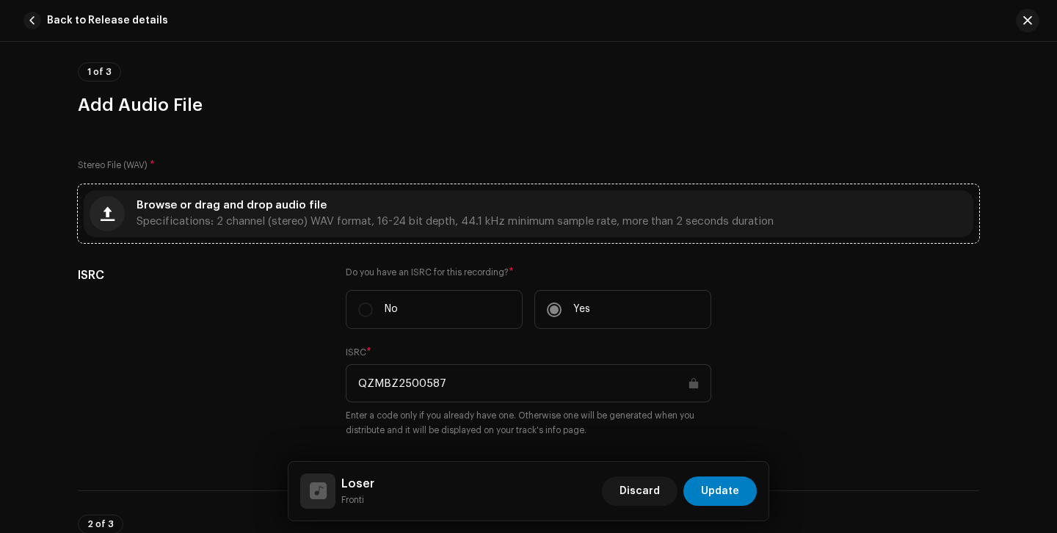
click at [580, 219] on span "Specifications: 2 channel (stereo) WAV format, 16-24 bit depth, 44.1 kHz minimu…" at bounding box center [454, 221] width 637 height 10
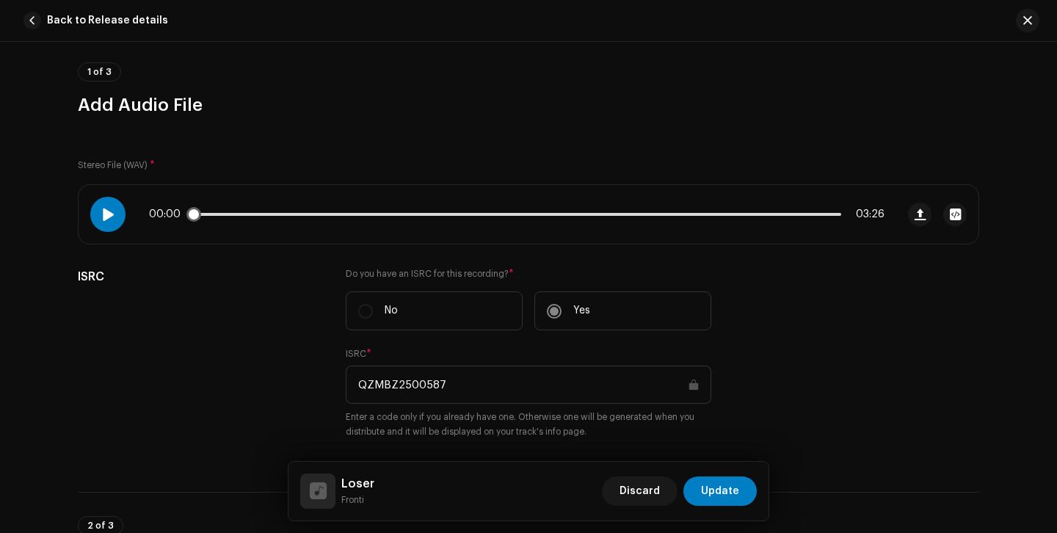
click at [105, 211] on span at bounding box center [107, 214] width 12 height 12
click at [718, 489] on span "Update" at bounding box center [720, 490] width 38 height 29
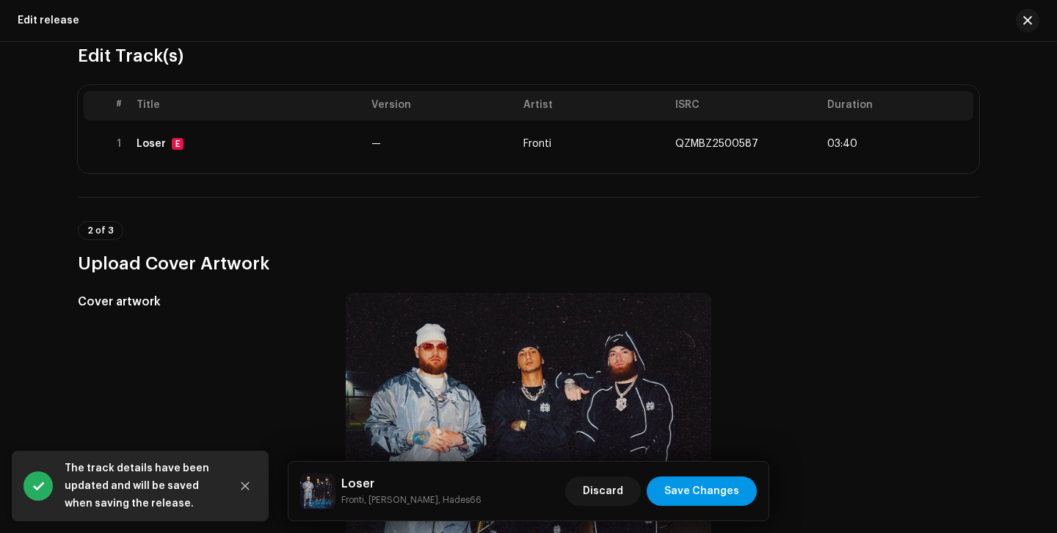
click at [718, 485] on span "Save Changes" at bounding box center [701, 490] width 75 height 29
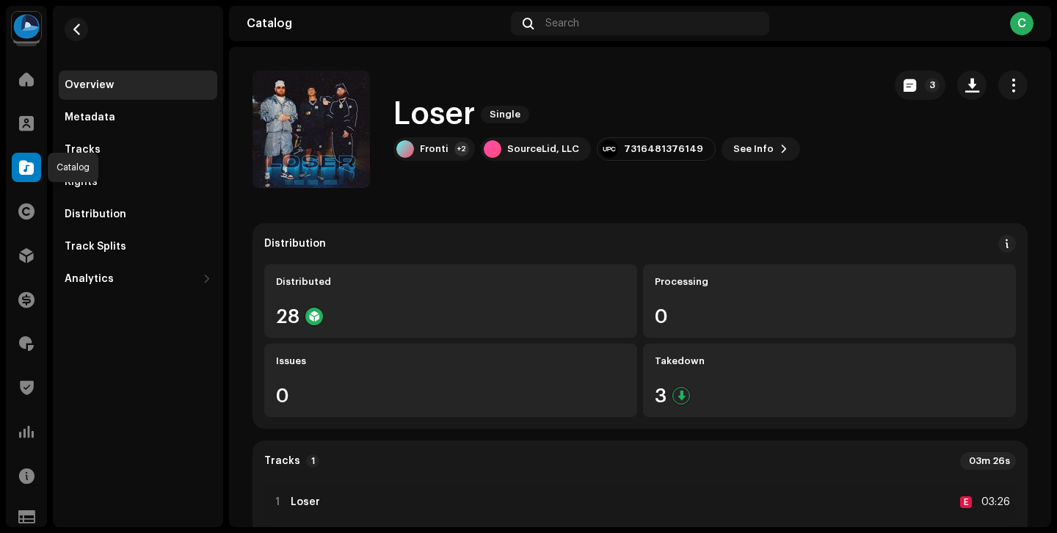
click at [36, 155] on div at bounding box center [26, 167] width 29 height 29
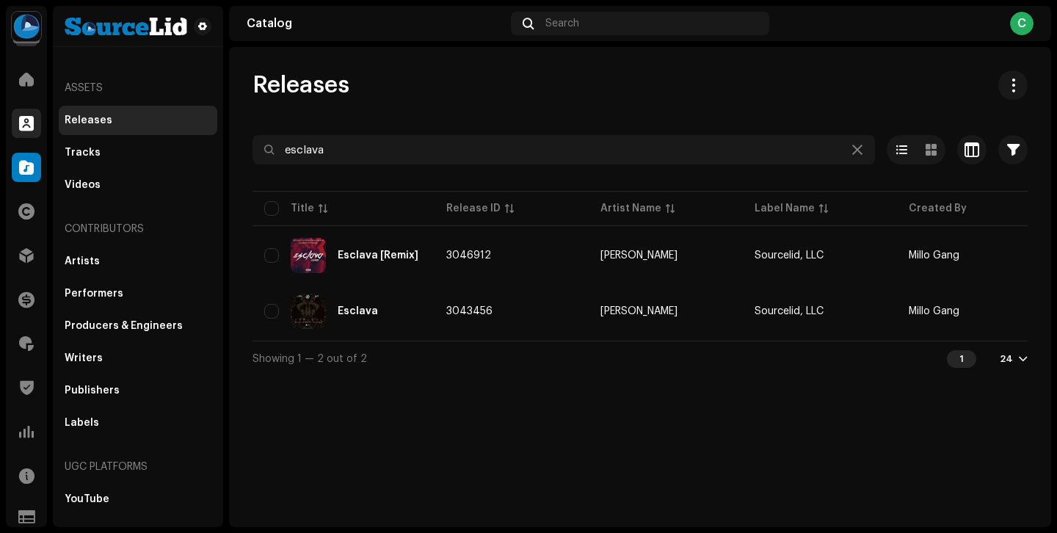
click at [29, 129] on span at bounding box center [26, 123] width 15 height 12
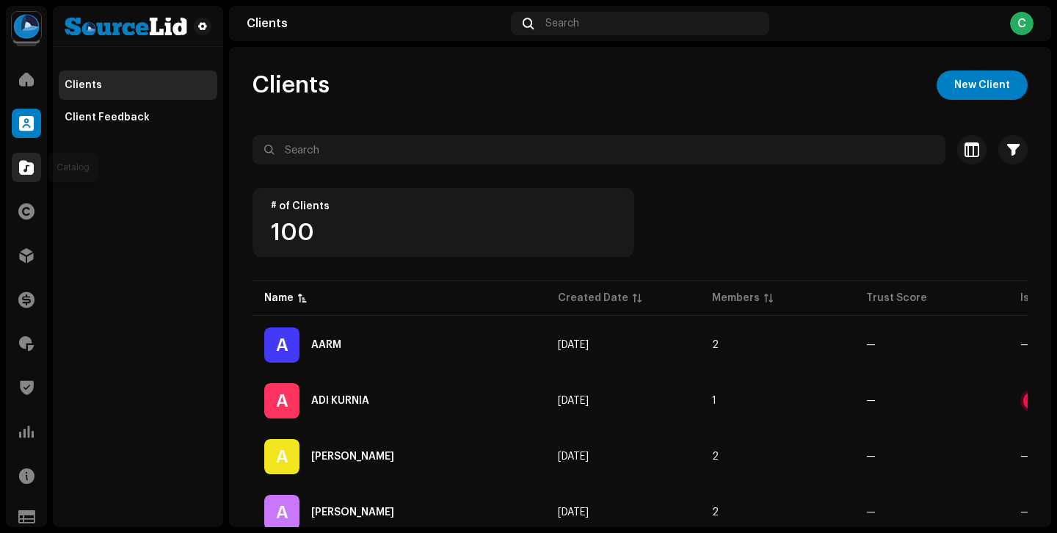
click at [29, 166] on span at bounding box center [26, 167] width 15 height 12
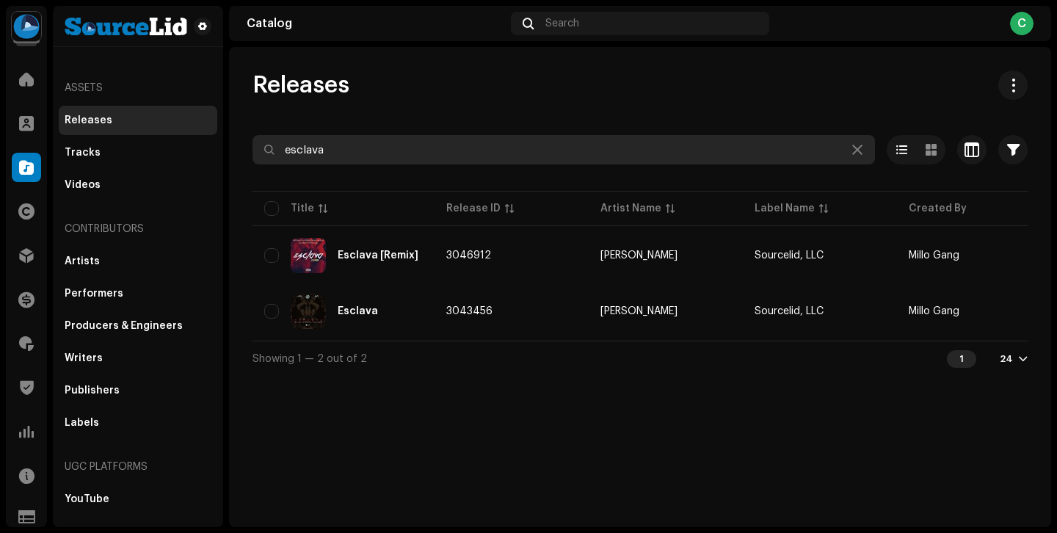
click at [330, 151] on input "esclava" at bounding box center [563, 149] width 622 height 29
type input "diamon"
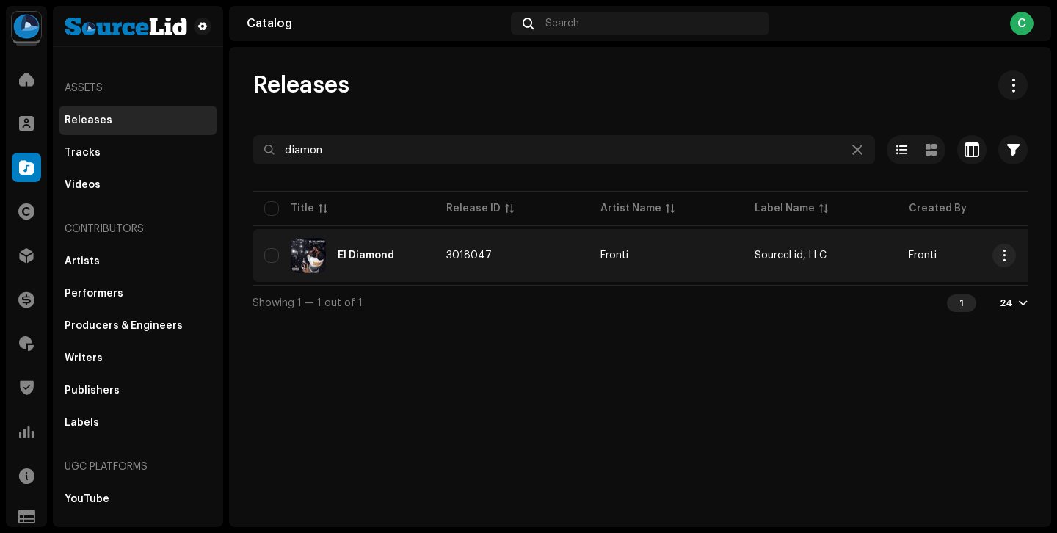
click at [546, 261] on td "3018047" at bounding box center [511, 255] width 154 height 53
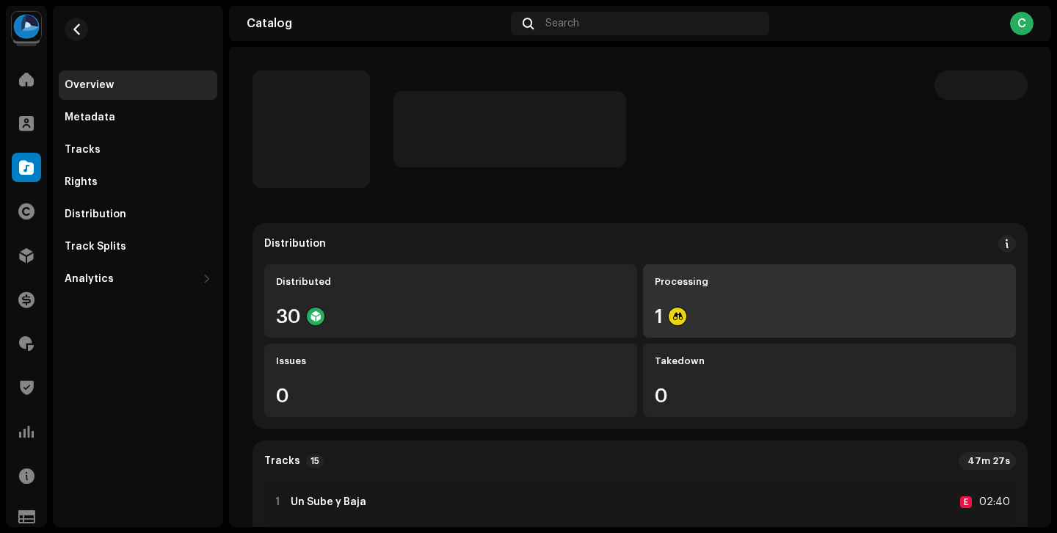
click at [774, 303] on div "Processing 1" at bounding box center [829, 300] width 373 height 73
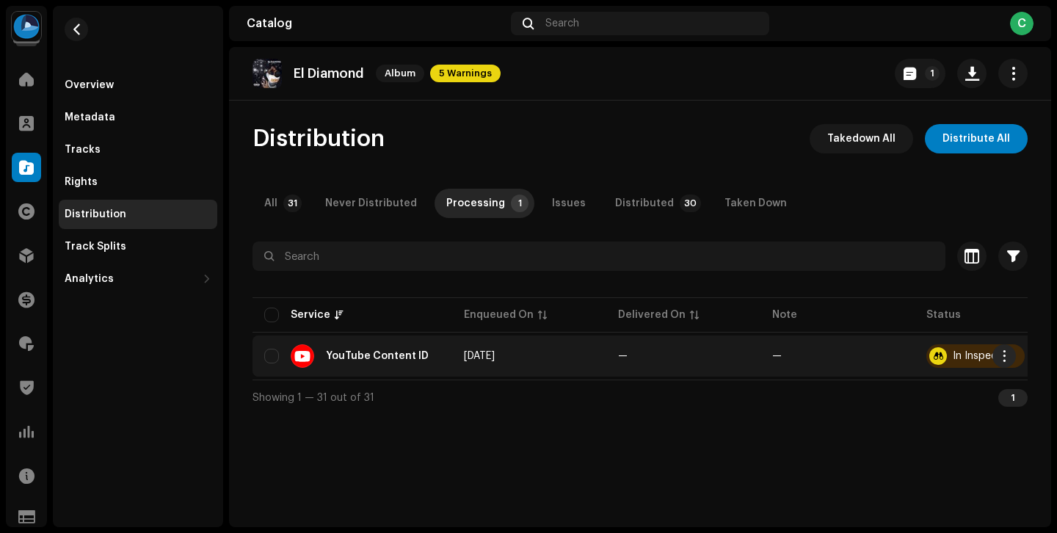
scroll to position [0, 36]
click at [1013, 354] on button "button" at bounding box center [1003, 355] width 23 height 23
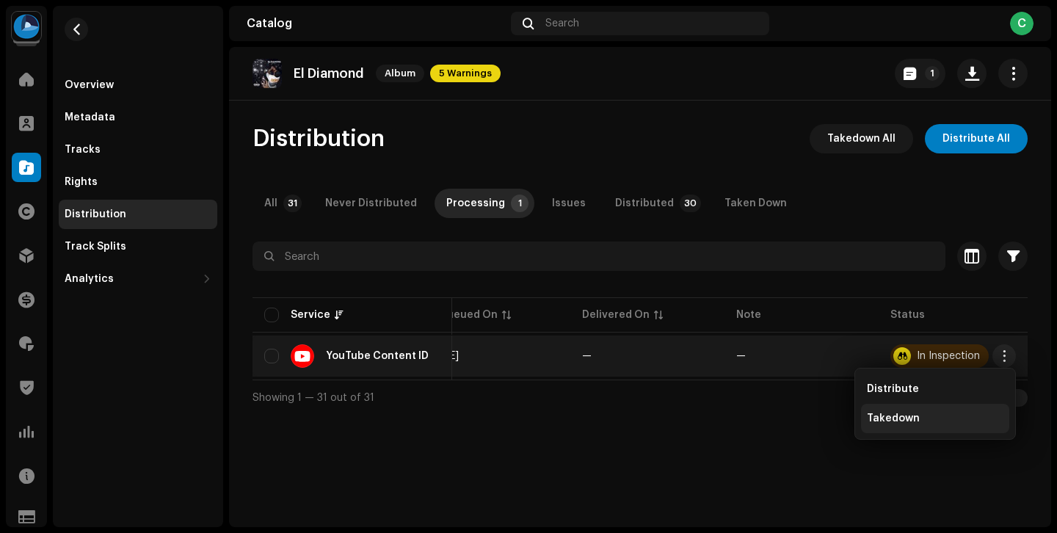
click at [943, 414] on div "Takedown" at bounding box center [935, 418] width 136 height 12
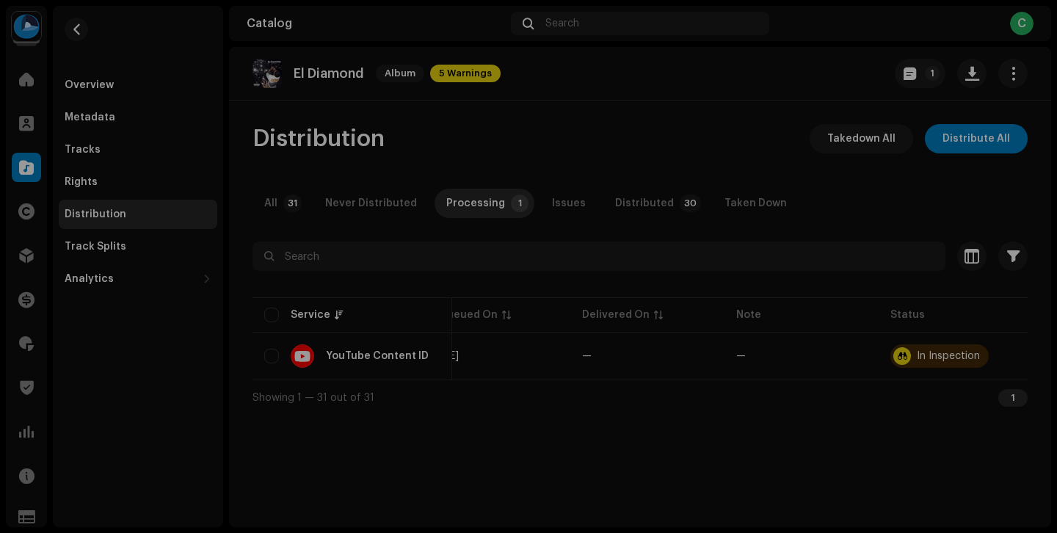
click at [681, 150] on div "Not Eligible For Takedown This release cannot be taken down from store YouTube …" at bounding box center [528, 266] width 1057 height 533
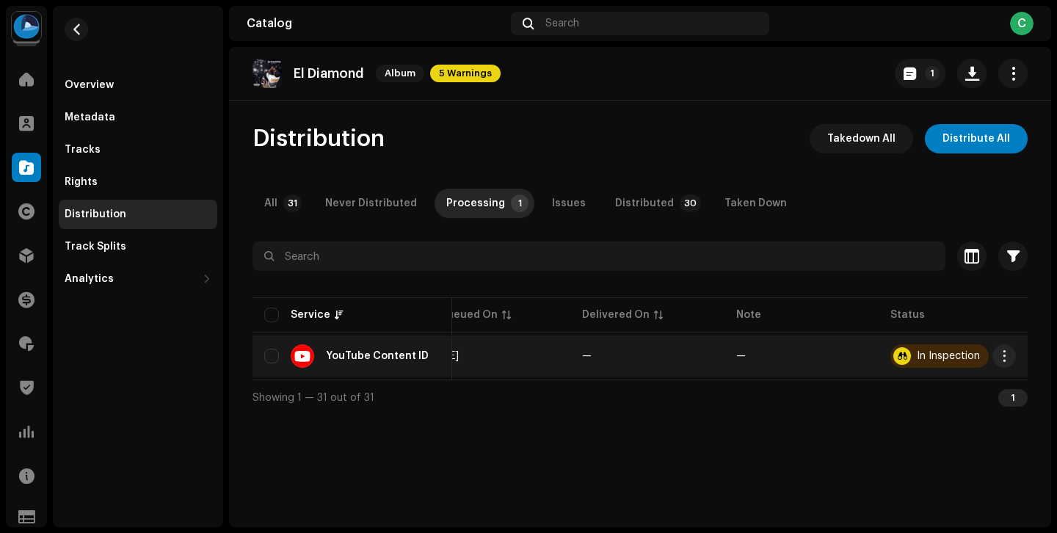
click at [920, 358] on div "In Inspection" at bounding box center [948, 356] width 63 height 10
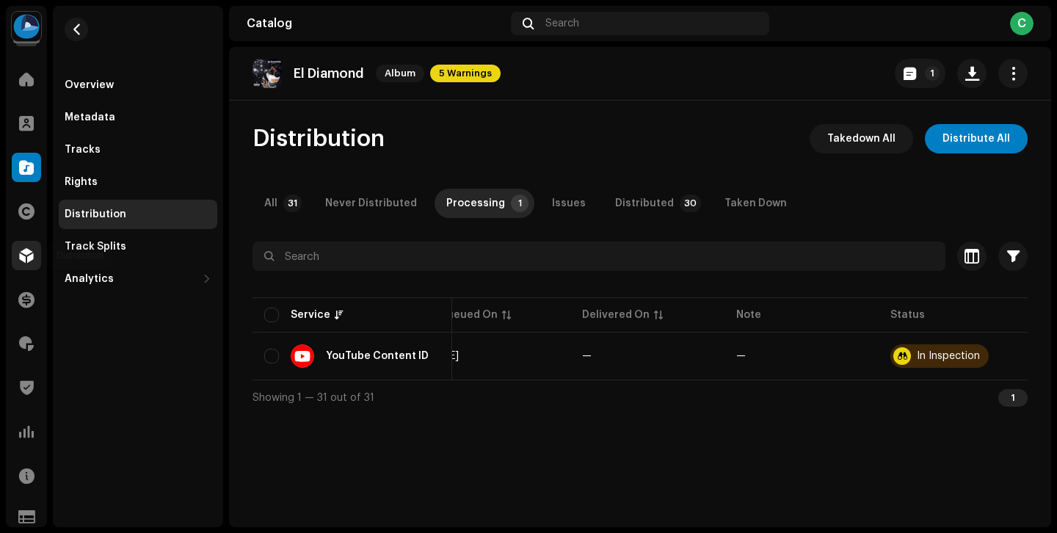
click at [34, 250] on div at bounding box center [26, 255] width 29 height 29
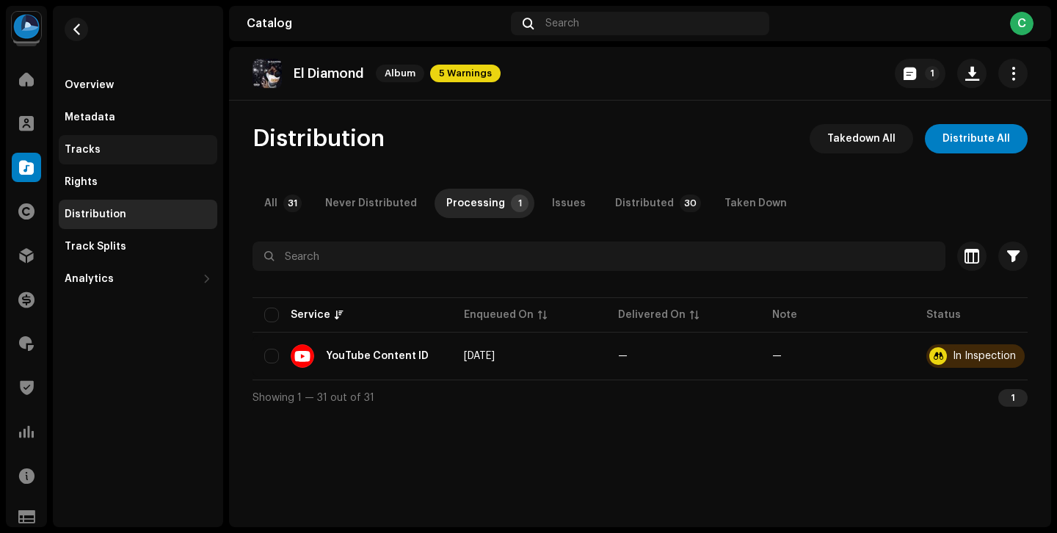
click at [163, 154] on div "Tracks" at bounding box center [138, 150] width 147 height 12
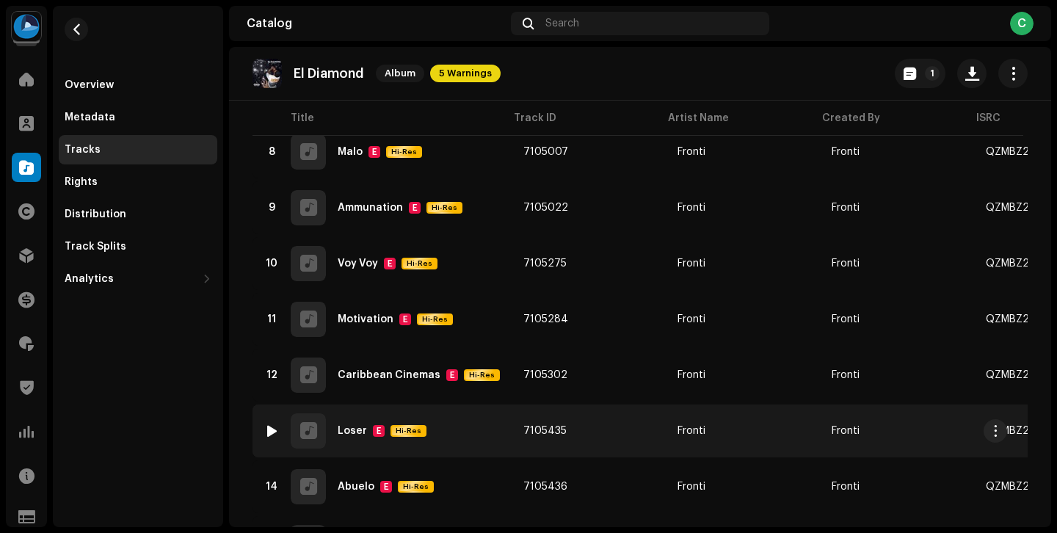
click at [644, 418] on td "7105435" at bounding box center [588, 430] width 154 height 53
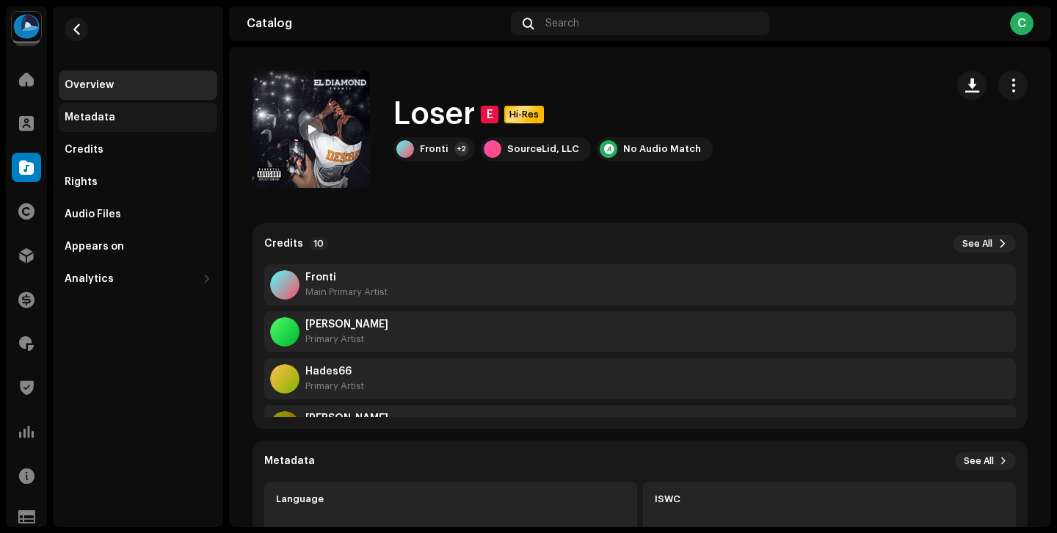
click at [153, 115] on div "Metadata" at bounding box center [138, 118] width 147 height 12
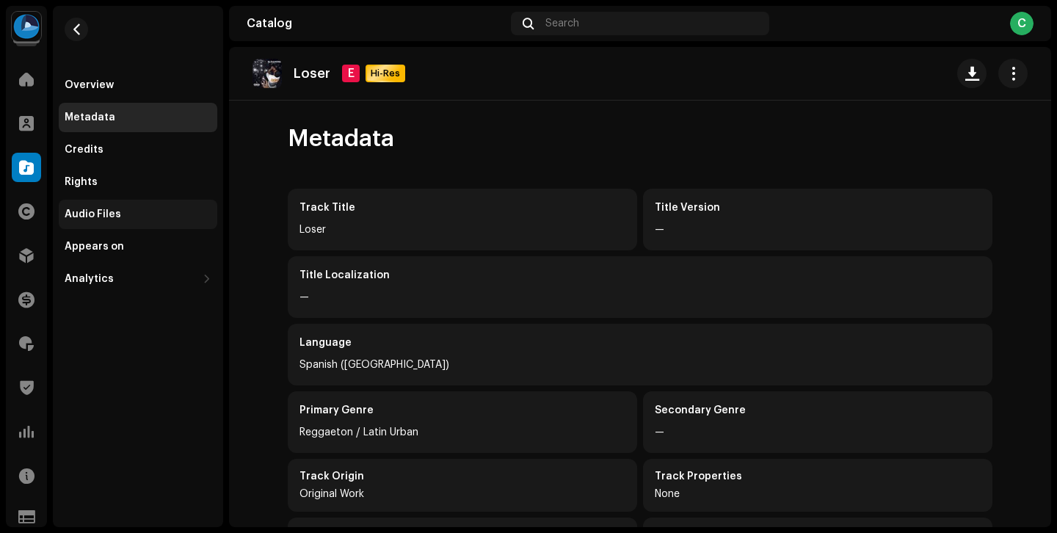
click at [136, 210] on div "Audio Files" at bounding box center [138, 214] width 147 height 12
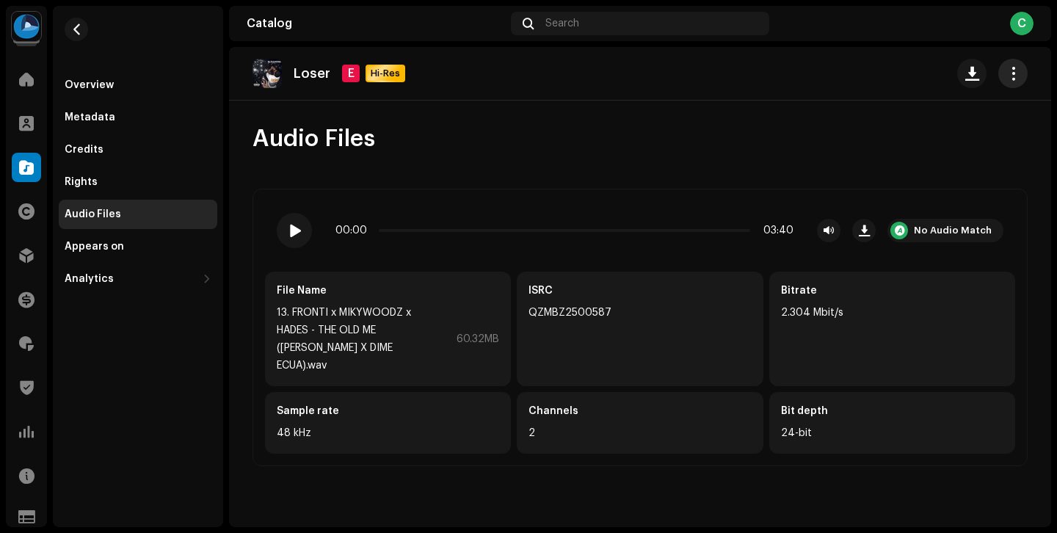
click at [1013, 73] on span "button" at bounding box center [1013, 74] width 14 height 12
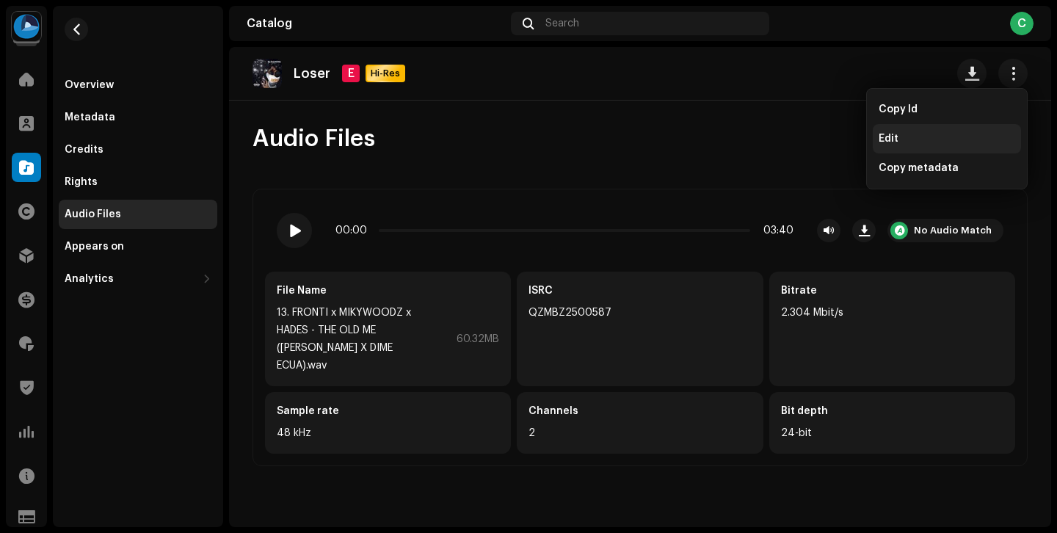
click at [929, 138] on div "Edit" at bounding box center [946, 139] width 136 height 12
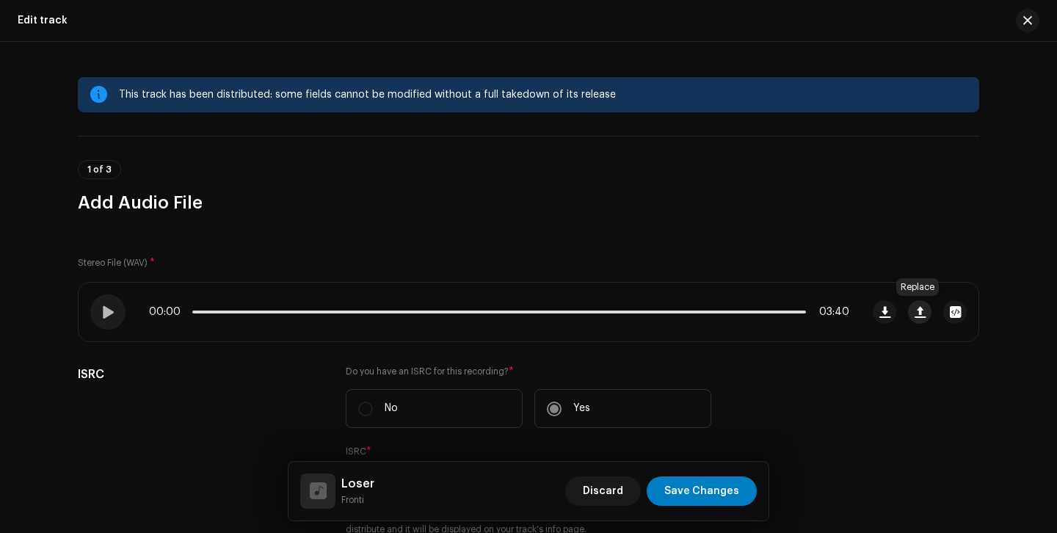
click at [915, 313] on span "button" at bounding box center [919, 312] width 11 height 12
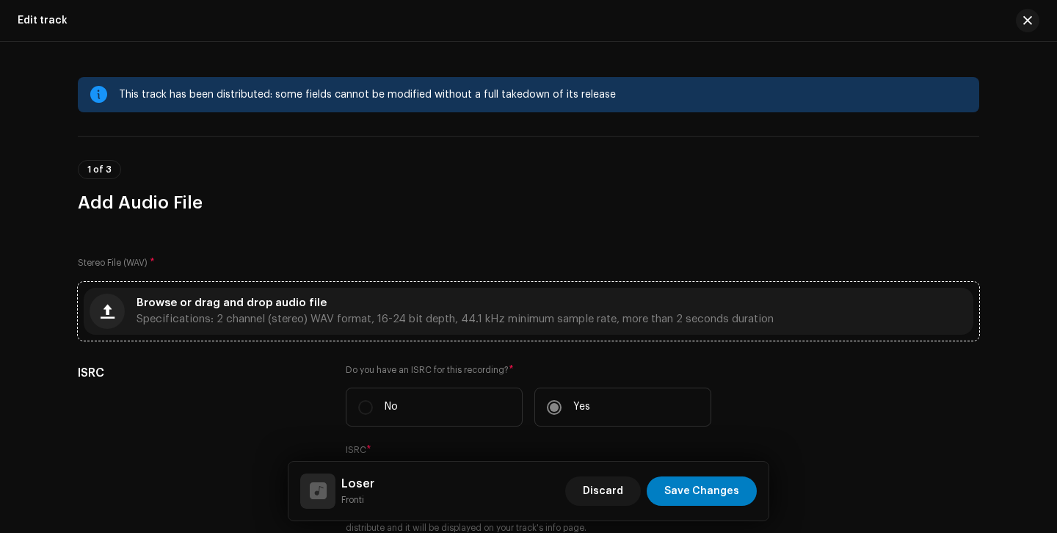
click at [511, 310] on div "Browse or drag and drop audio file Specifications: 2 channel (stereo) WAV forma…" at bounding box center [454, 311] width 637 height 26
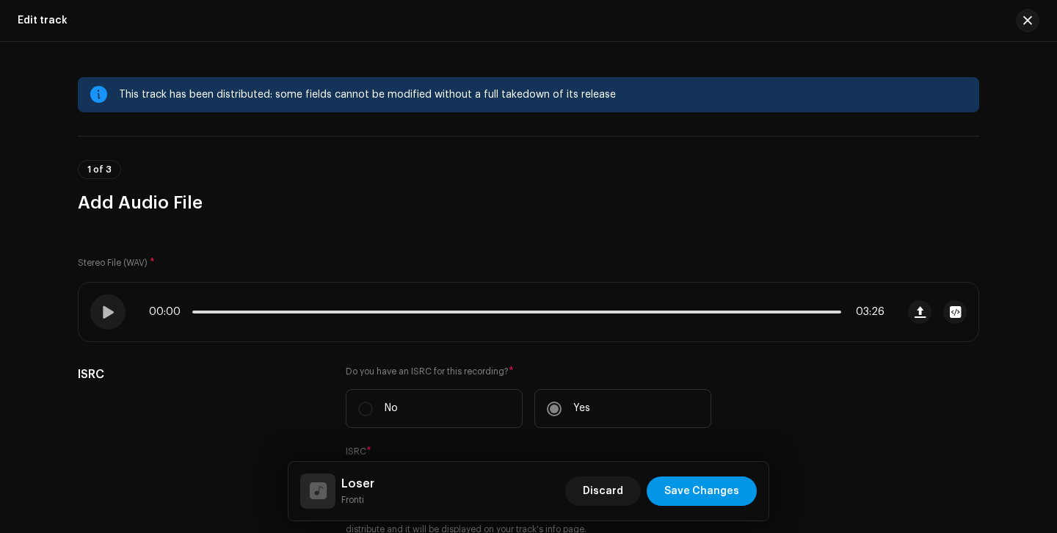
click at [699, 503] on span "Save Changes" at bounding box center [701, 490] width 75 height 29
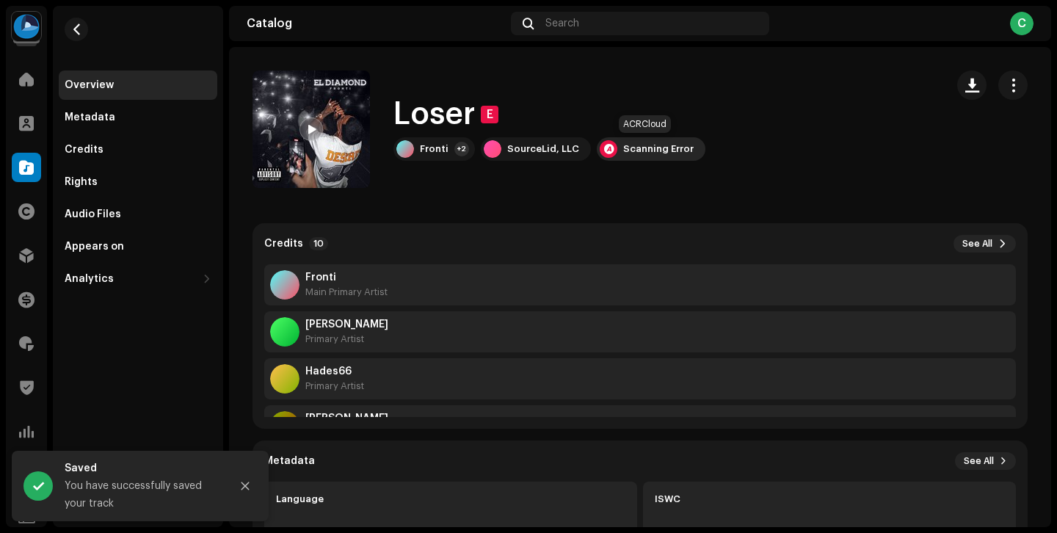
click at [659, 145] on div "Scanning Error" at bounding box center [658, 149] width 70 height 12
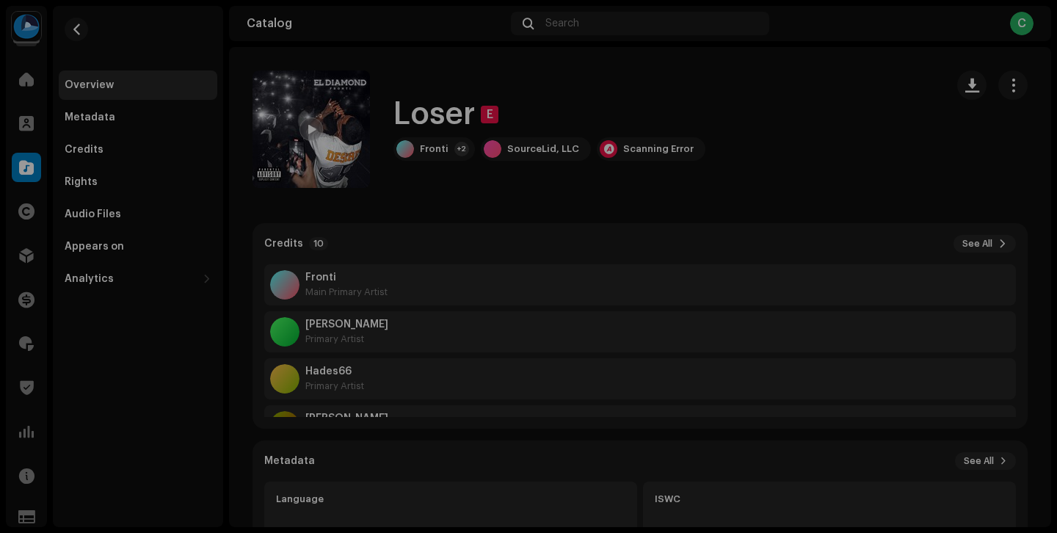
click at [807, 156] on div "Audio Recognition by AcrCloud is still processing the audio file. Do NOT approv…" at bounding box center [528, 266] width 1057 height 533
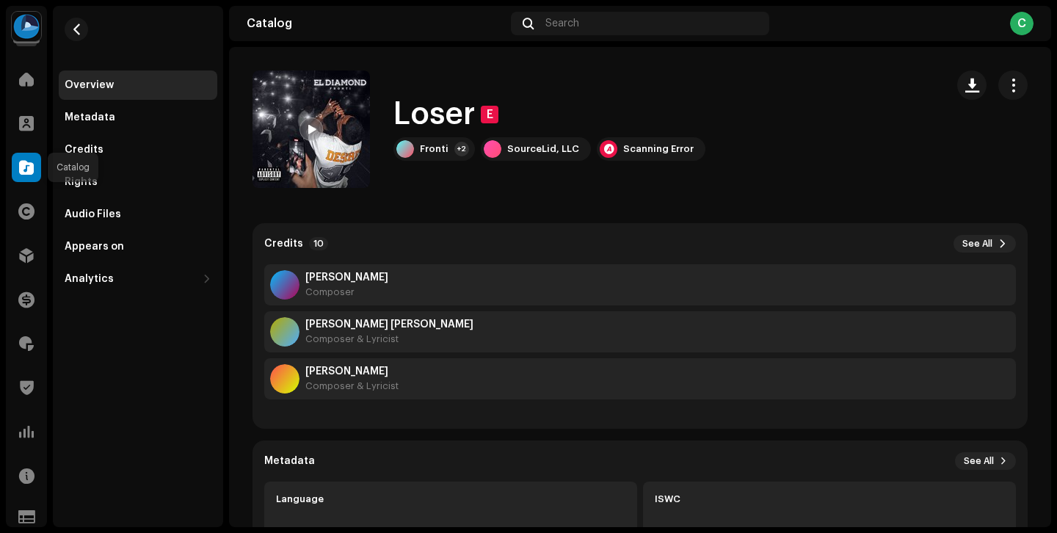
click at [21, 166] on span at bounding box center [26, 167] width 15 height 12
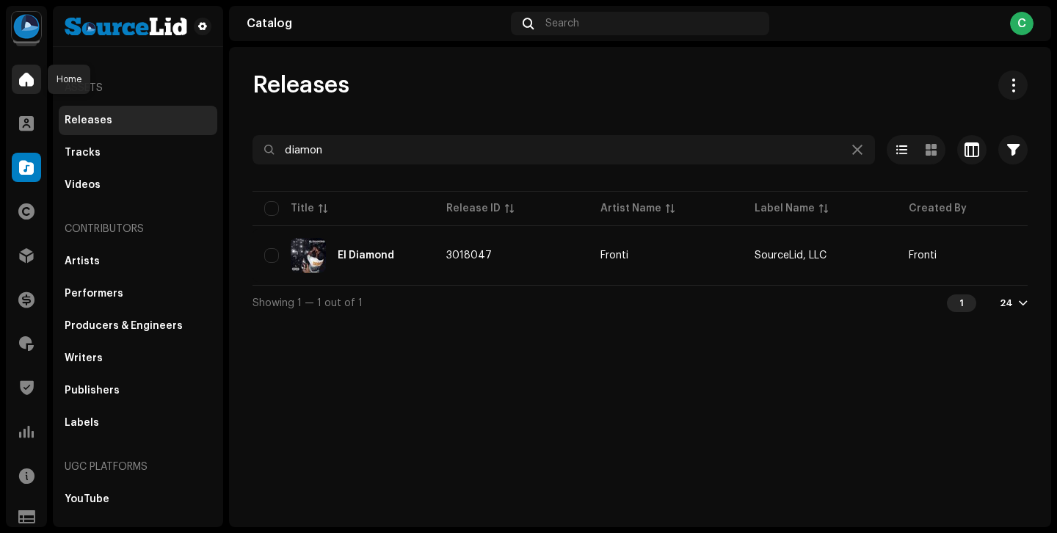
click at [27, 70] on div at bounding box center [26, 79] width 29 height 29
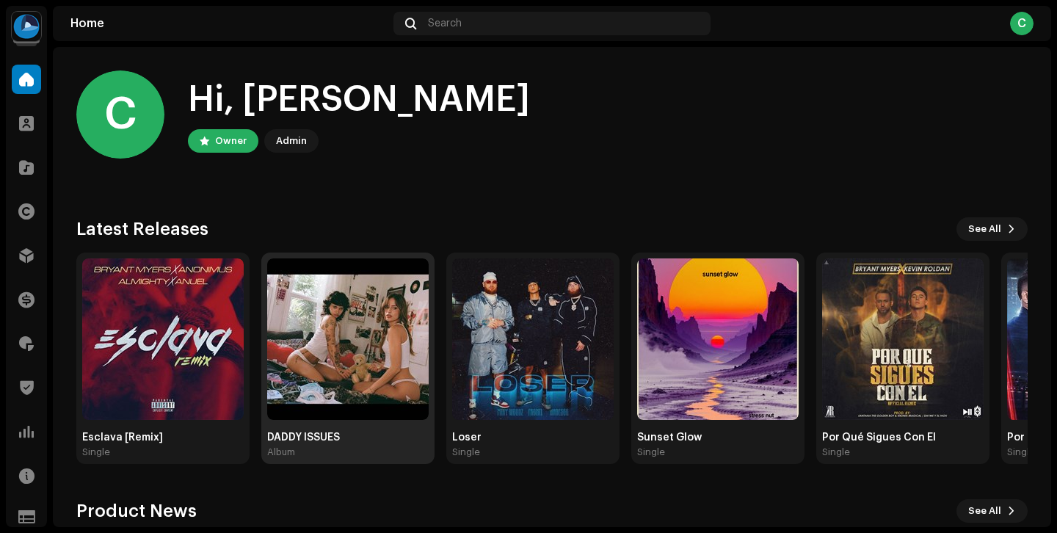
click at [374, 447] on div "Album" at bounding box center [347, 452] width 161 height 12
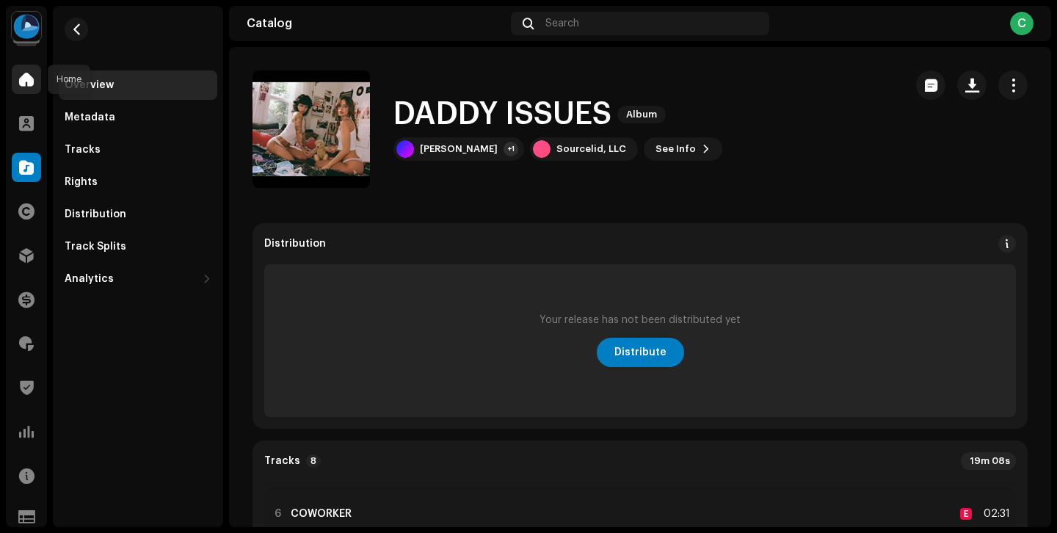
click at [30, 70] on div at bounding box center [26, 79] width 29 height 29
